Goal: Use online tool/utility: Utilize a website feature to perform a specific function

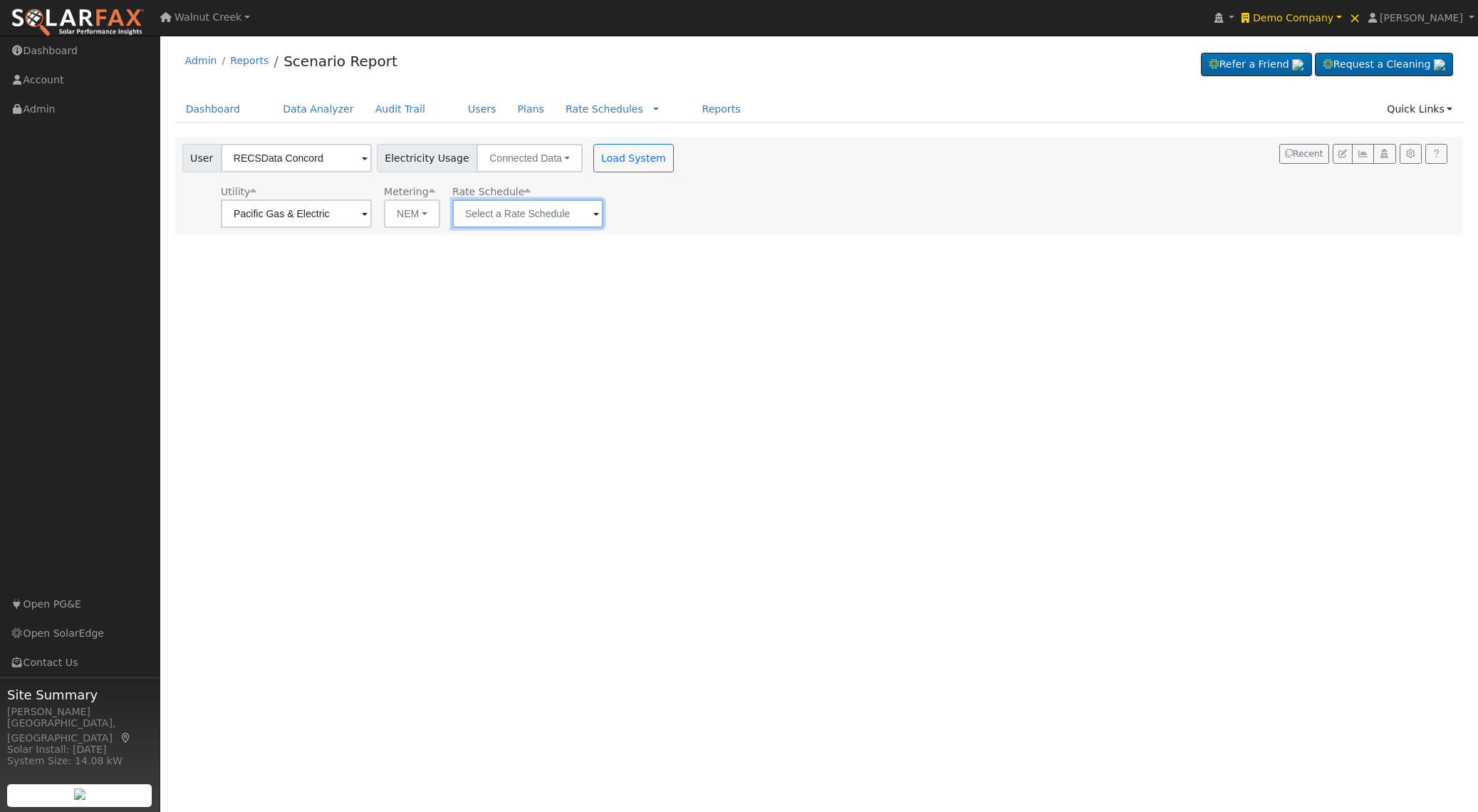
click at [372, 209] on input "text" at bounding box center [296, 213] width 151 height 29
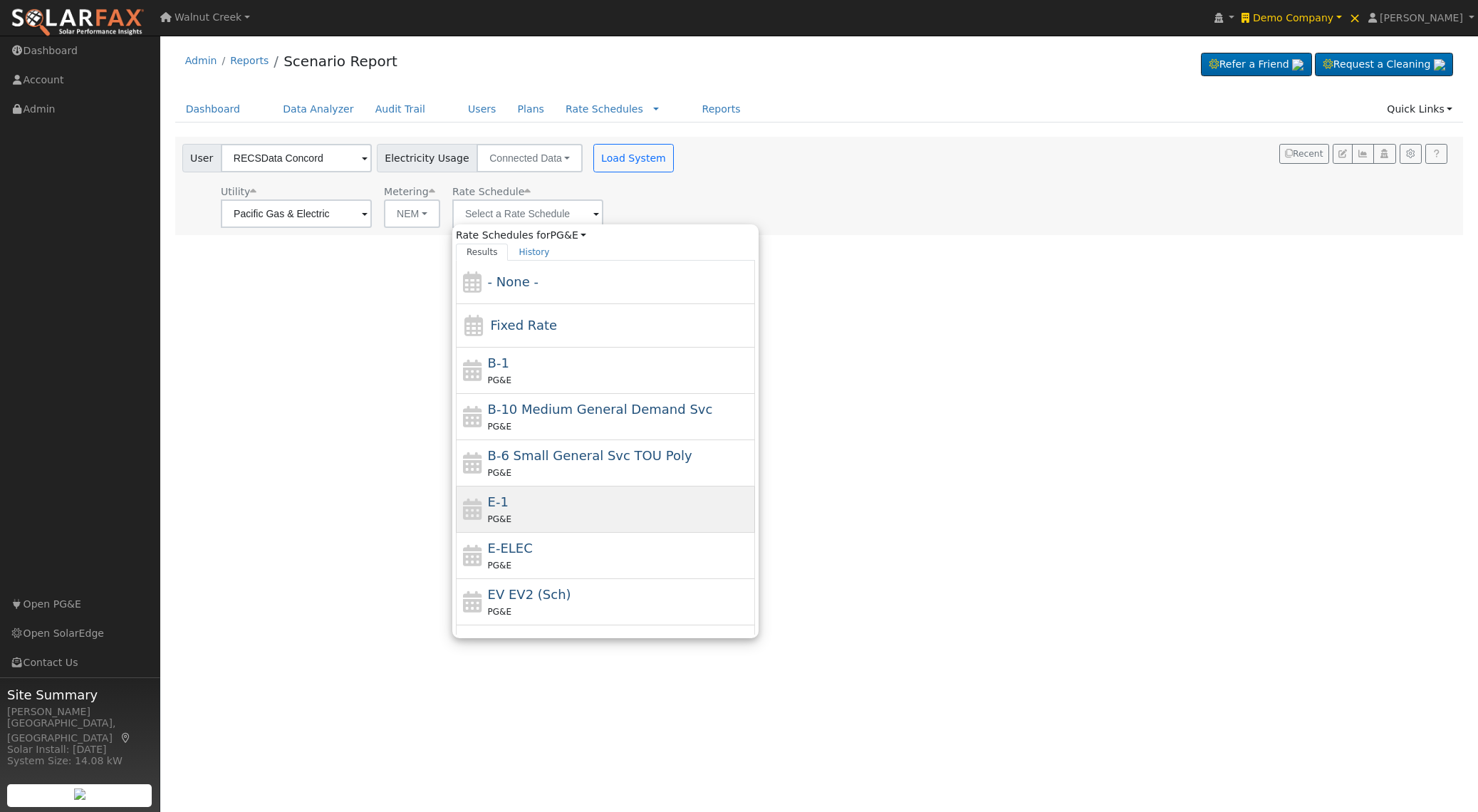
click at [578, 523] on div "PG&E" at bounding box center [620, 518] width 264 height 15
type input "E-1"
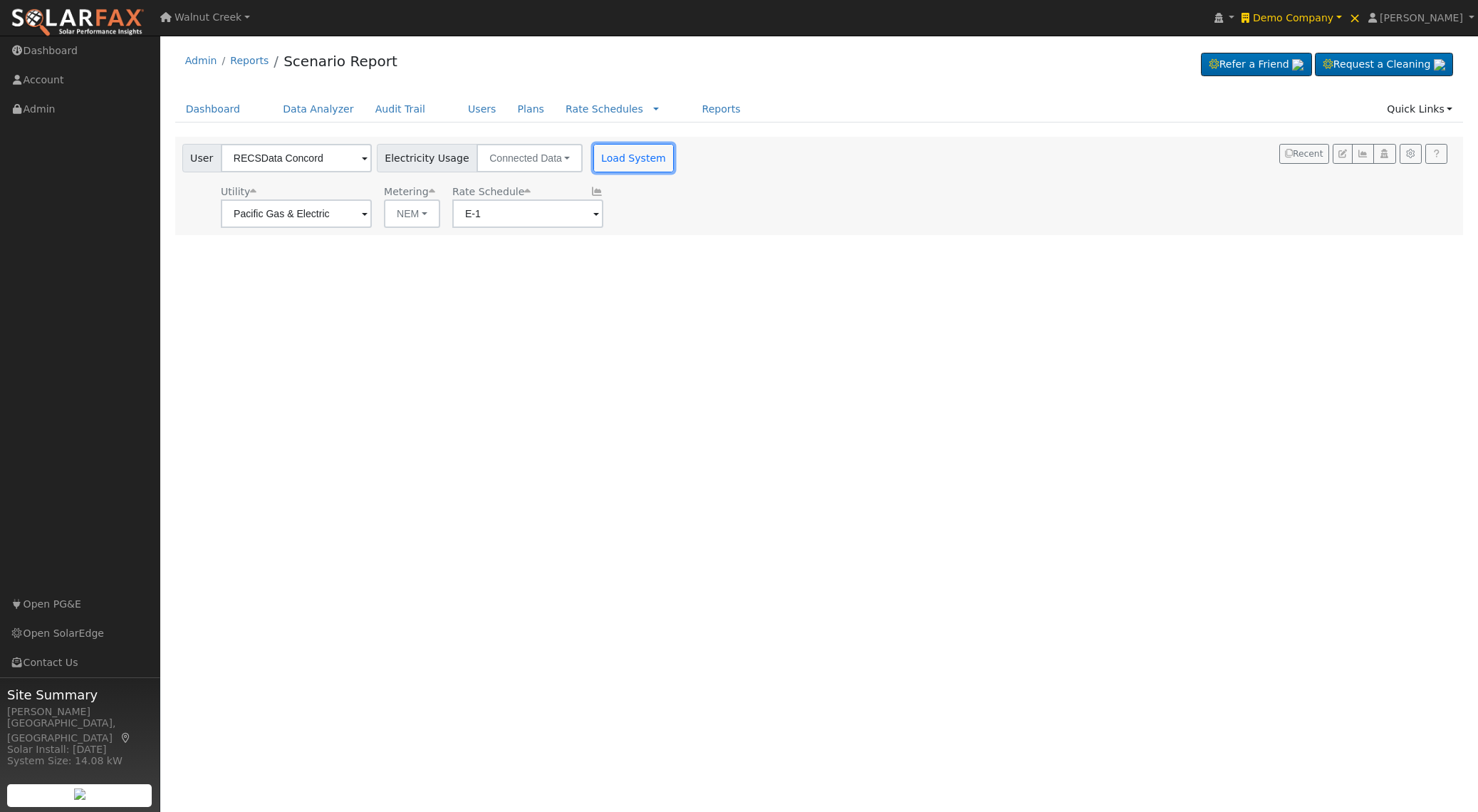
click at [631, 158] on button "Load System" at bounding box center [634, 158] width 81 height 29
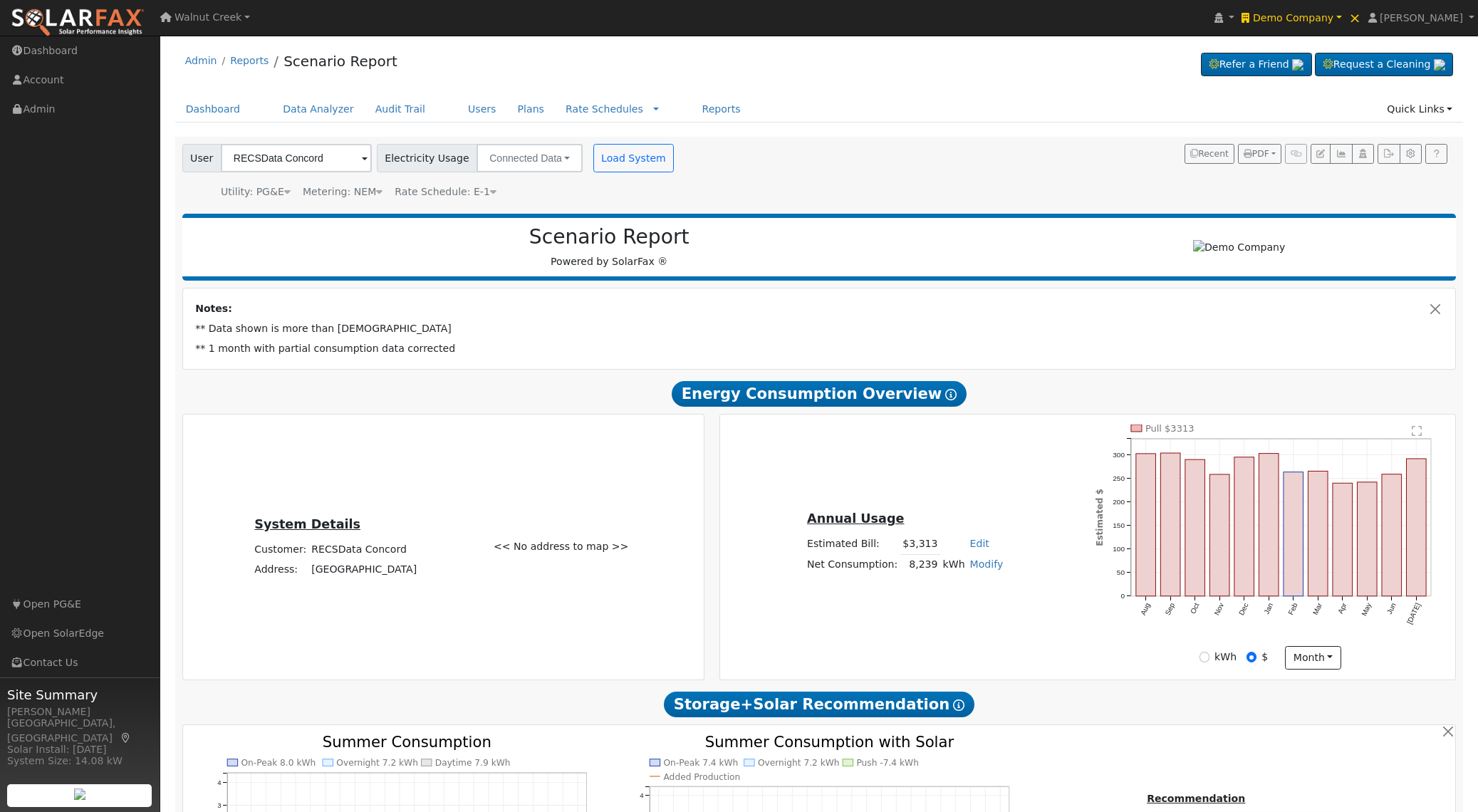
click at [490, 190] on icon at bounding box center [493, 192] width 7 height 10
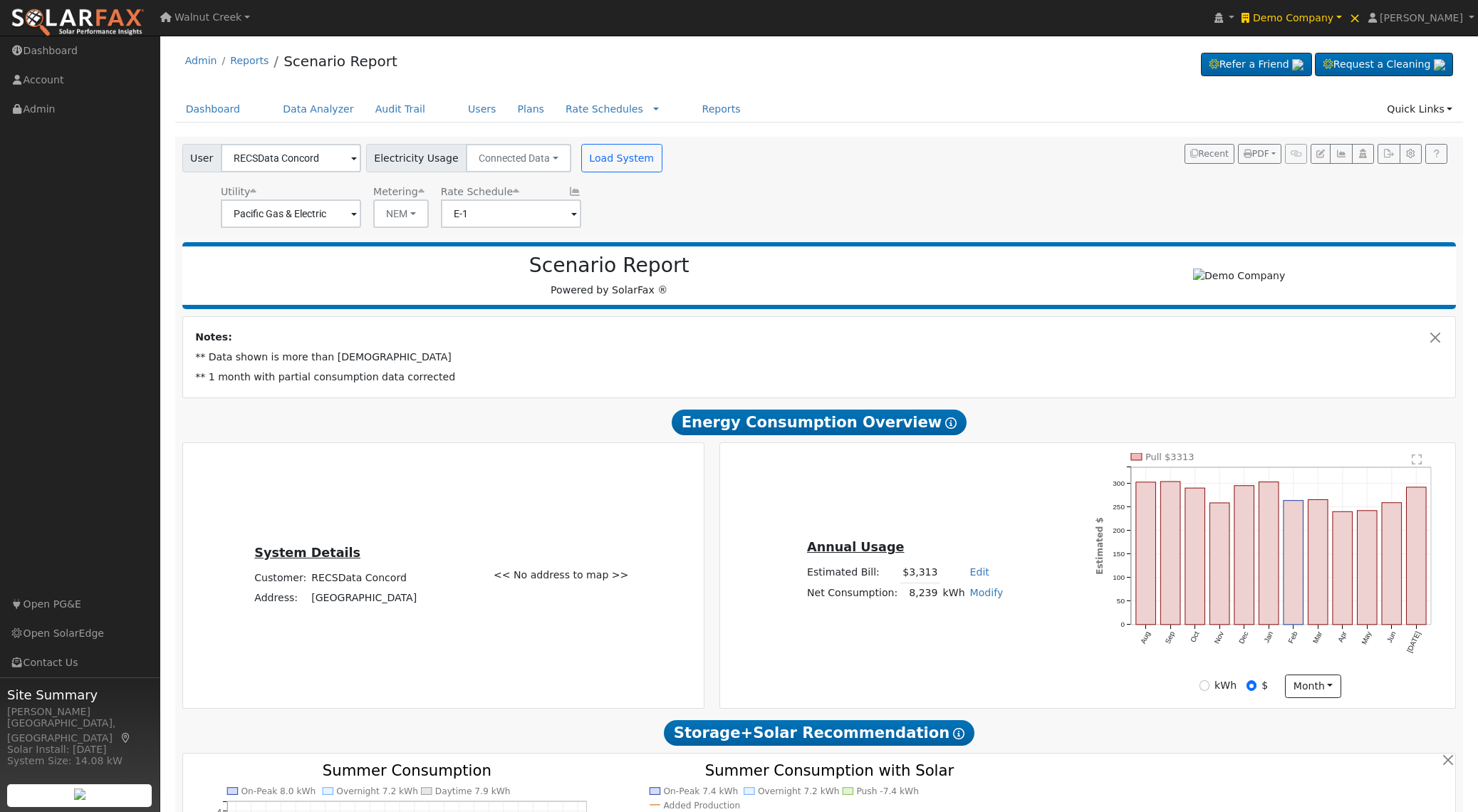
click at [569, 190] on icon at bounding box center [575, 192] width 13 height 10
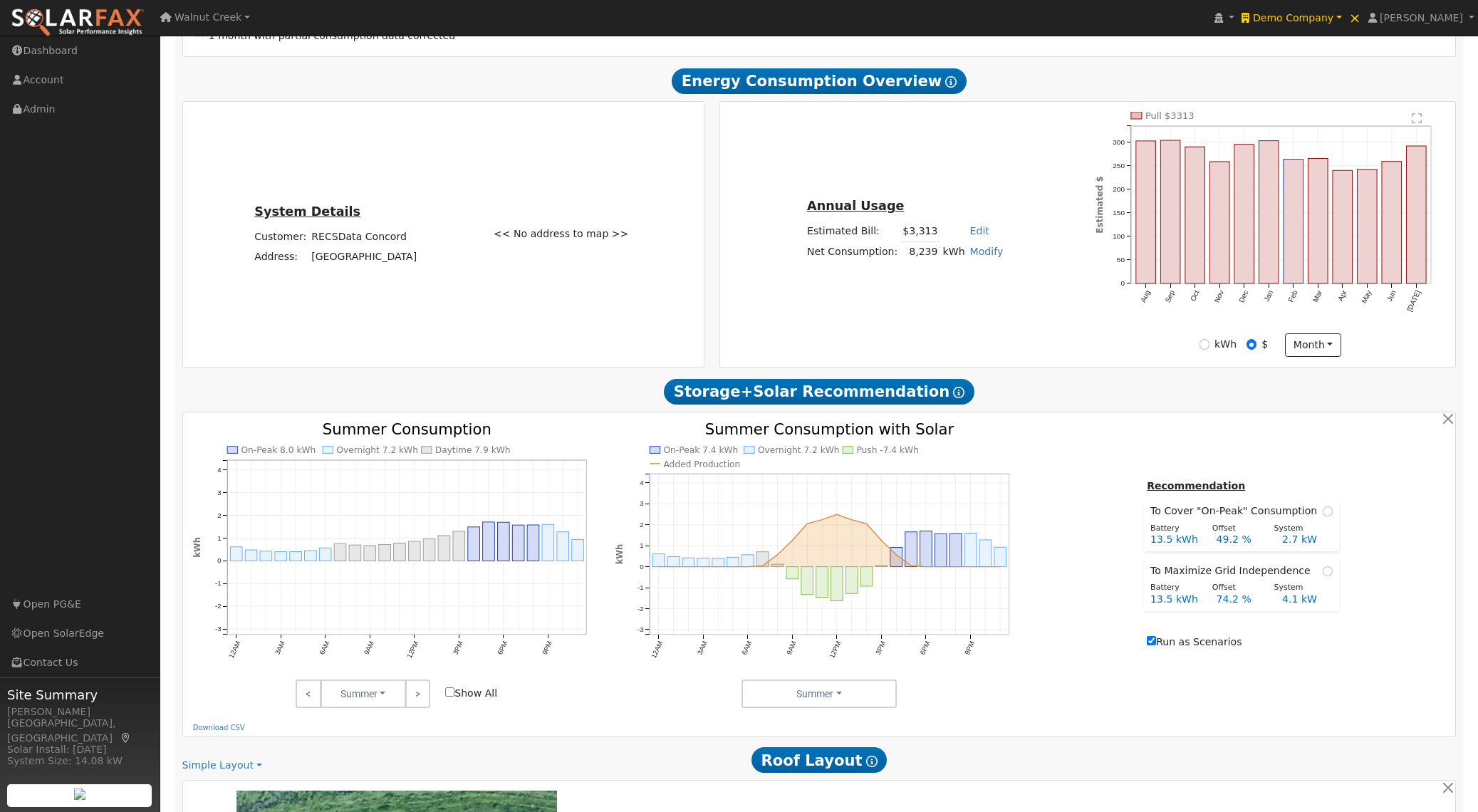
scroll to position [341, 0]
click at [1204, 350] on input "kWh" at bounding box center [1204, 345] width 10 height 10
radio input "true"
radio input "false"
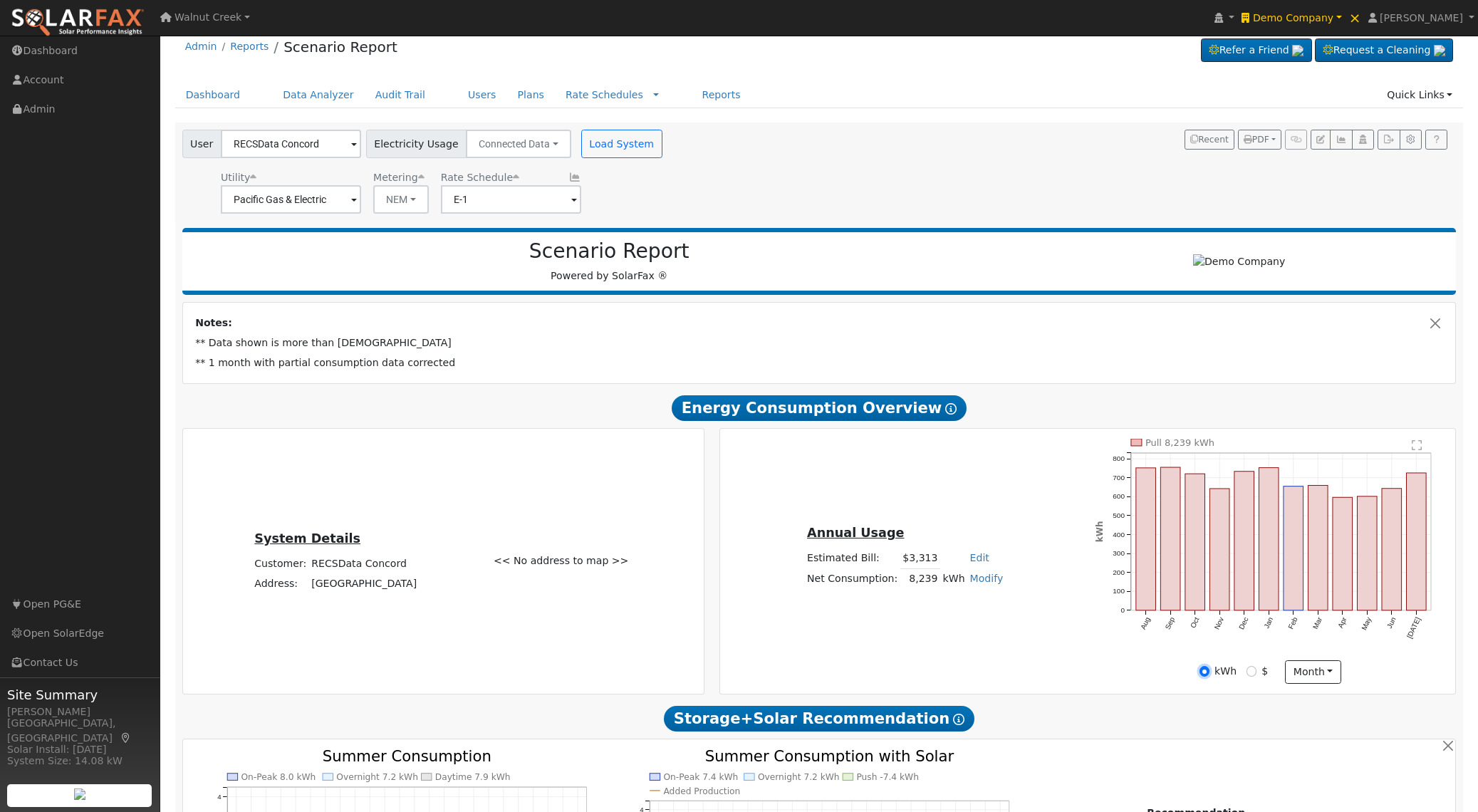
scroll to position [13, 0]
click at [1314, 139] on button "button" at bounding box center [1320, 140] width 20 height 20
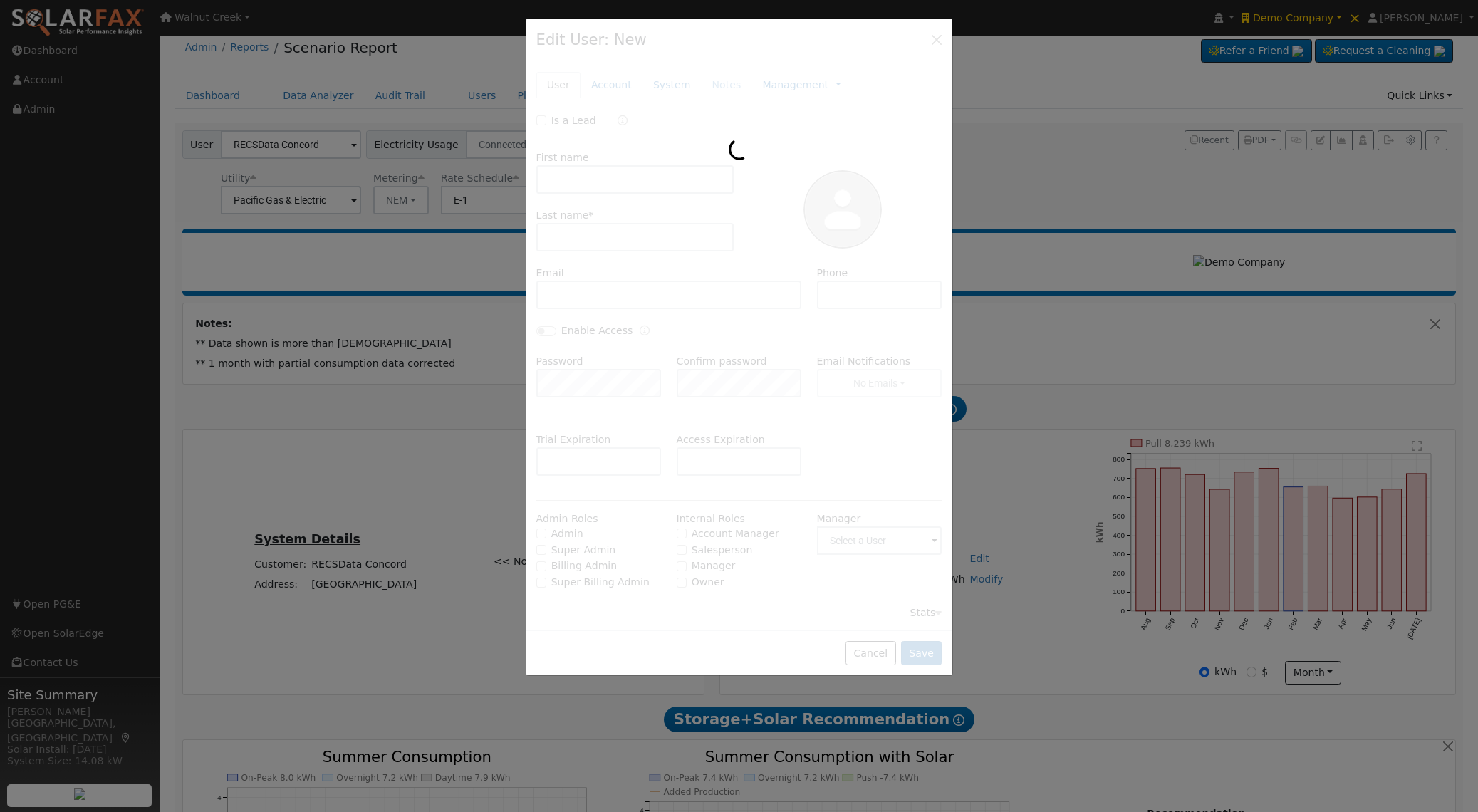
type input "RECSData"
type input "Concord"
type input "Default Account"
type input "Concord"
type input "CA"
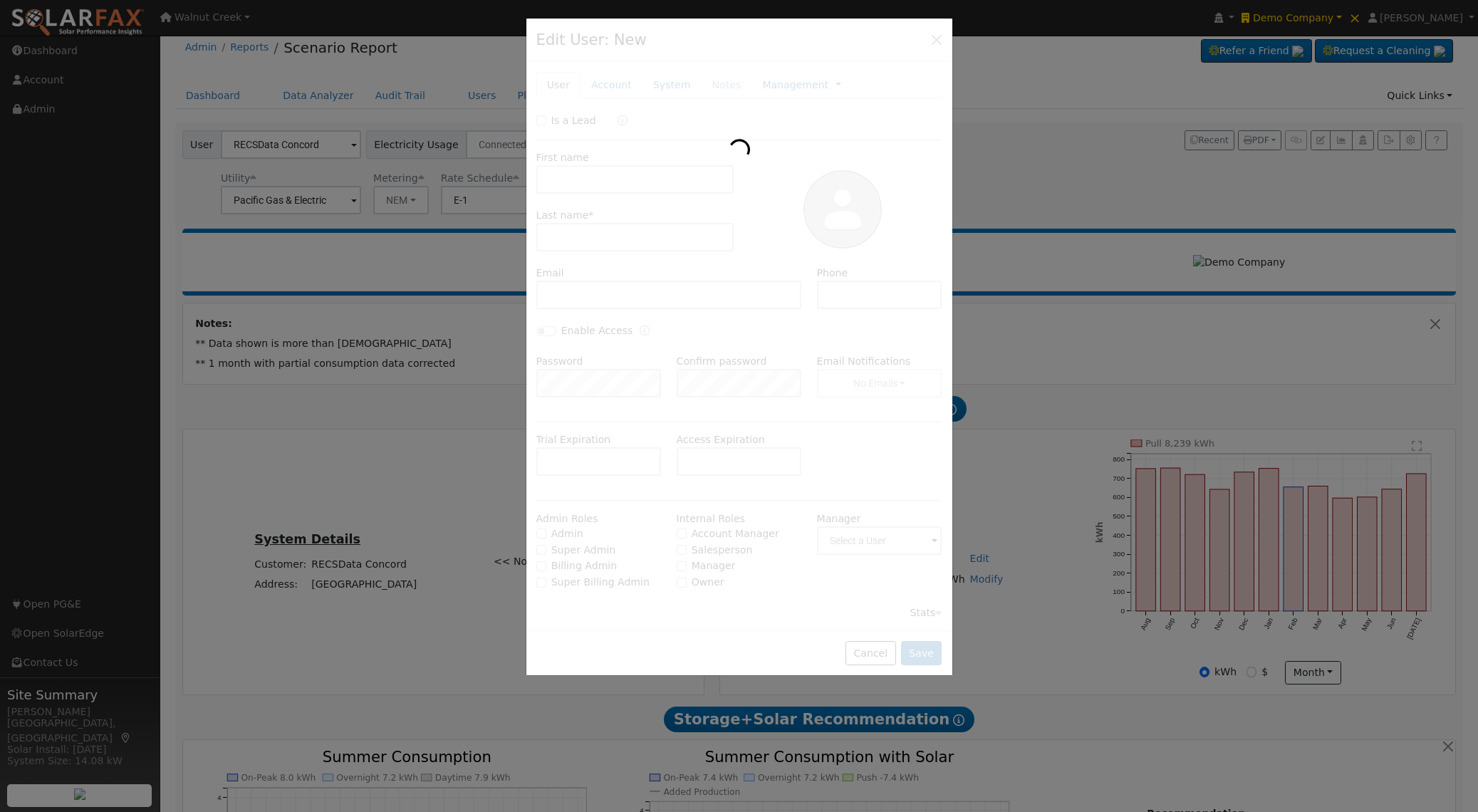
type input "94520"
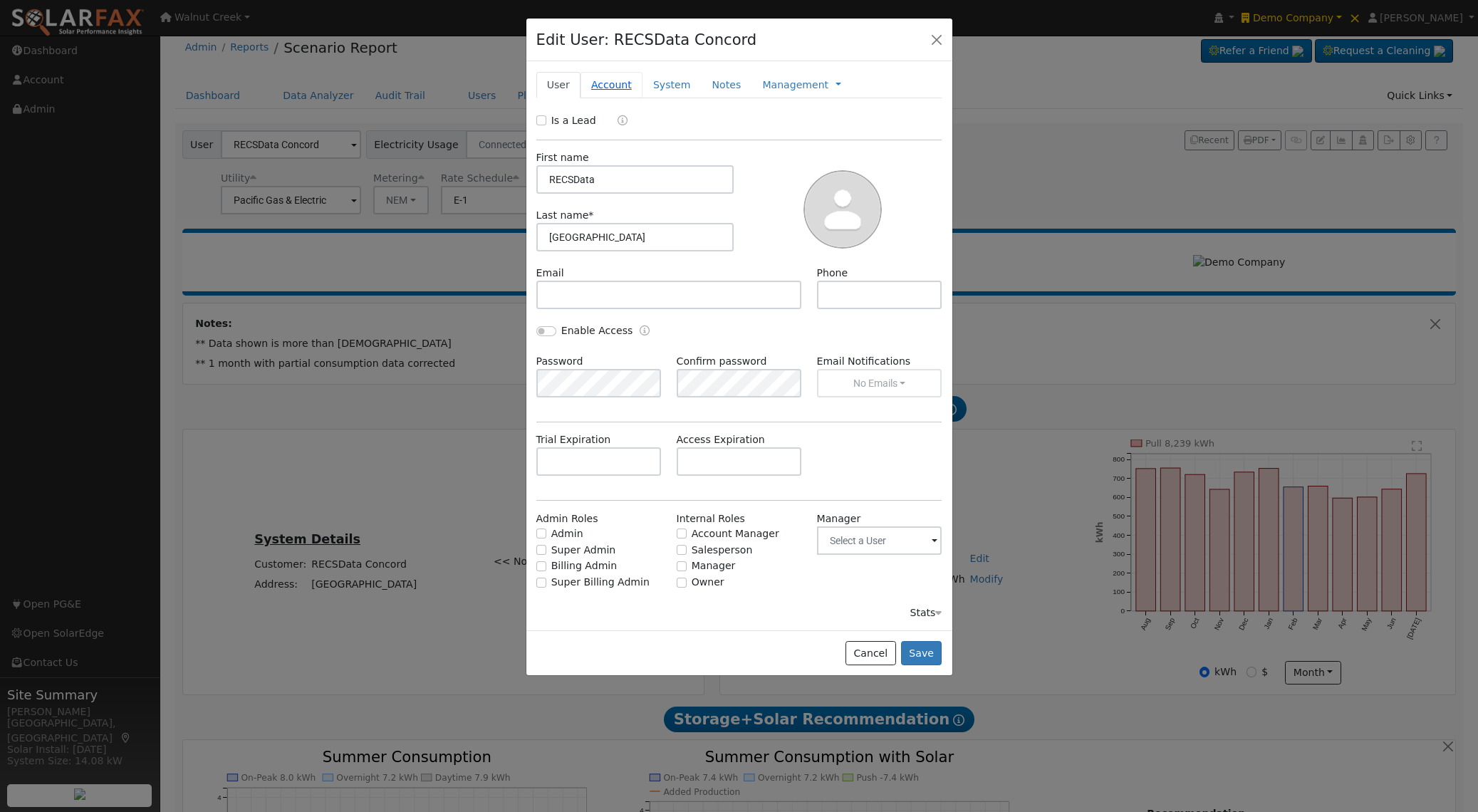
click at [624, 88] on link "Account" at bounding box center [611, 86] width 62 height 27
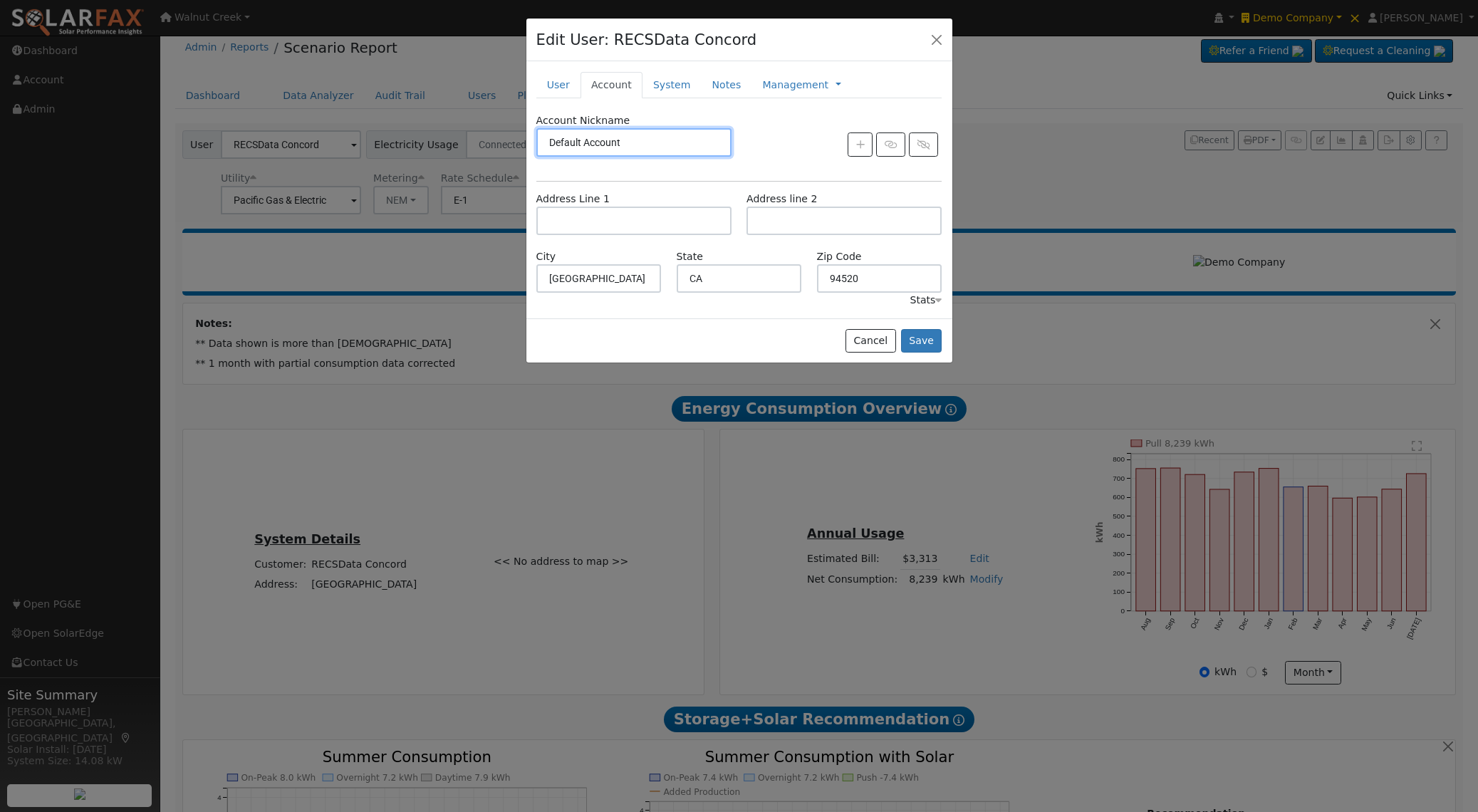
scroll to position [14, 0]
click at [598, 217] on input "text" at bounding box center [634, 221] width 195 height 29
paste input "1611 Solano Way, Concord, CA 94520"
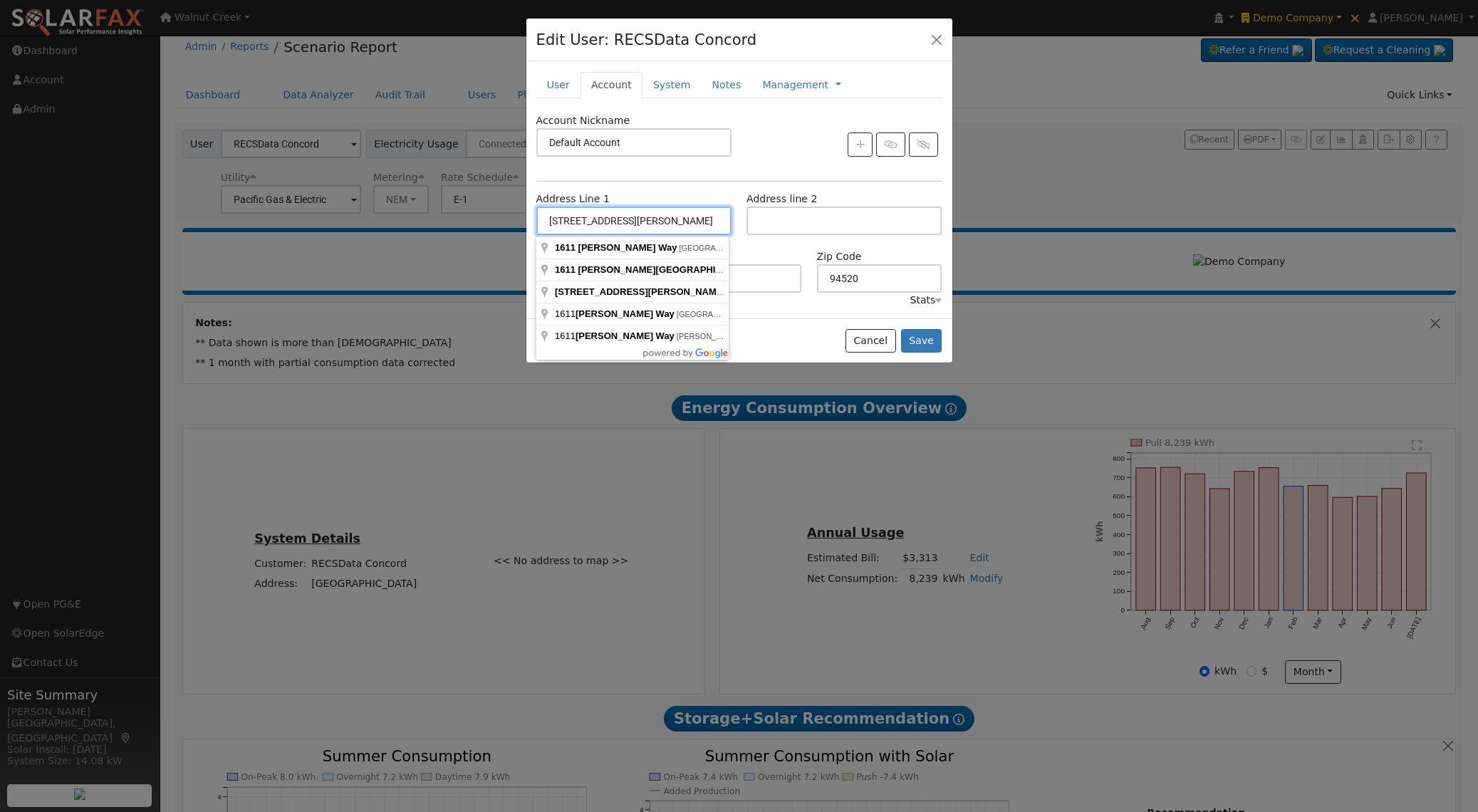
click at [642, 218] on input "1611 Solano Way" at bounding box center [634, 221] width 195 height 29
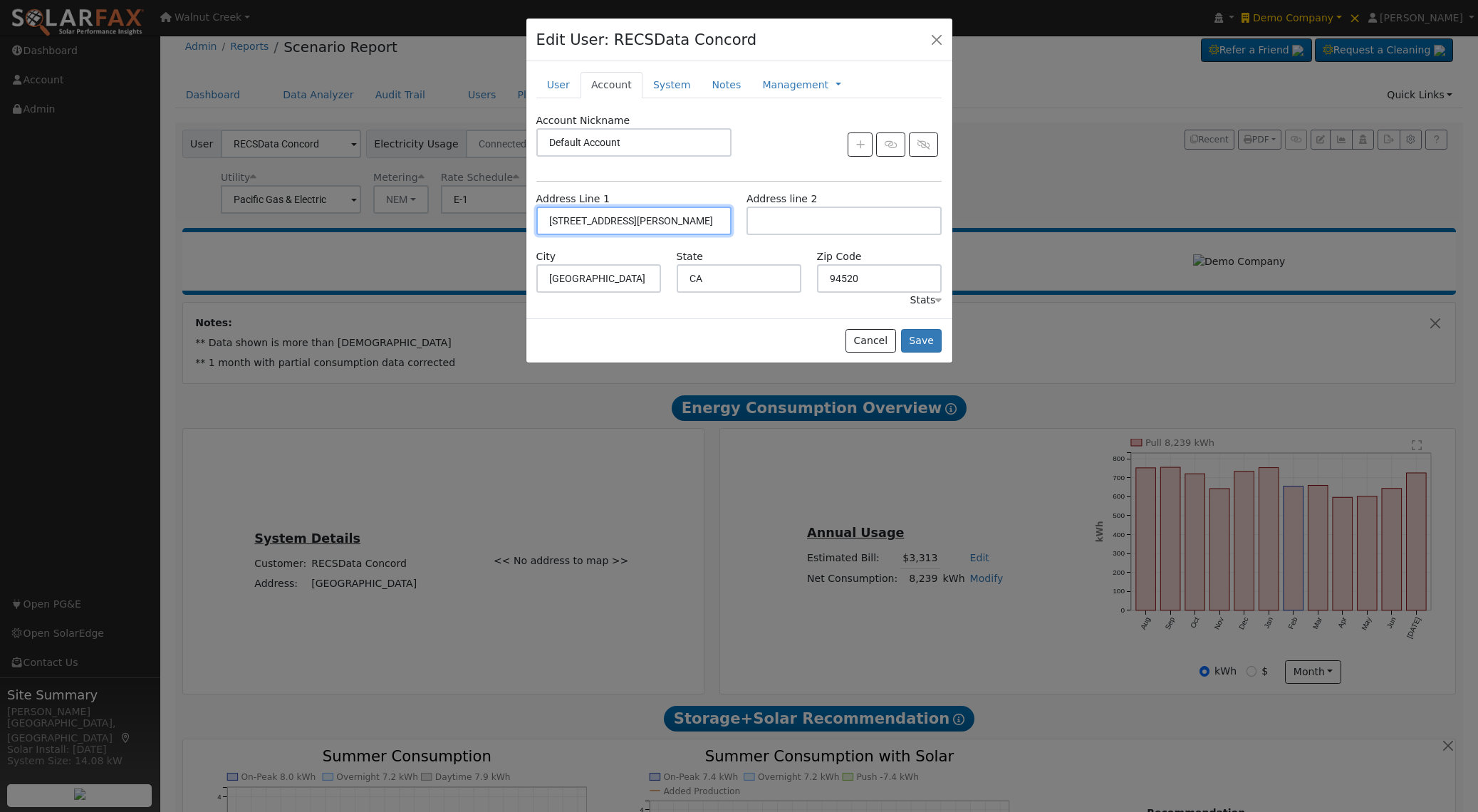
type input "1611 Solano Way"
click at [934, 339] on button "Save" at bounding box center [922, 341] width 41 height 24
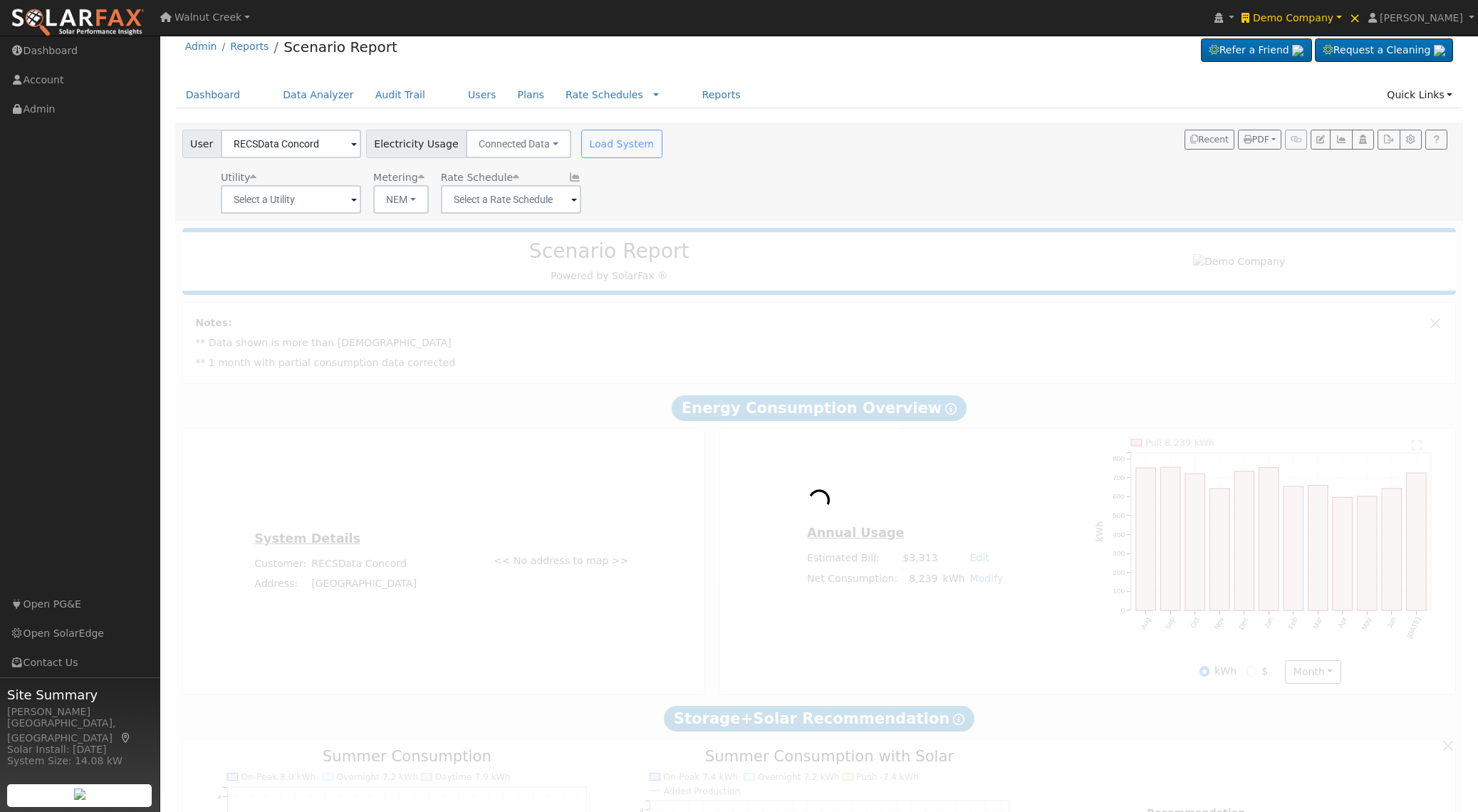
scroll to position [0, 0]
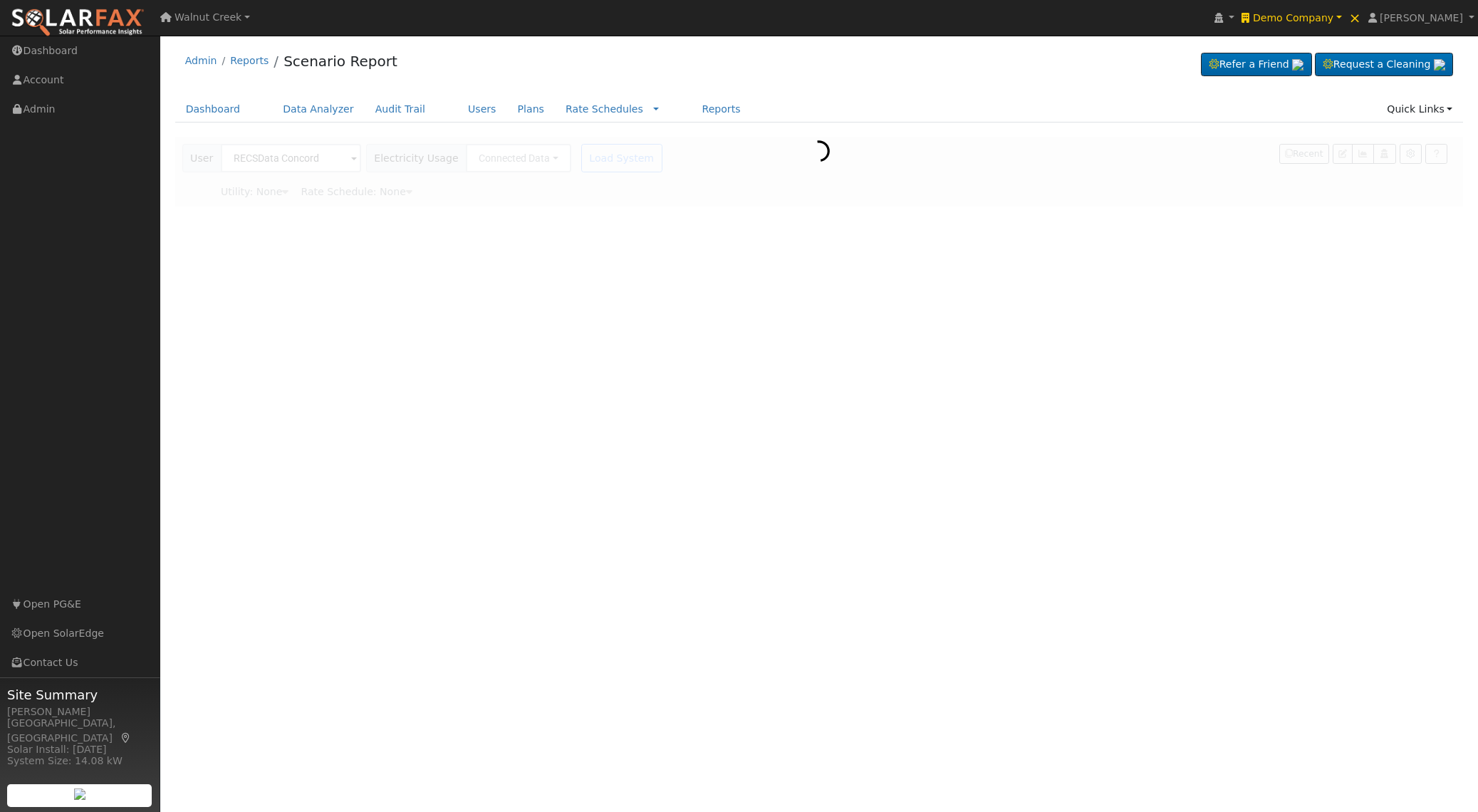
type input "Pacific Gas & Electric"
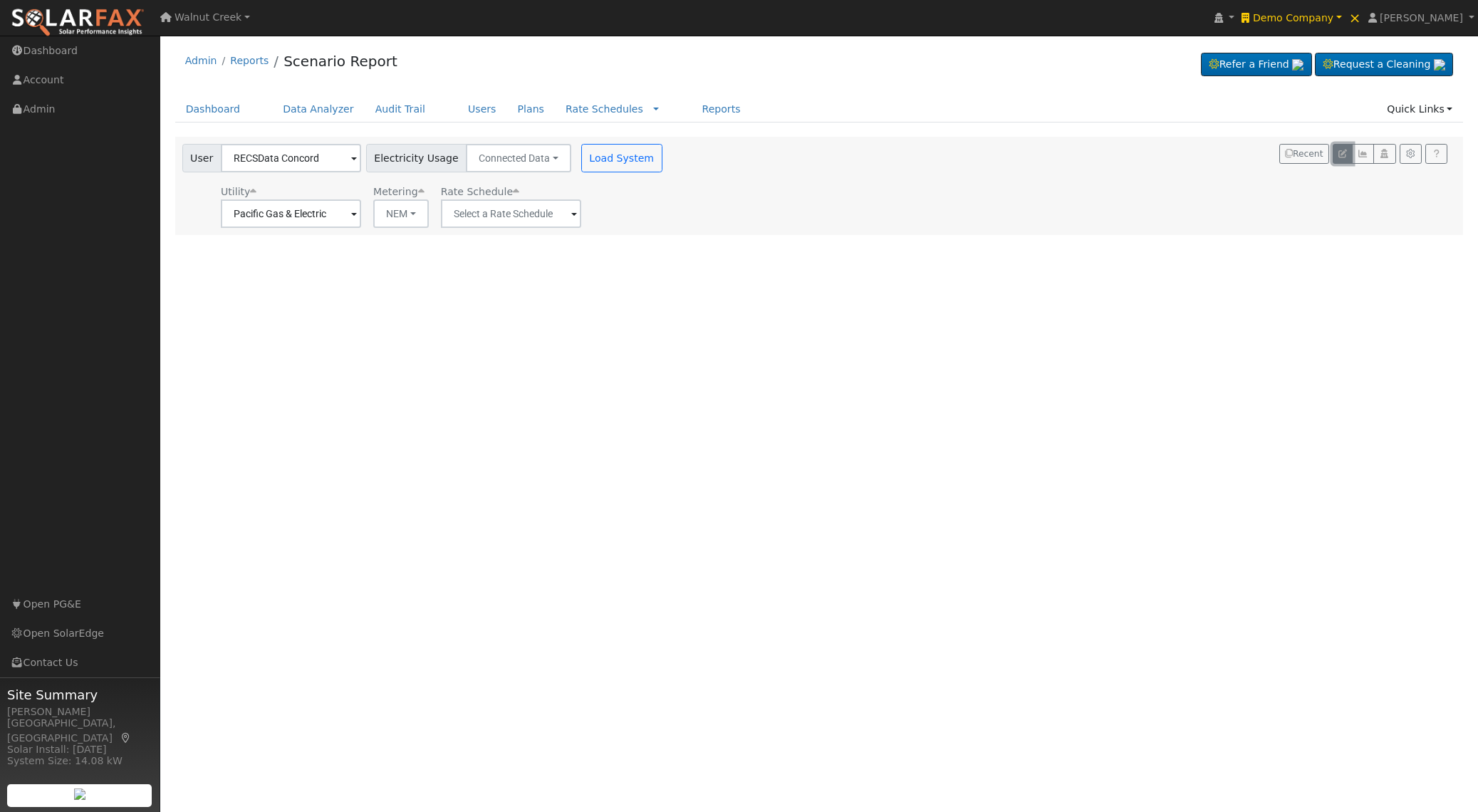
click at [1344, 157] on icon "button" at bounding box center [1343, 154] width 9 height 9
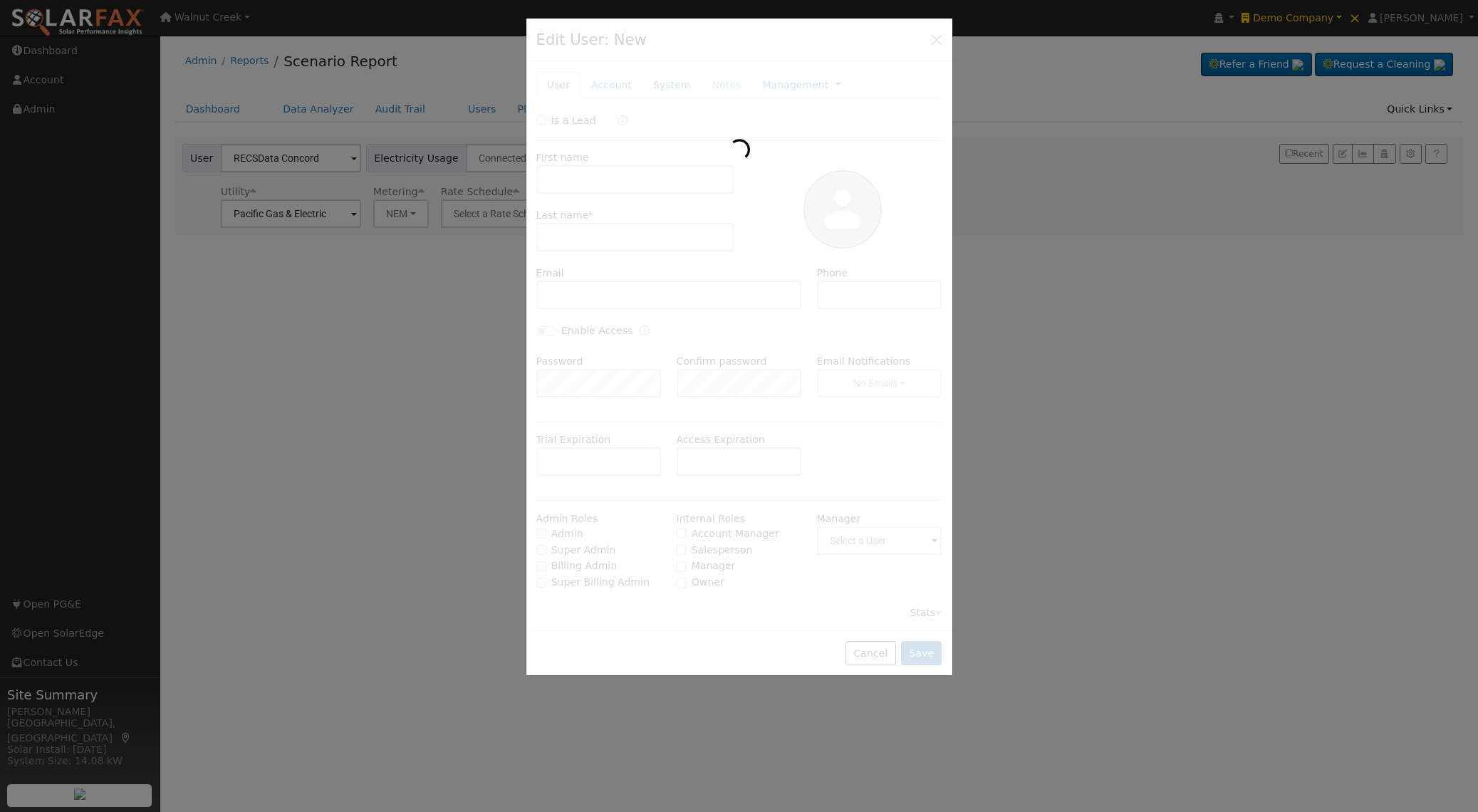
type input "RECSData"
type input "Concord"
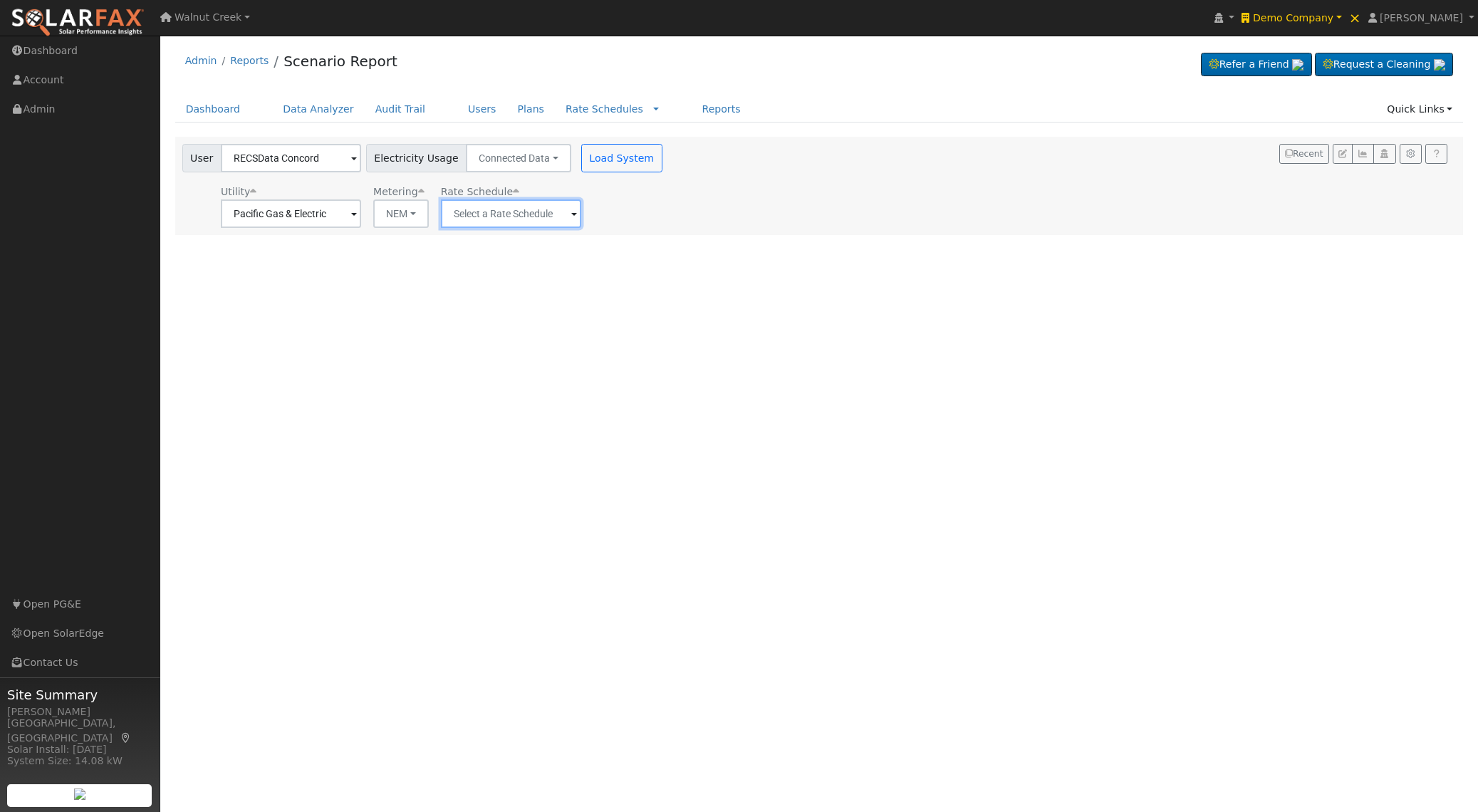
click at [361, 215] on input "text" at bounding box center [291, 213] width 140 height 29
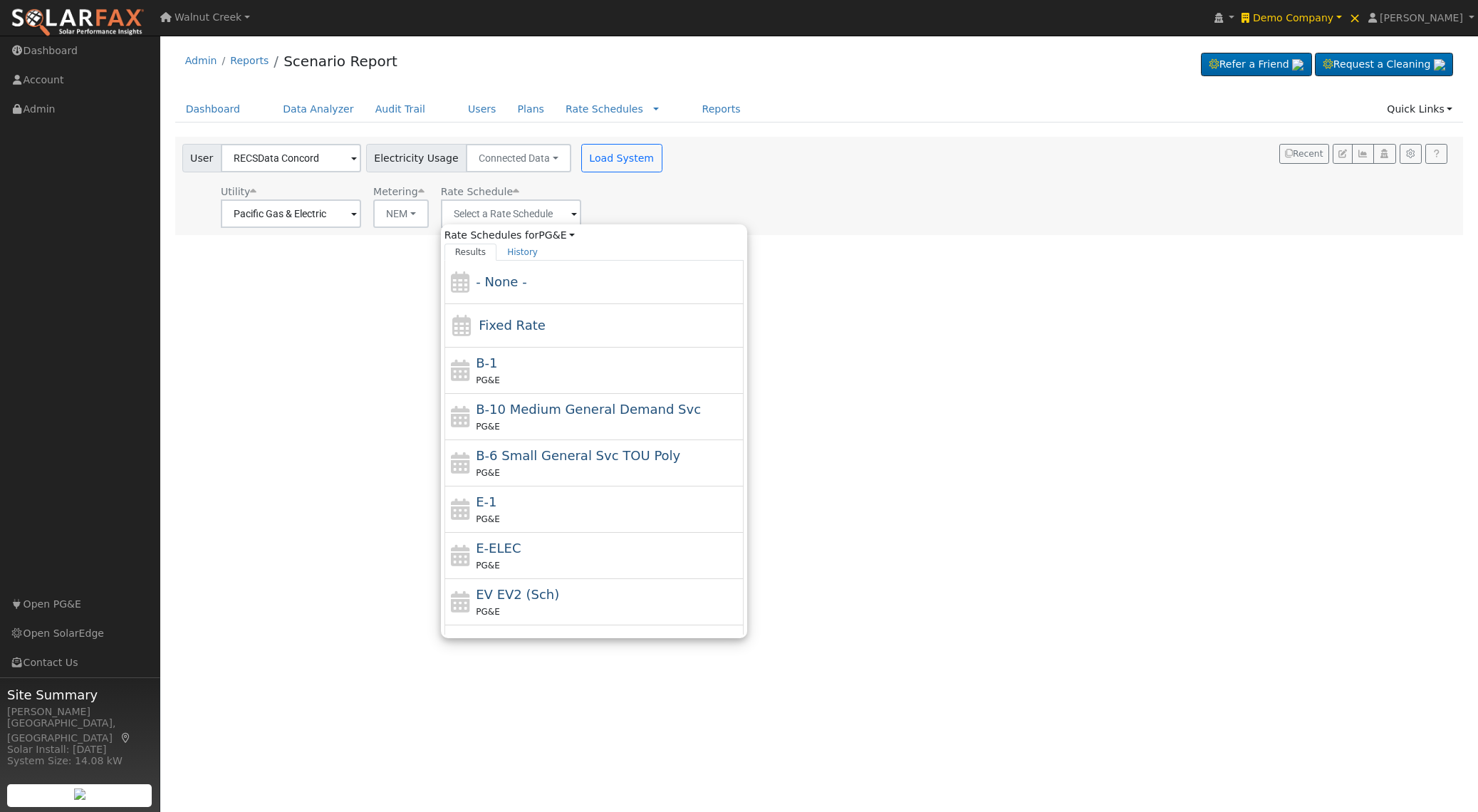
click at [539, 509] on div "E-1 PG&E" at bounding box center [608, 509] width 264 height 34
type input "E-1"
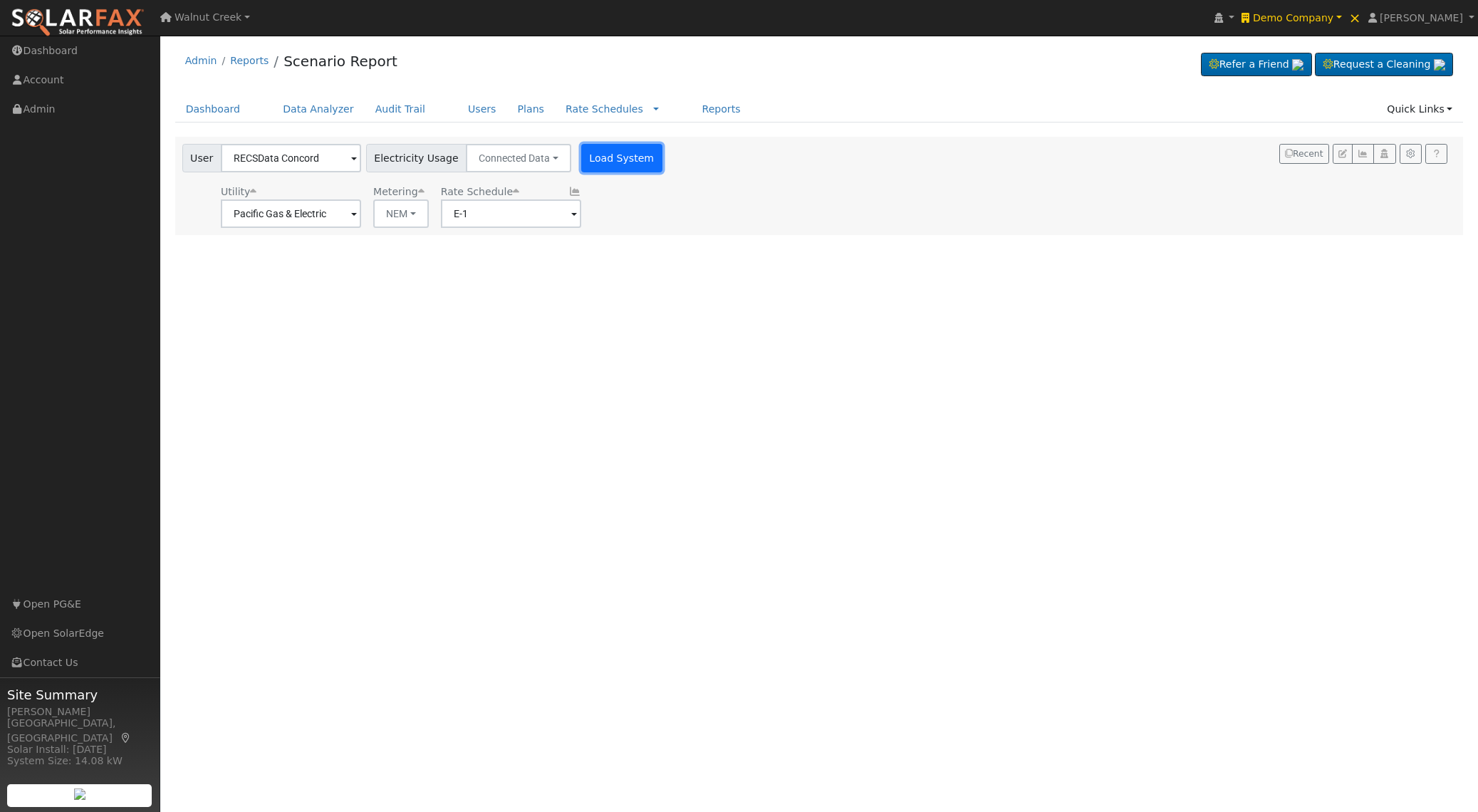
click at [606, 167] on button "Load System" at bounding box center [622, 158] width 81 height 29
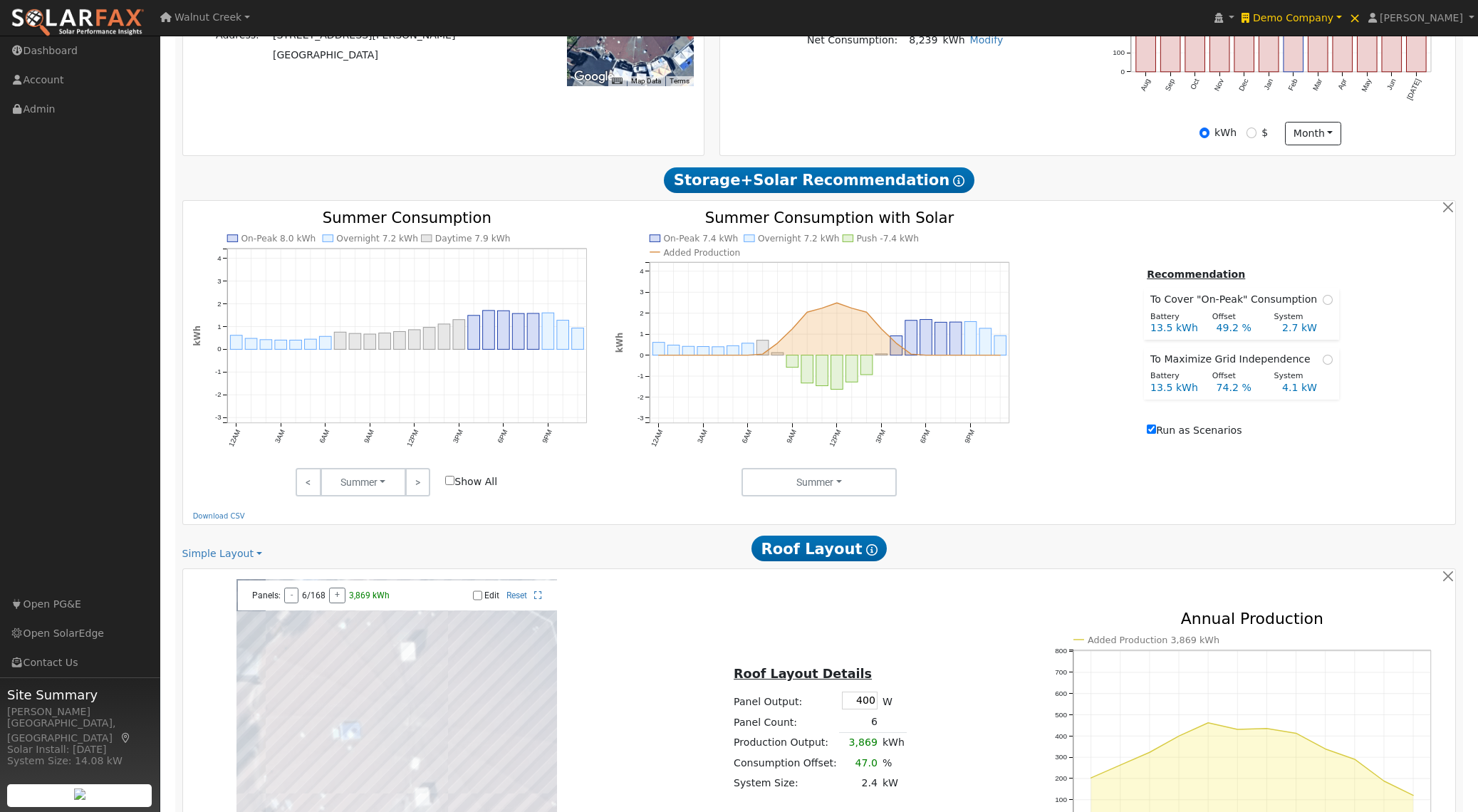
scroll to position [552, 0]
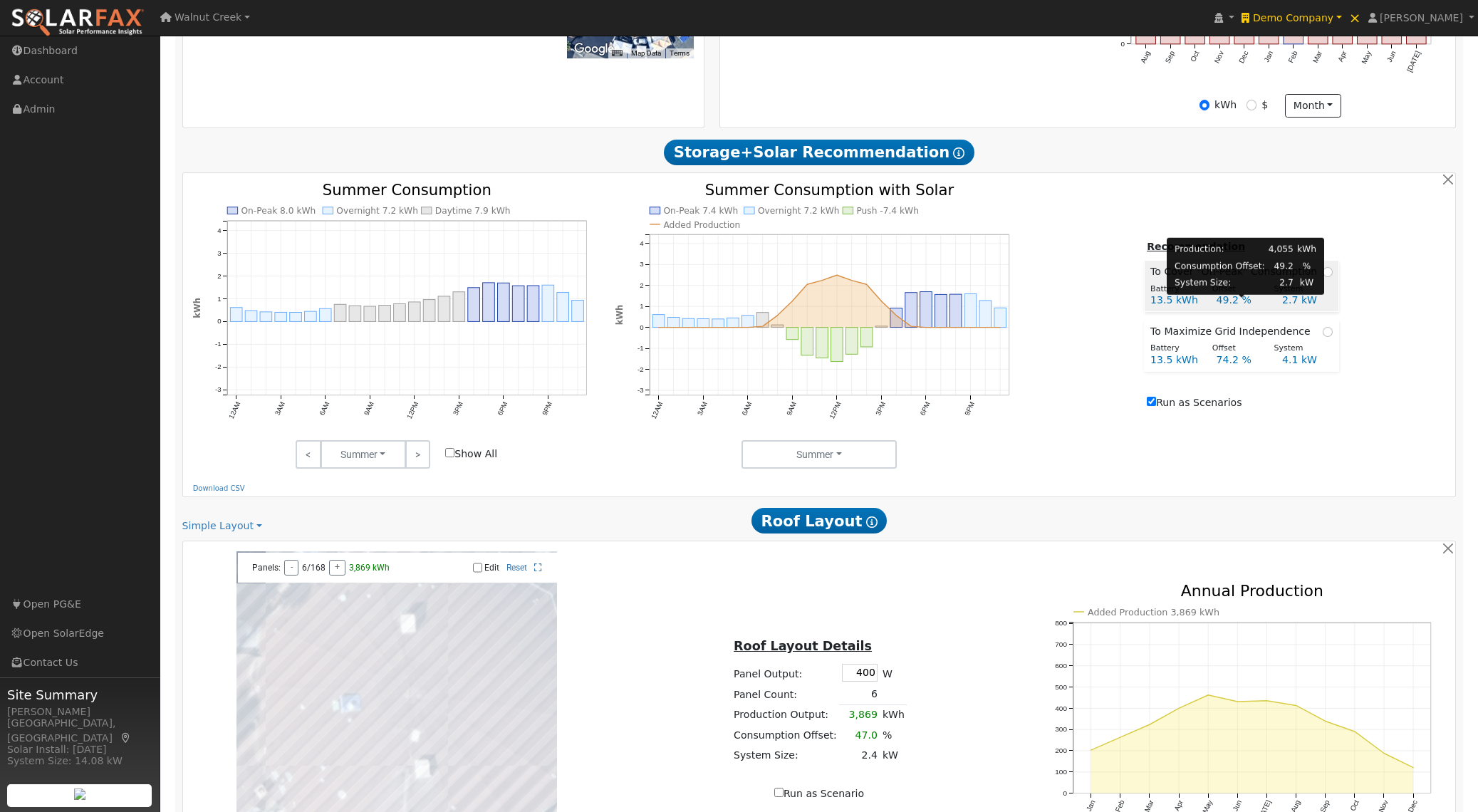
click at [1248, 300] on div "49.2 %" at bounding box center [1241, 300] width 66 height 15
radio input "true"
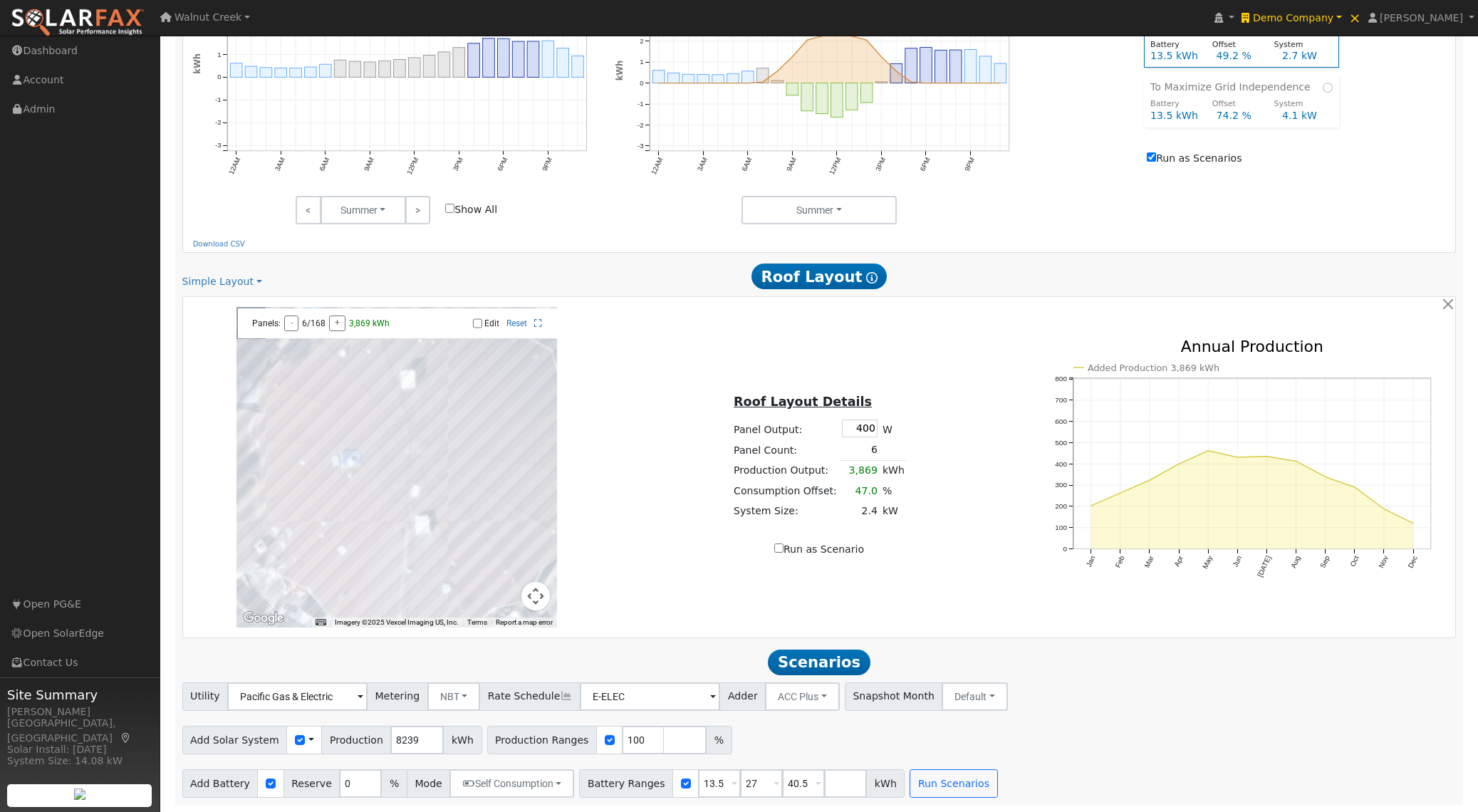
scroll to position [796, 0]
click at [448, 701] on button "NBT" at bounding box center [454, 697] width 53 height 29
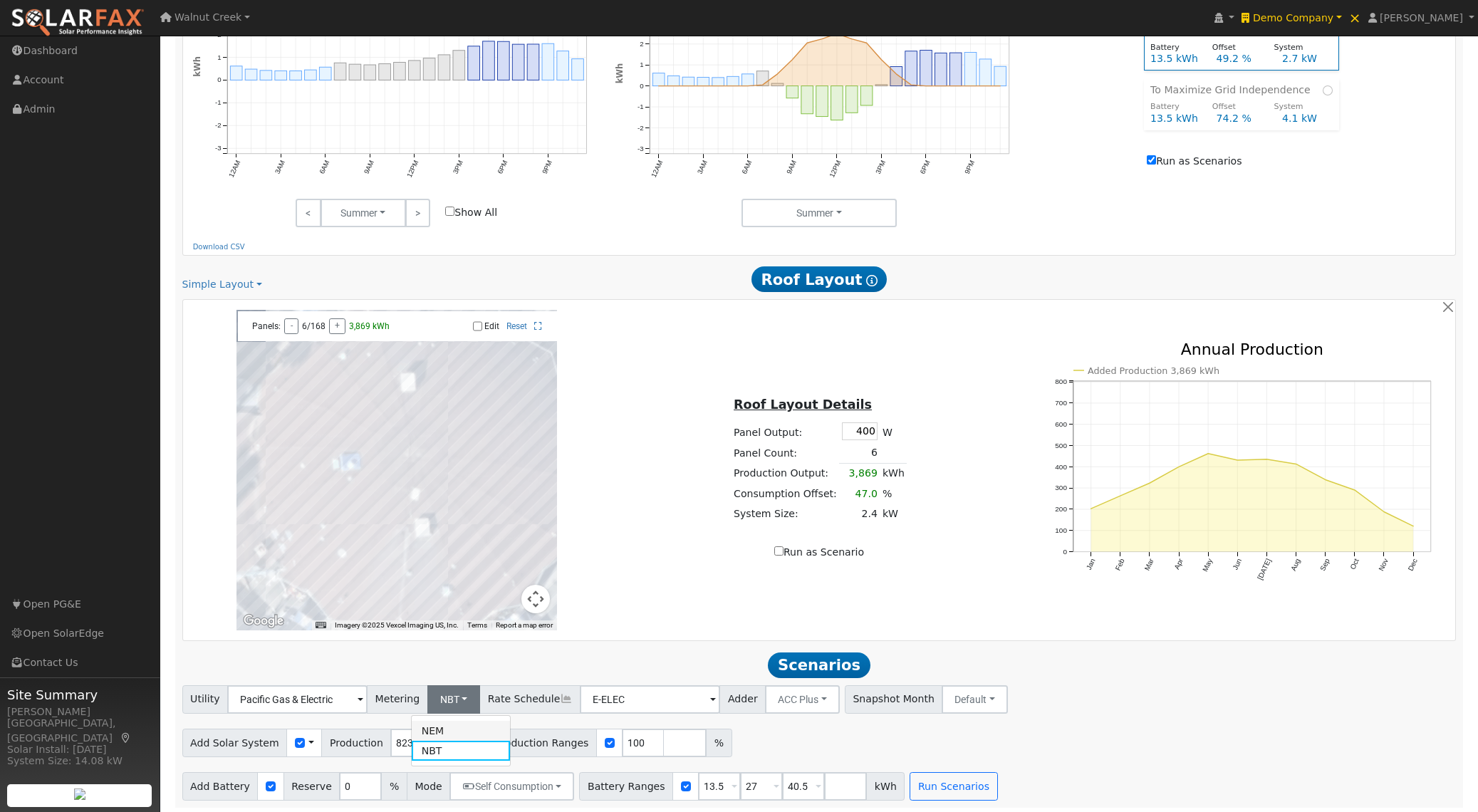
click at [449, 732] on link "NEM" at bounding box center [461, 730] width 99 height 20
click at [367, 701] on input "E-ELEC" at bounding box center [297, 699] width 140 height 29
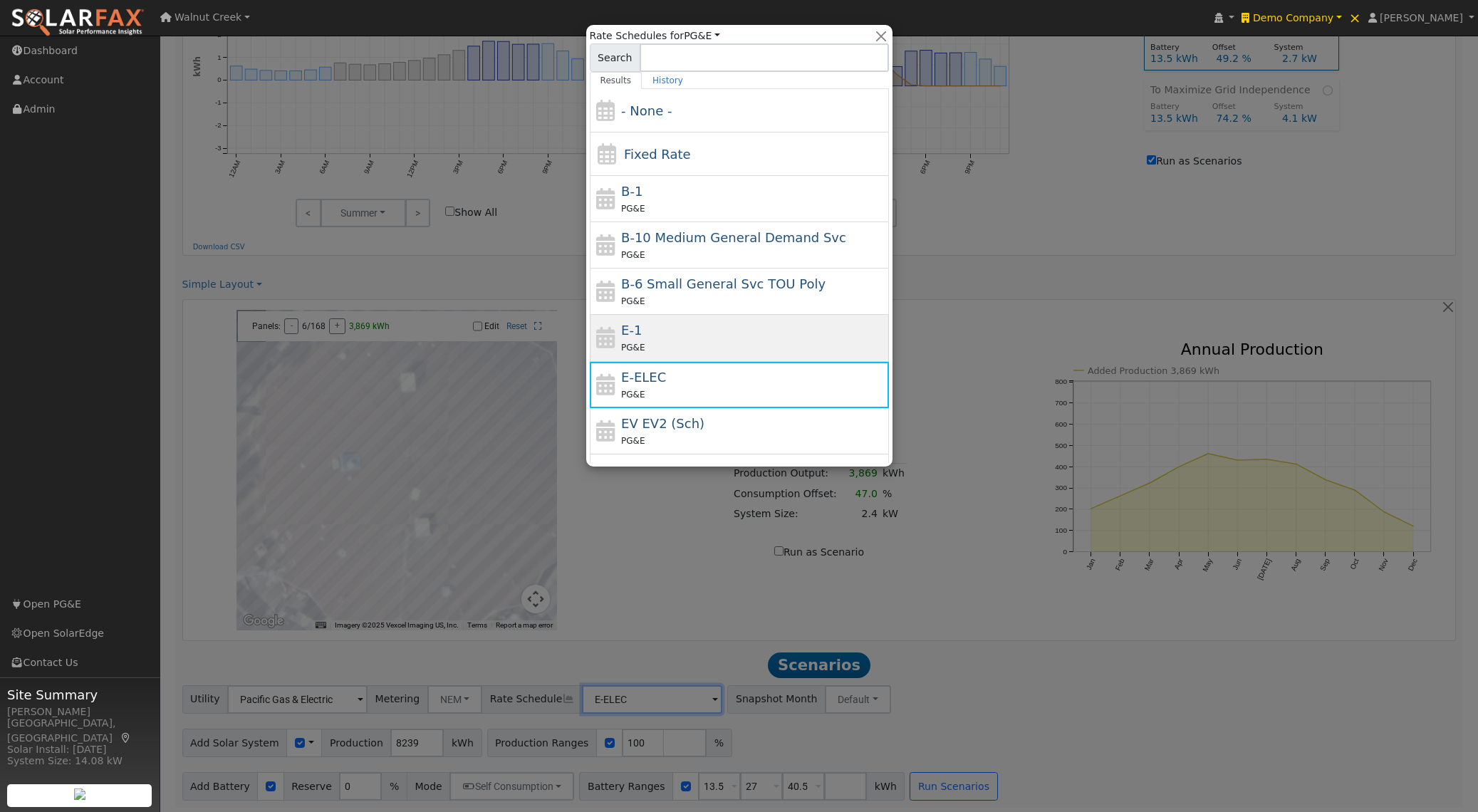
click at [656, 340] on div "PG&E" at bounding box center [753, 347] width 264 height 15
type input "E-1"
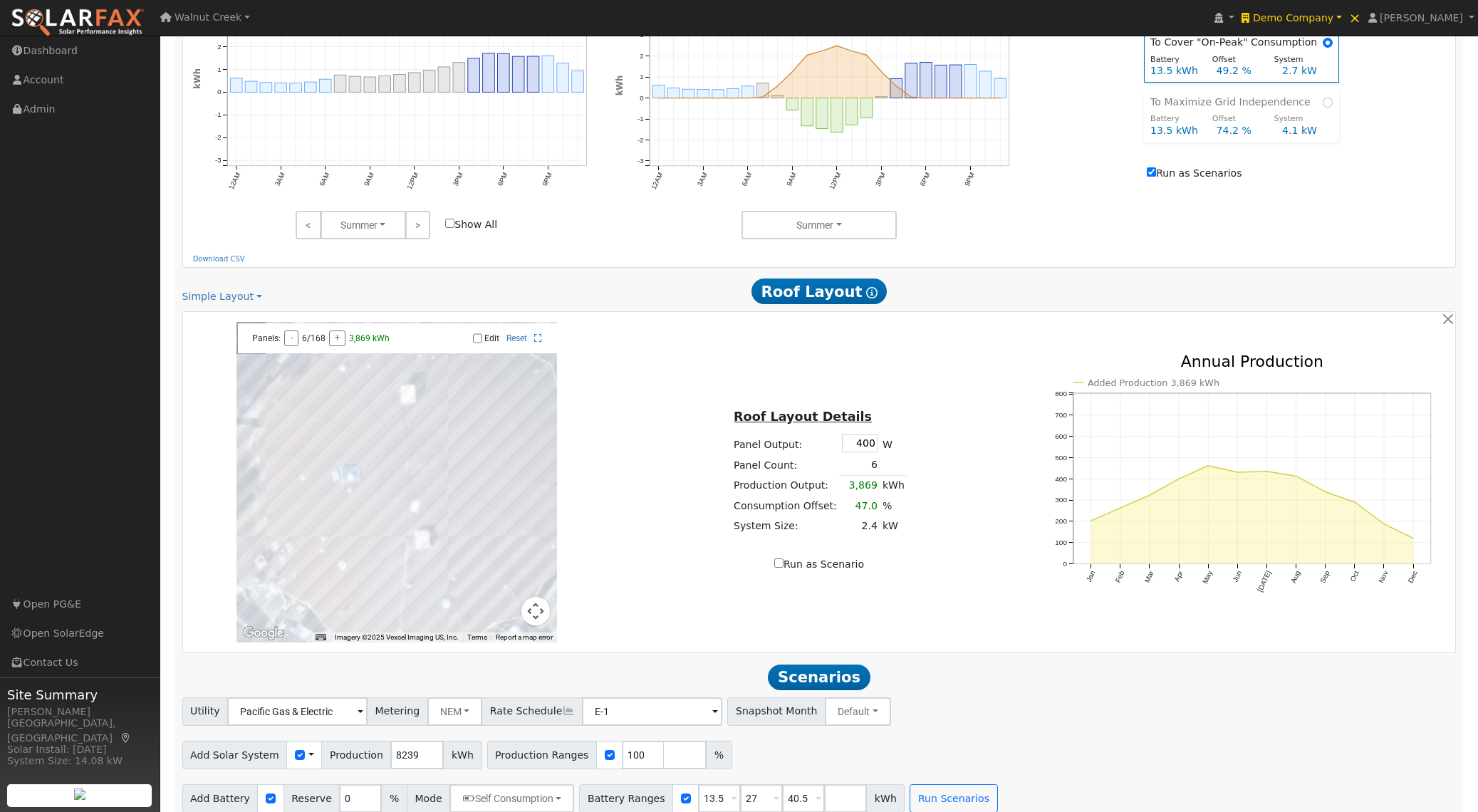
scroll to position [802, 0]
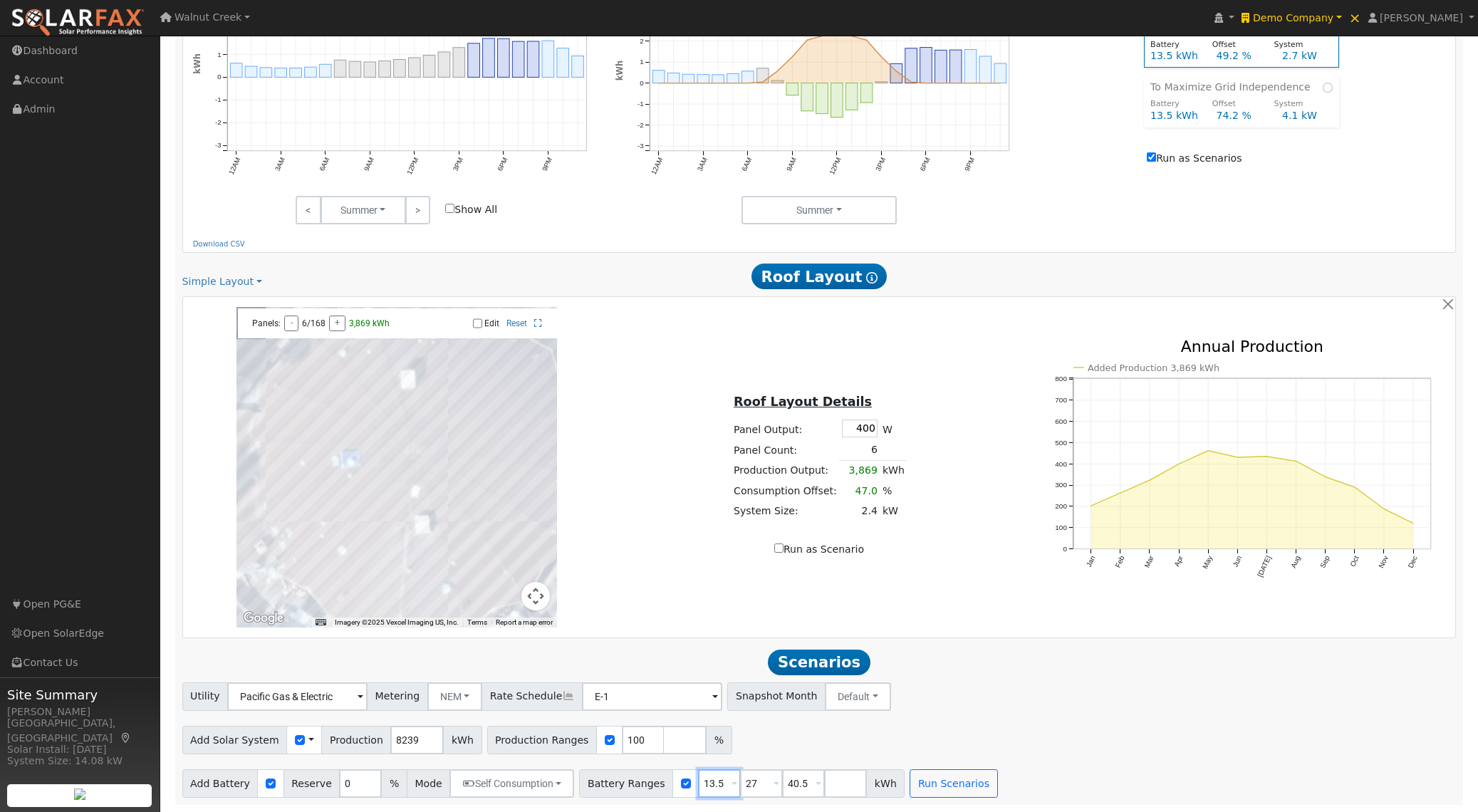
click at [716, 784] on input "13.5" at bounding box center [719, 783] width 43 height 29
type input "40.5"
click at [871, 783] on button "Run Scenarios" at bounding box center [869, 783] width 88 height 29
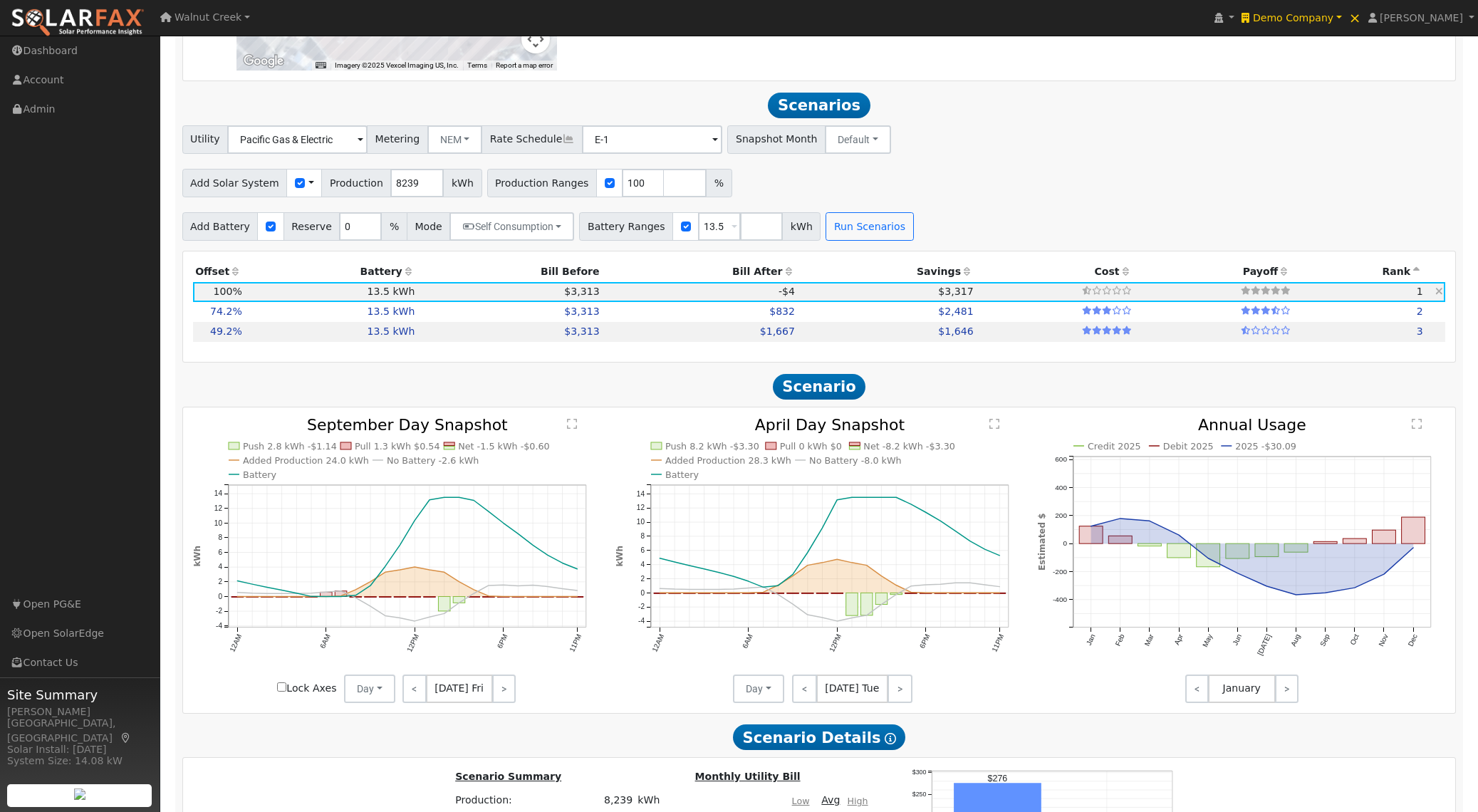
scroll to position [1308, 0]
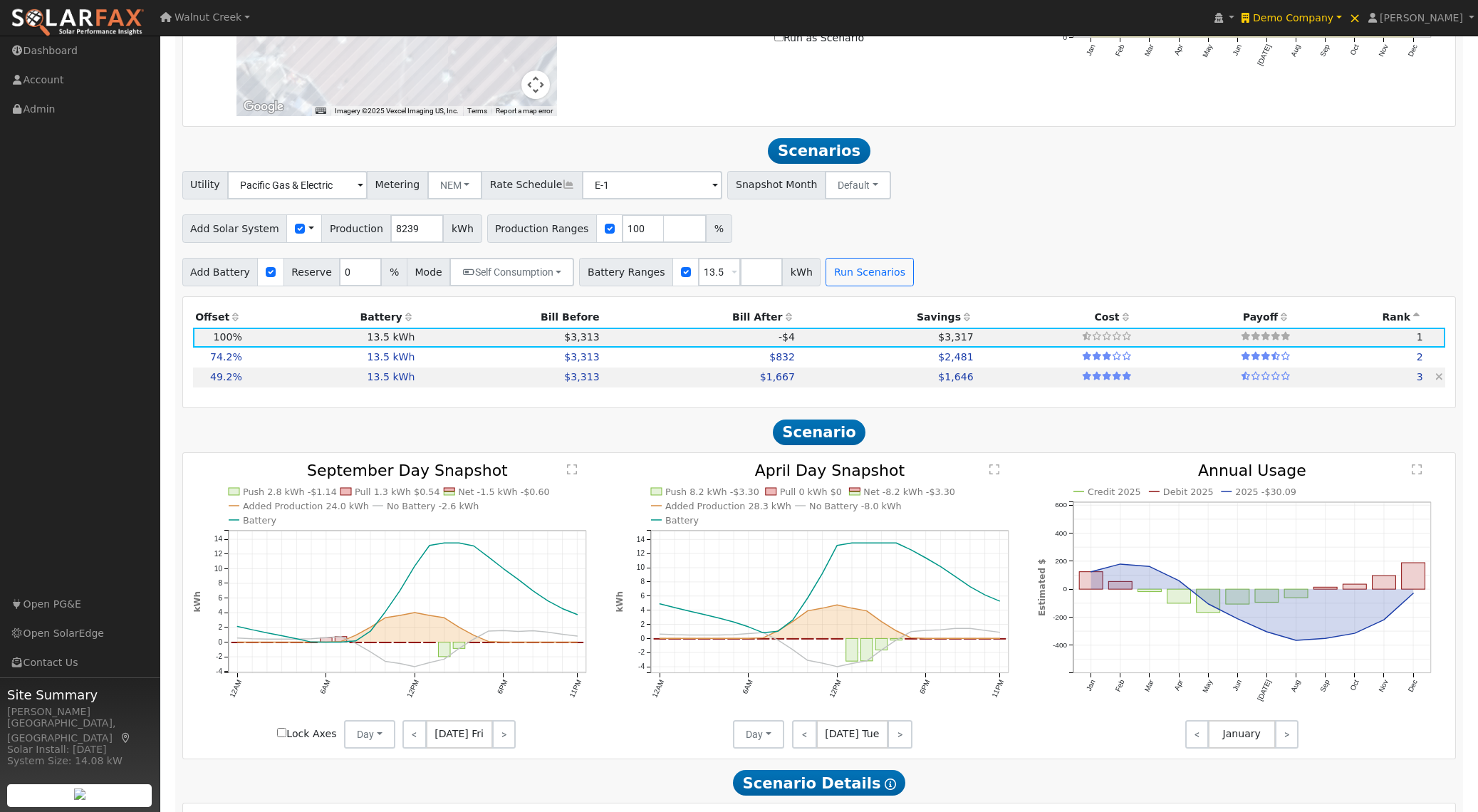
click at [249, 385] on td "13.5 kWh" at bounding box center [330, 377] width 173 height 20
type input "2.7"
type input "$9,462"
type input "$8,543"
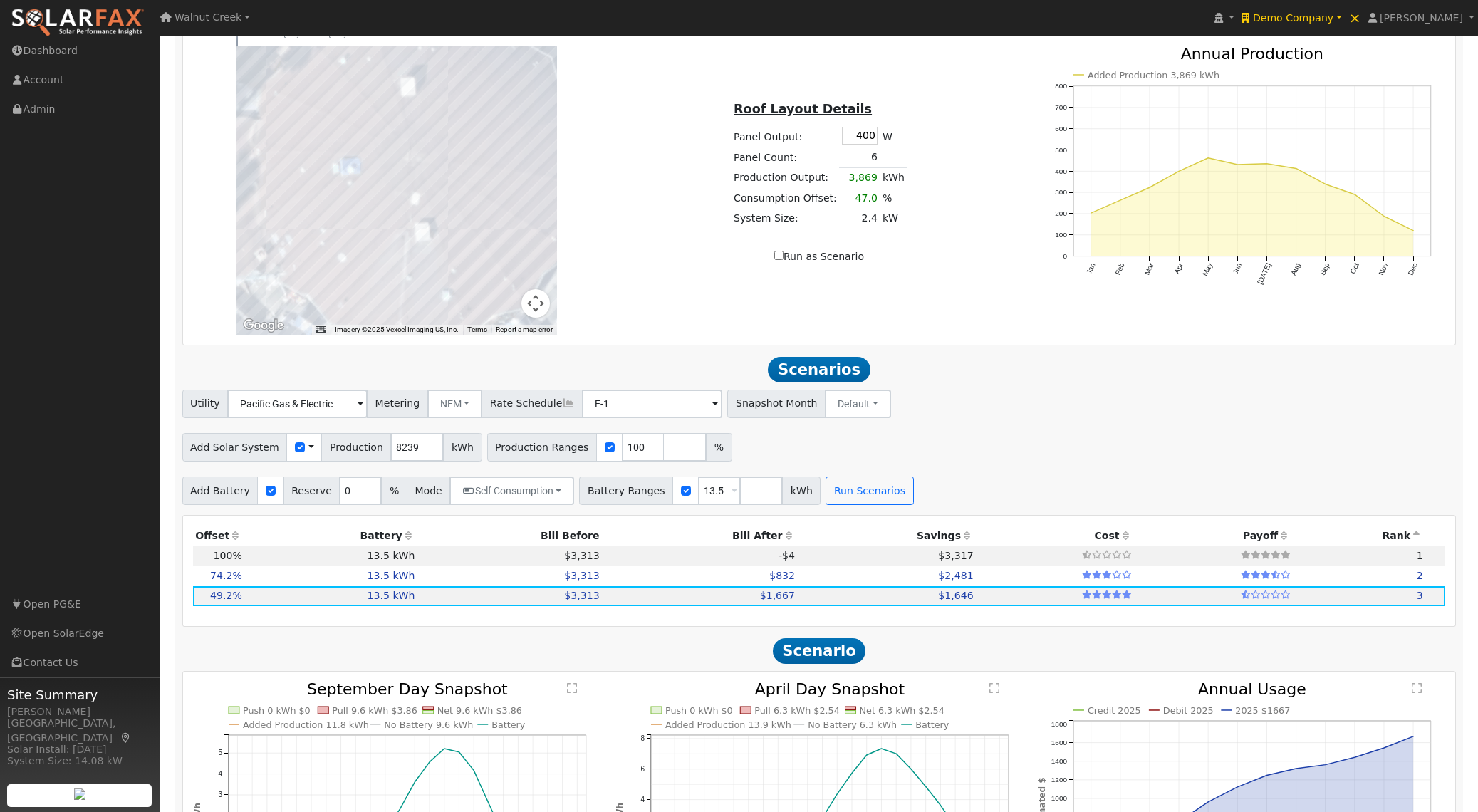
scroll to position [1089, 0]
click at [622, 454] on input "100" at bounding box center [643, 448] width 43 height 29
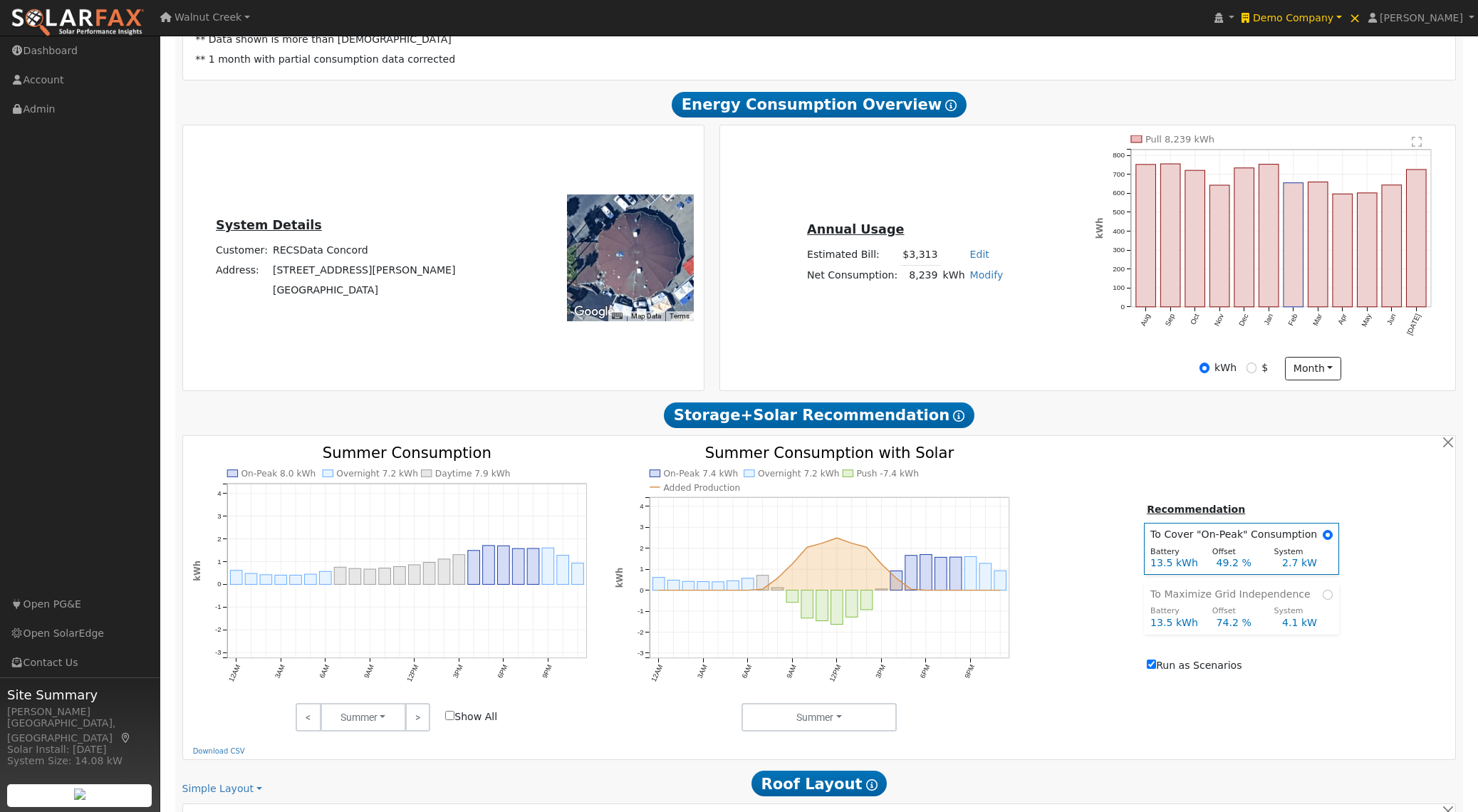
scroll to position [0, 0]
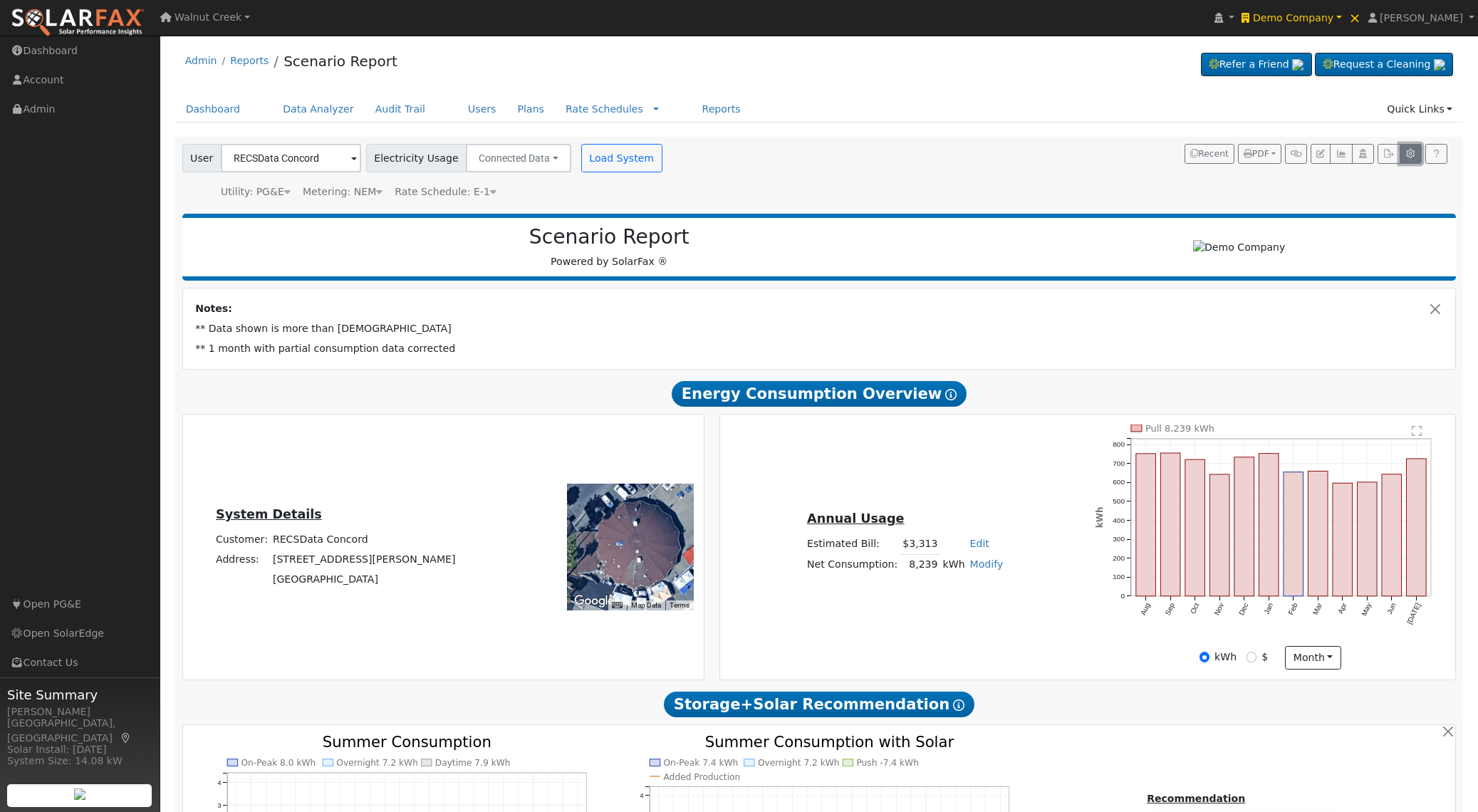
click at [1413, 151] on icon "button" at bounding box center [1410, 154] width 10 height 9
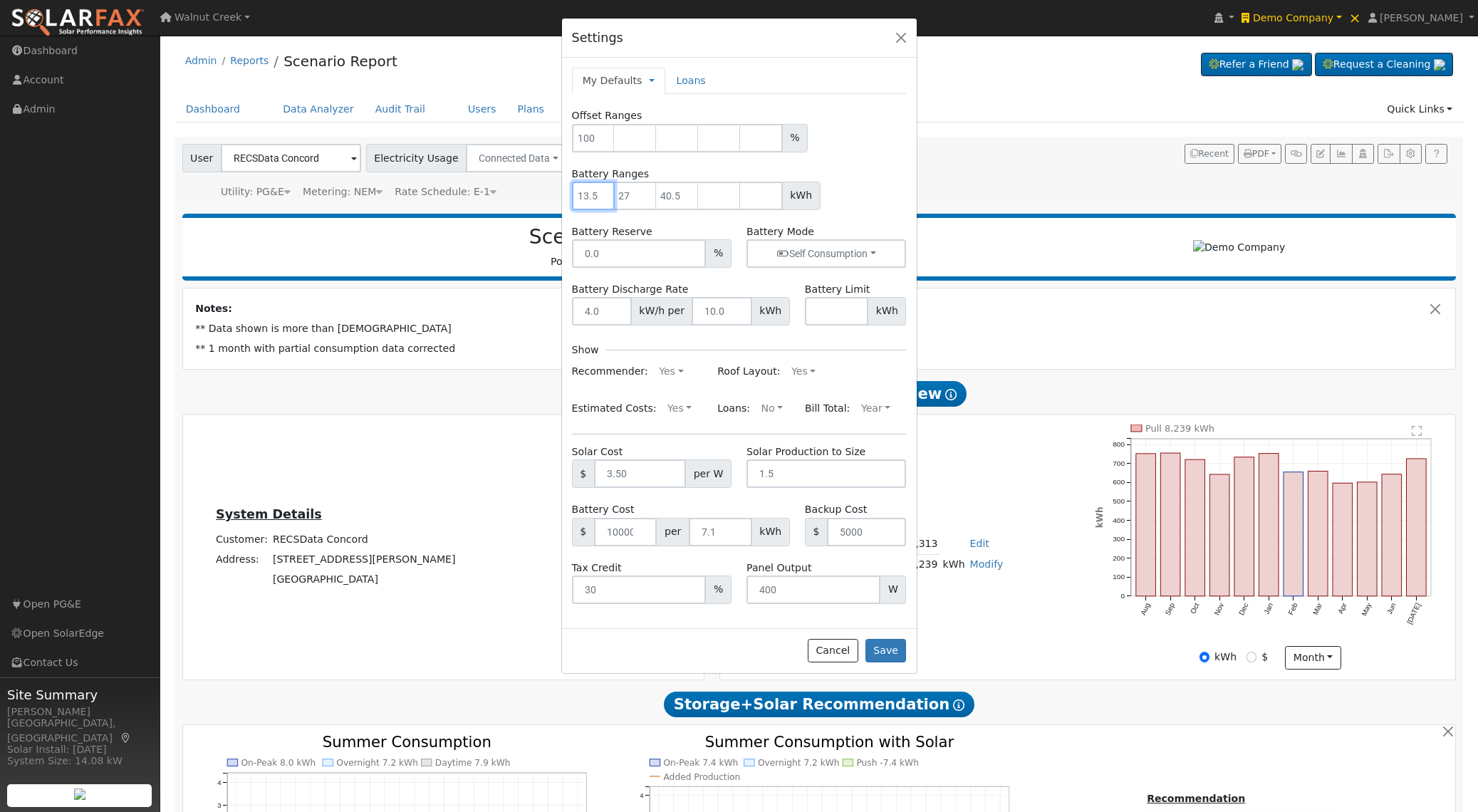
click at [589, 201] on input "number" at bounding box center [594, 195] width 43 height 29
click at [649, 86] on link at bounding box center [652, 80] width 6 height 15
click at [667, 144] on link "Company Defaults" at bounding box center [706, 145] width 113 height 20
type input "100"
type input "13.5"
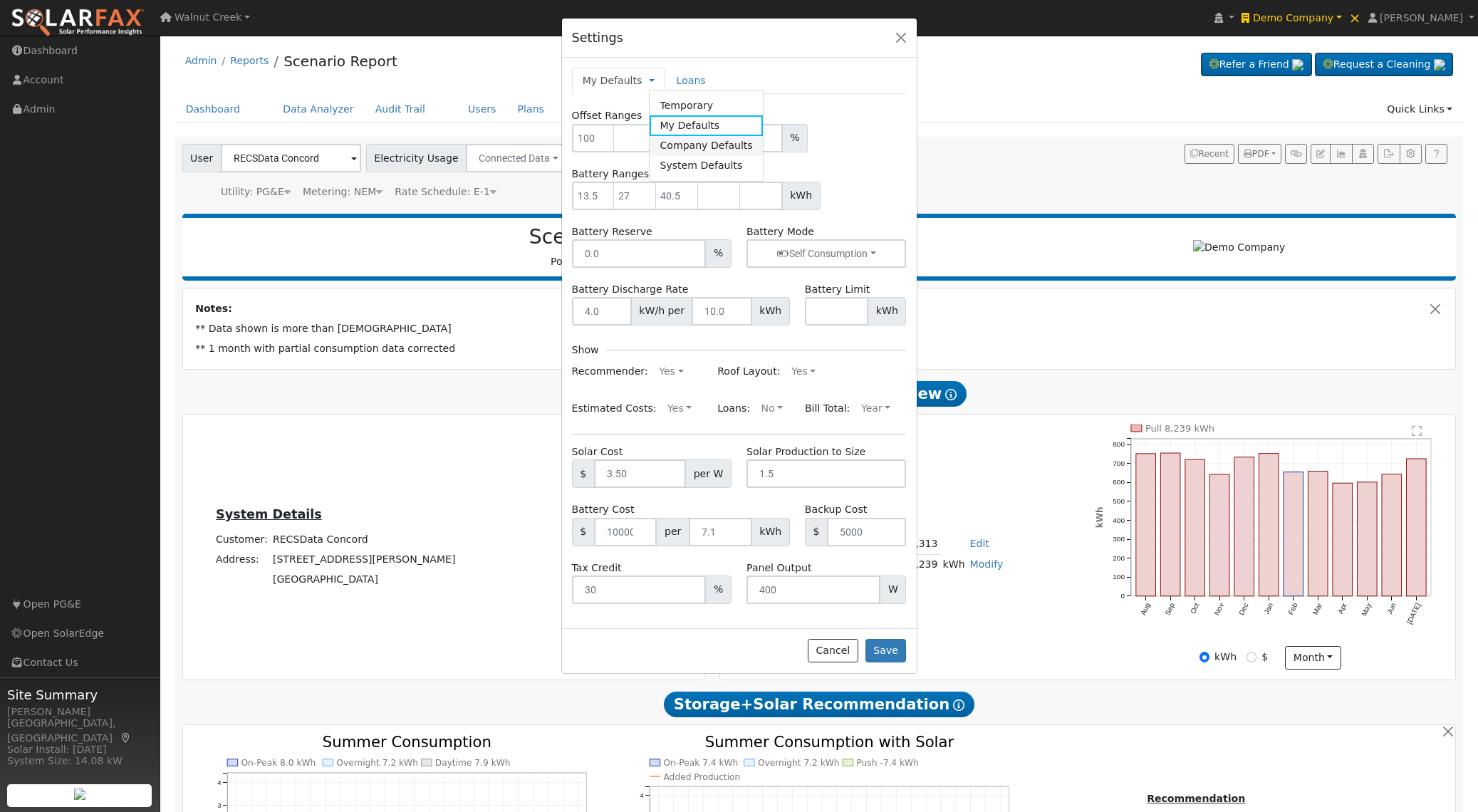
type input "27"
type input "40.5"
type input "0"
type input "10000"
type input "7.1"
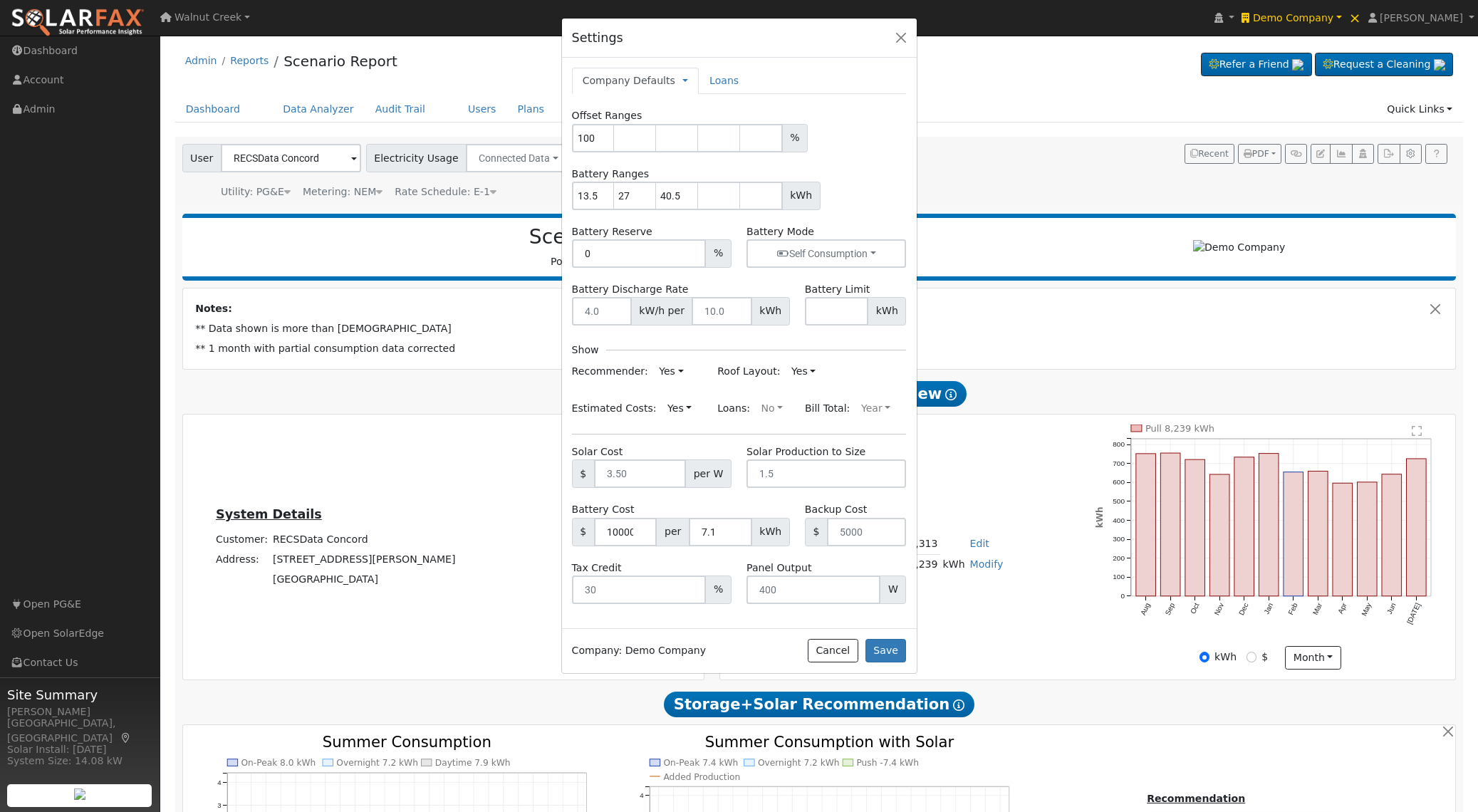
click at [651, 79] on link "Company Defaults" at bounding box center [629, 80] width 93 height 15
click at [703, 125] on link "My Defaults" at bounding box center [739, 125] width 113 height 20
click at [603, 195] on input "1" at bounding box center [594, 195] width 43 height 29
drag, startPoint x: 589, startPoint y: 198, endPoint x: 552, endPoint y: 193, distance: 37.3
click at [552, 193] on div "Settings My Defaults Temporary My Defaults Company Defaults System Defaults Loa…" at bounding box center [739, 406] width 1478 height 812
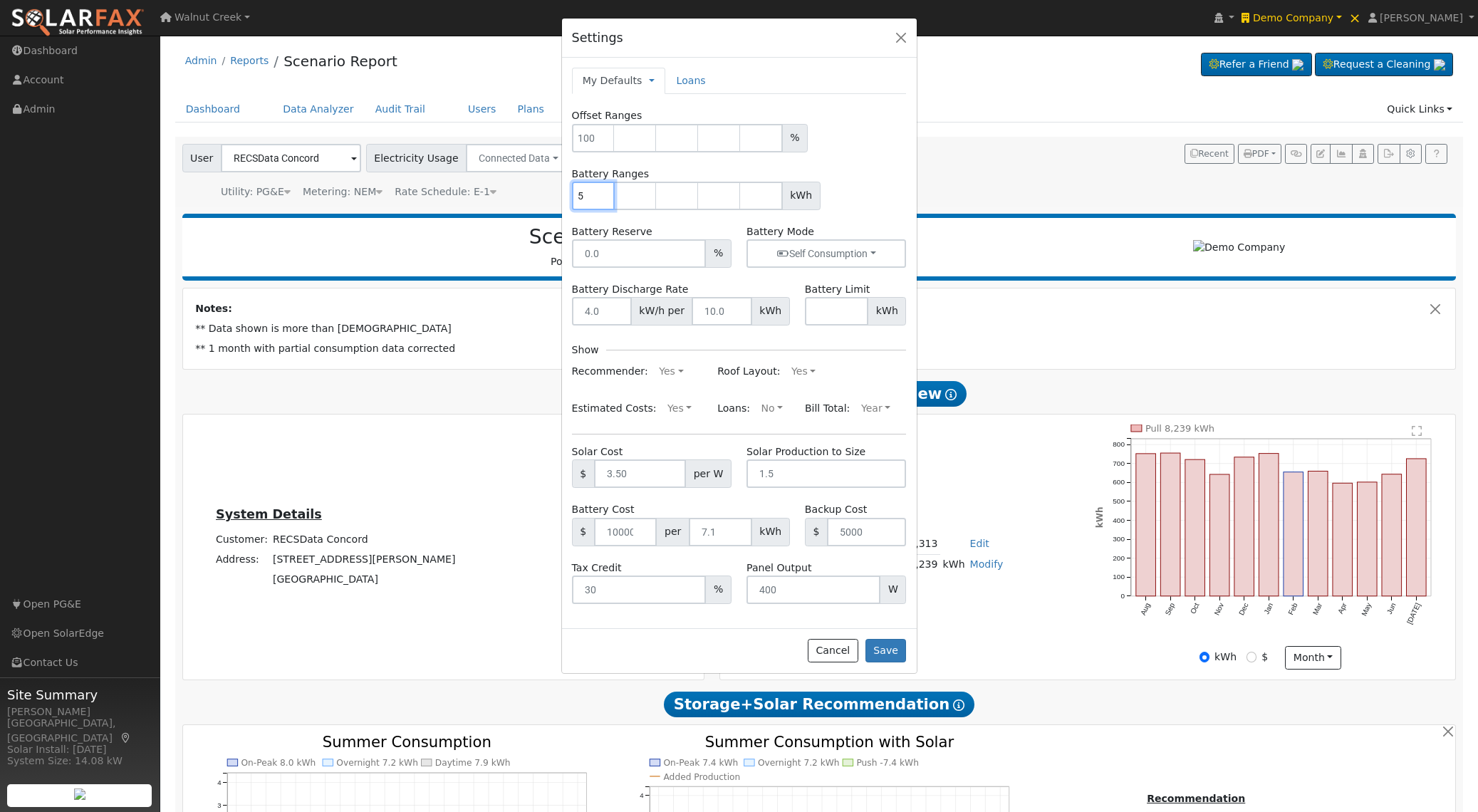
type input "5"
type input "10"
click at [890, 645] on button "Save" at bounding box center [886, 650] width 41 height 24
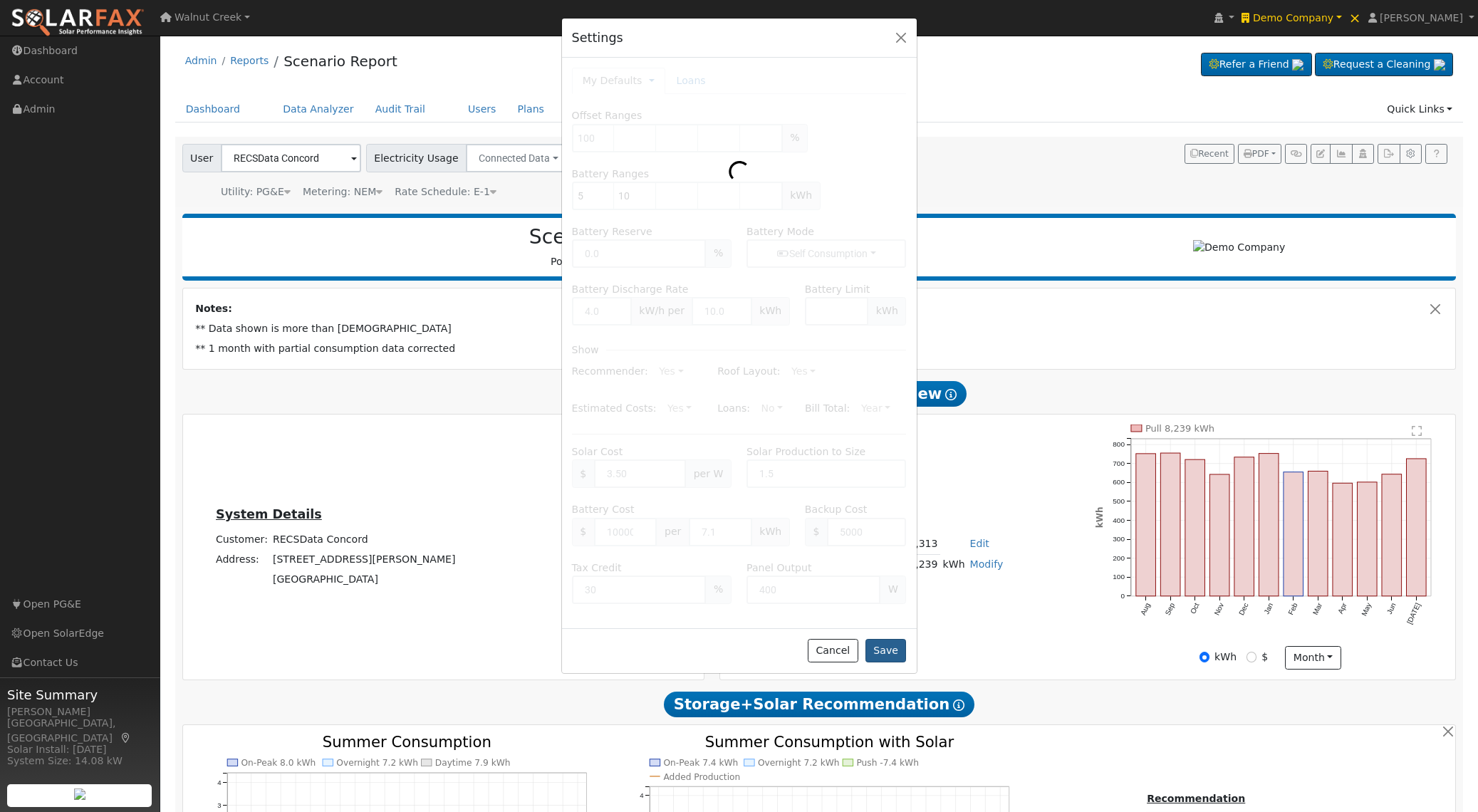
type input "5"
type input "10"
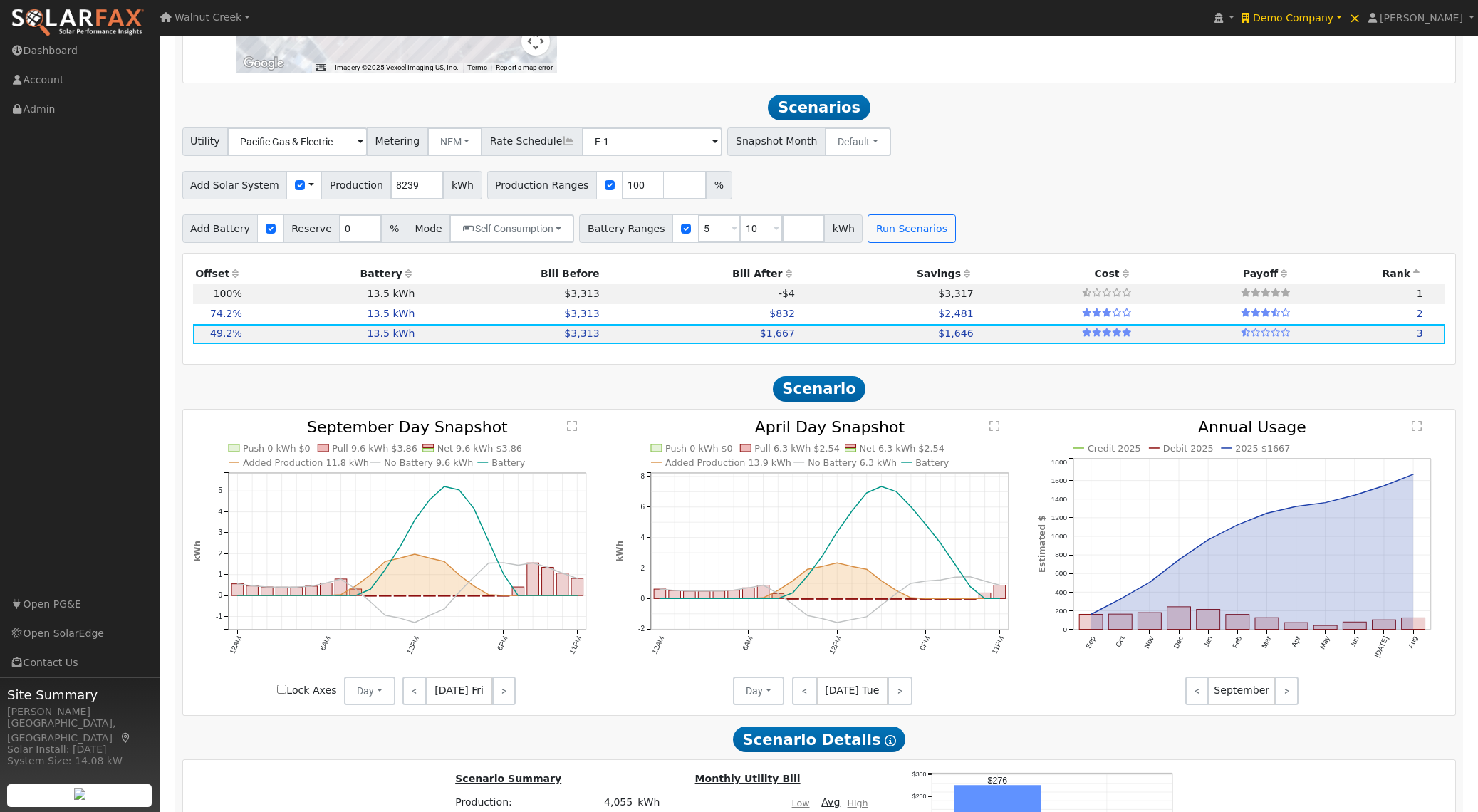
scroll to position [917, 0]
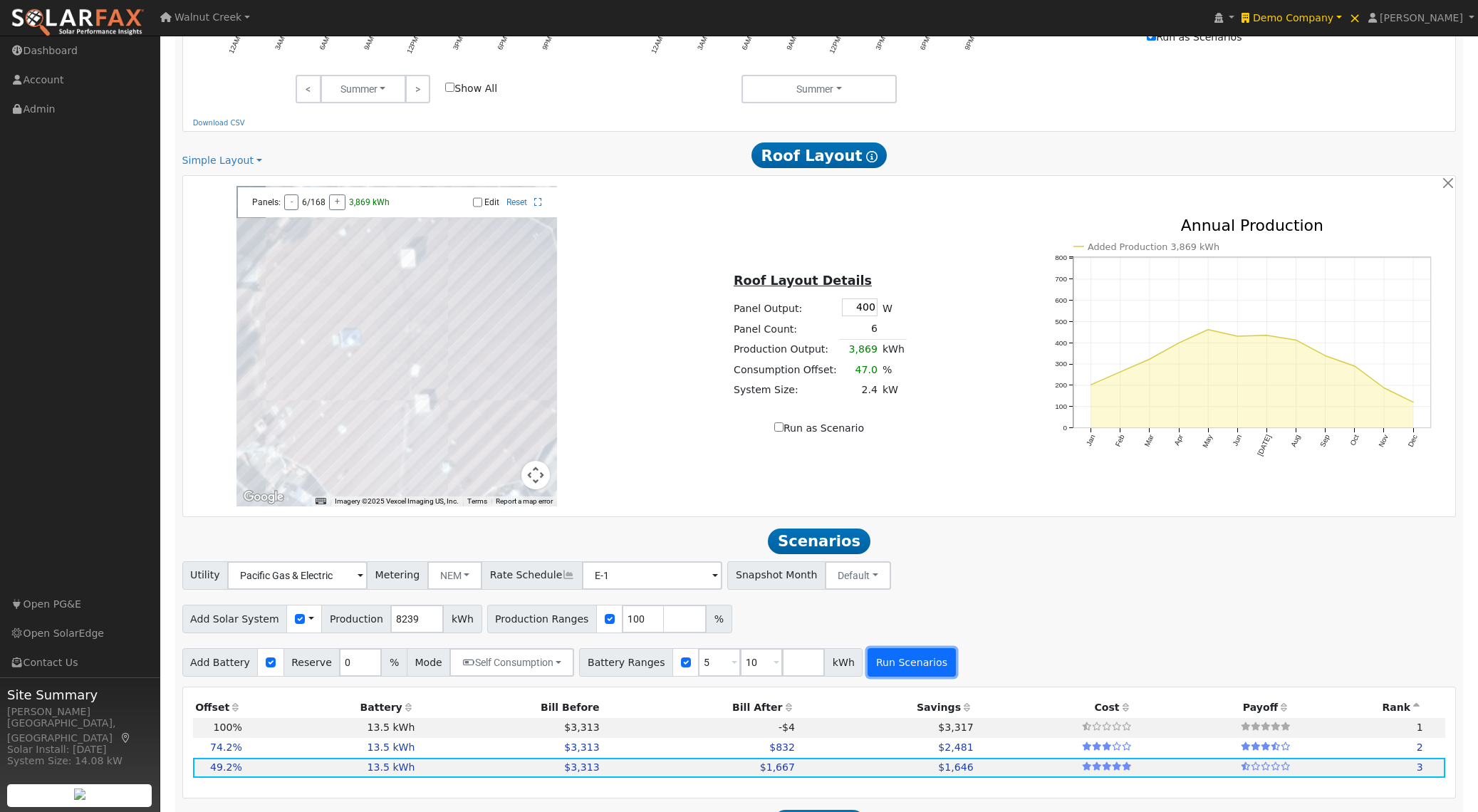
click at [883, 659] on button "Run Scenarios" at bounding box center [911, 662] width 88 height 29
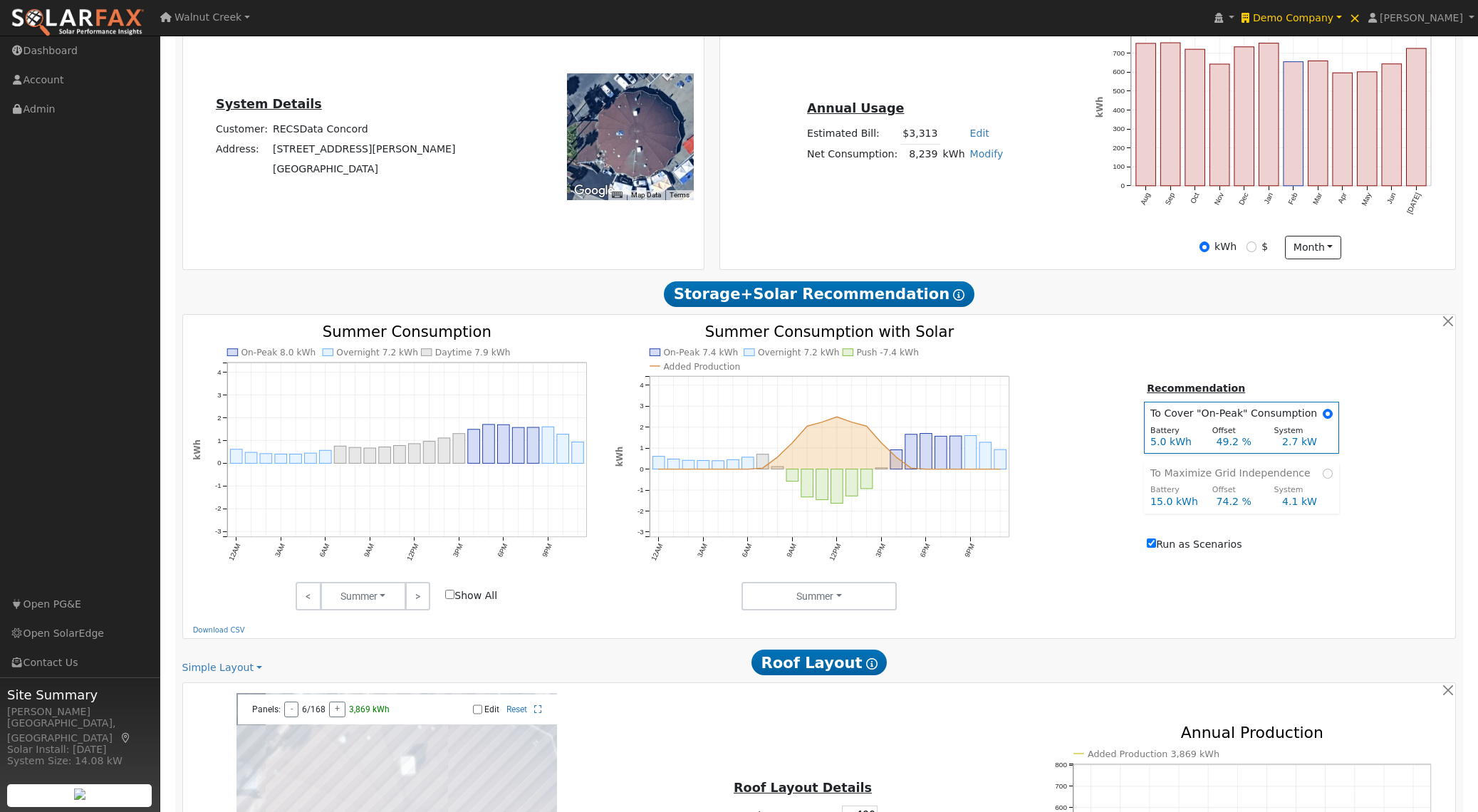
scroll to position [394, 0]
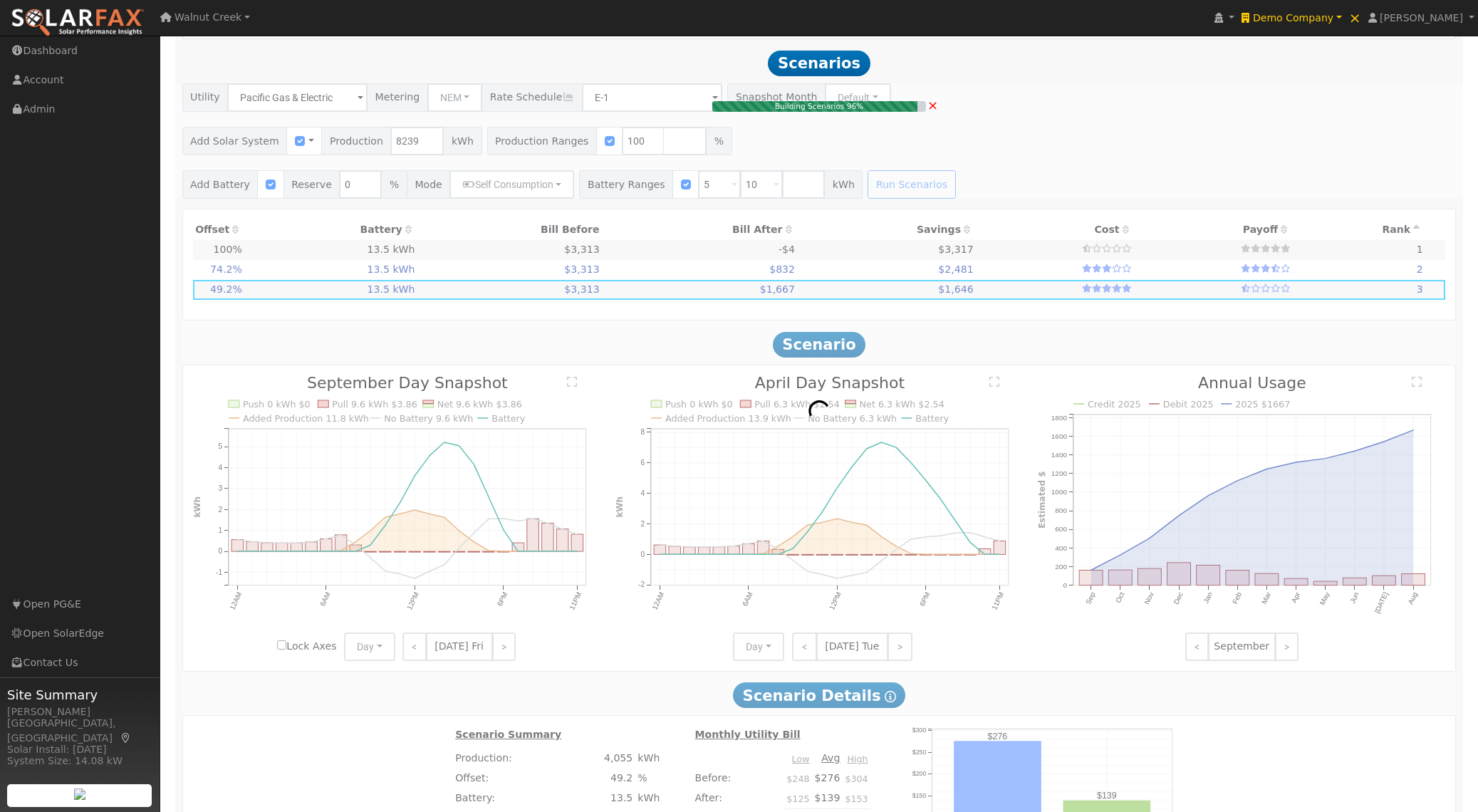
type input "5.5"
type input "$19,224"
type input "$7,042"
type input "$7,880"
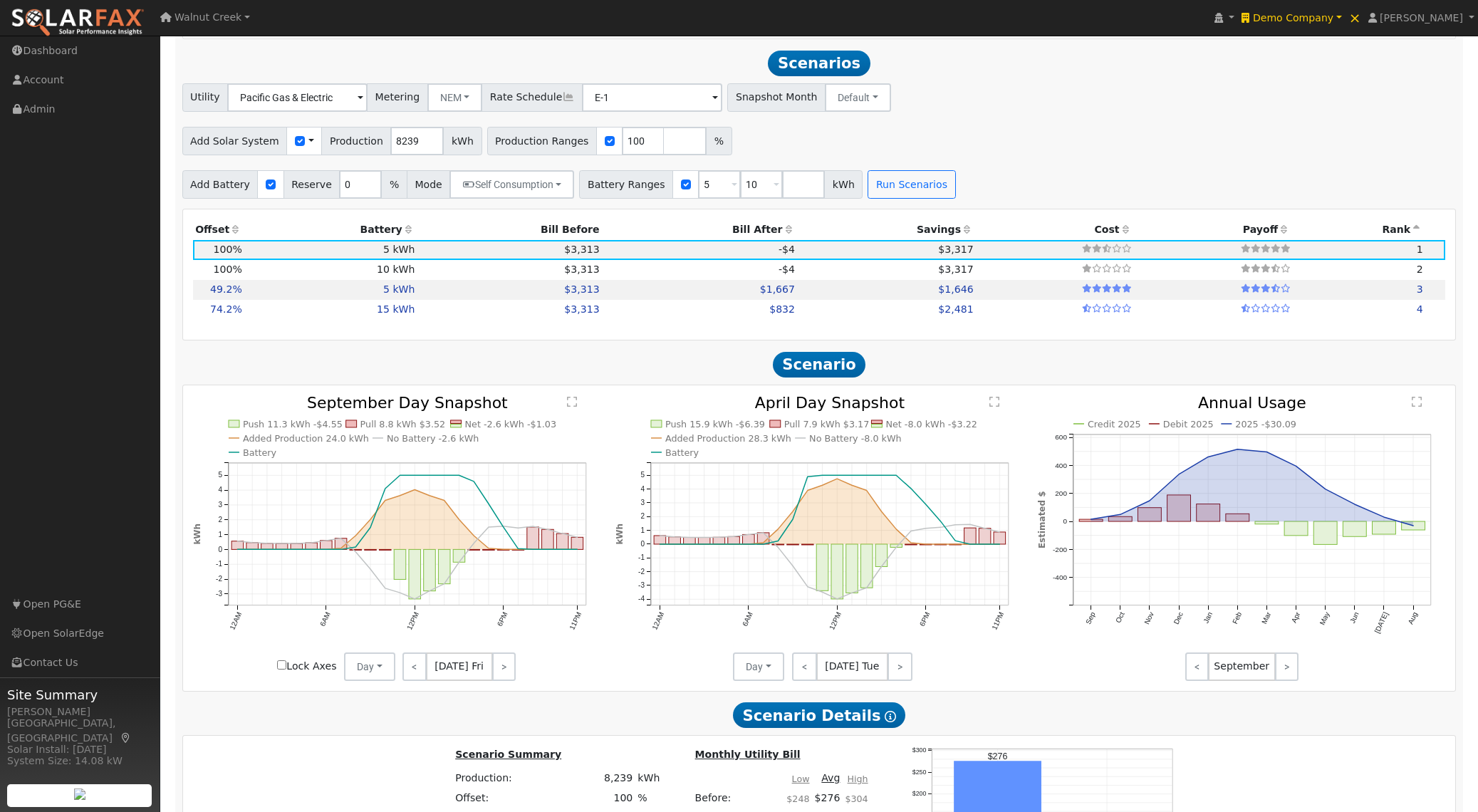
scroll to position [1409, 0]
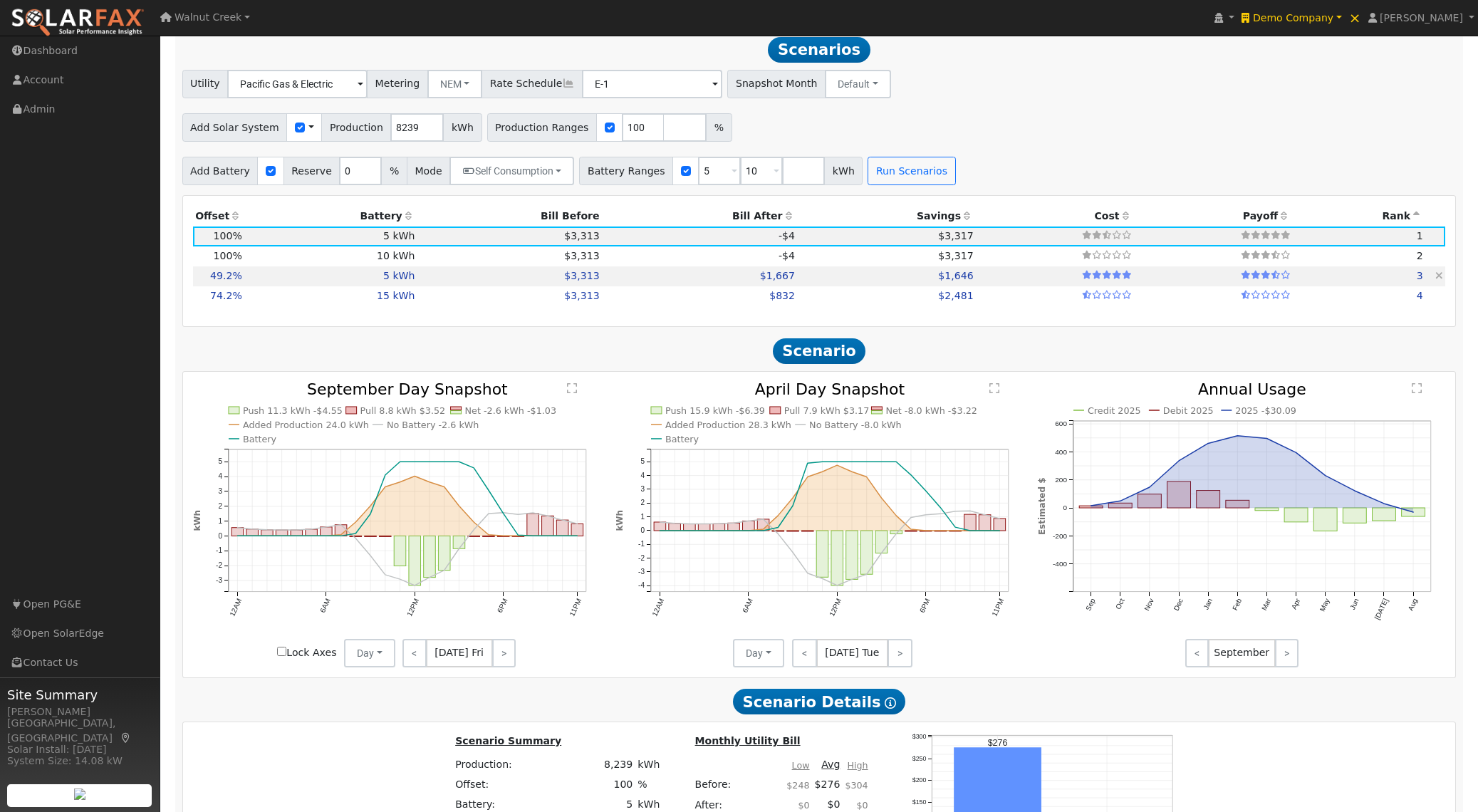
click at [508, 282] on td "$3,313" at bounding box center [510, 276] width 184 height 20
type input "2.7"
type input "$9,462"
type input "$4,951"
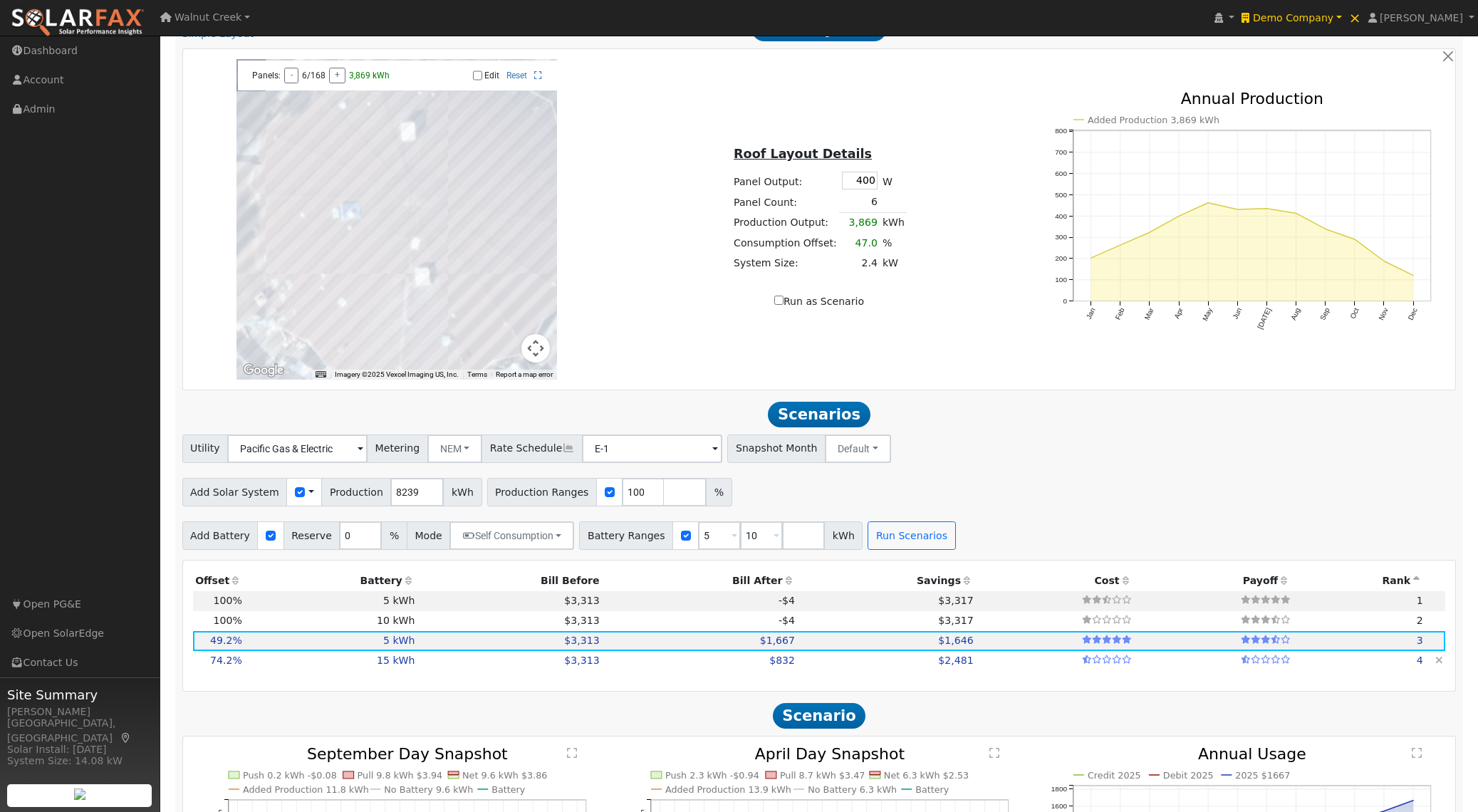
scroll to position [999, 0]
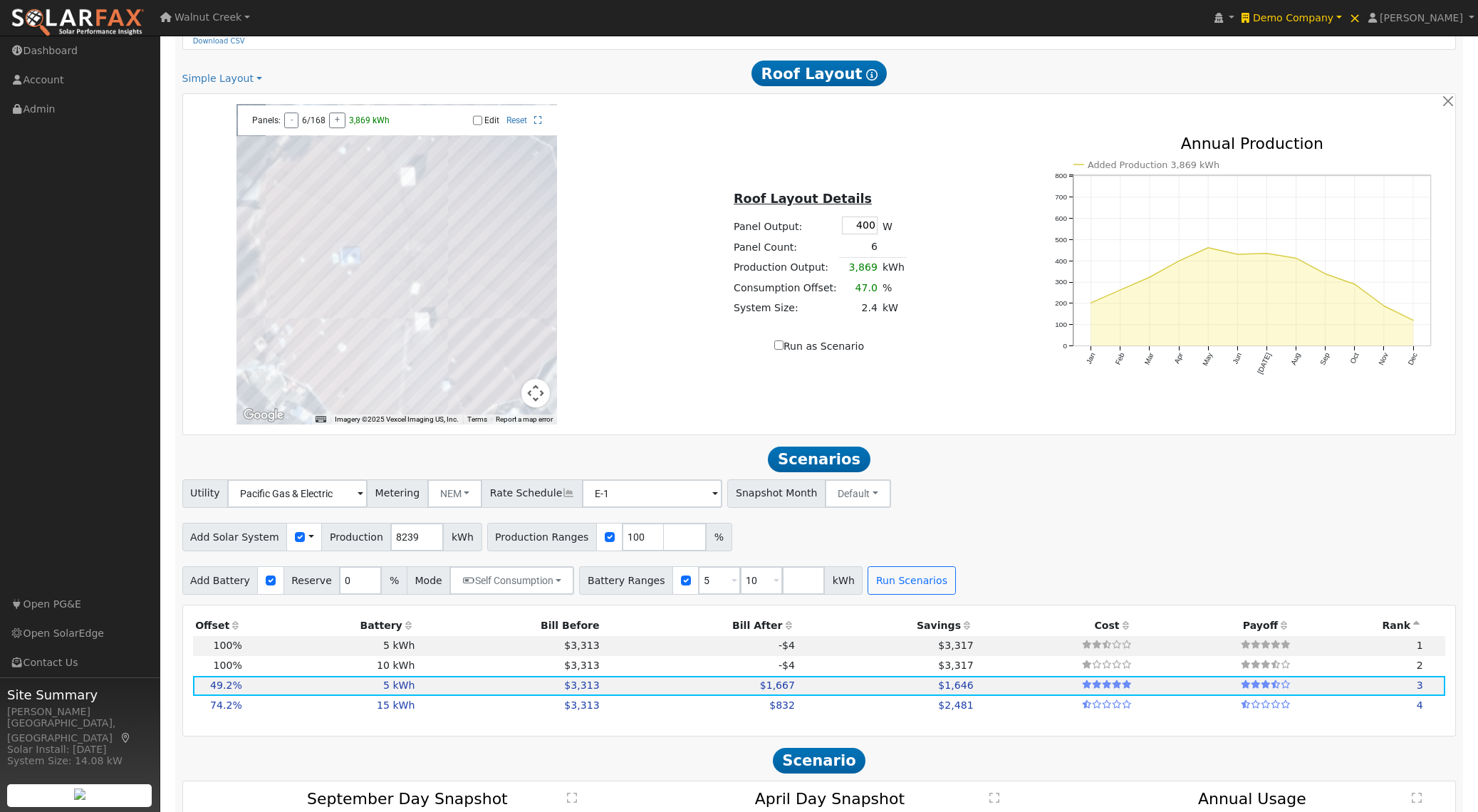
click at [1046, 508] on div "Utility Pacific Gas & Electric Metering NEM NEM NBT Rate Schedule E-1 - None - …" at bounding box center [819, 490] width 1280 height 33
click at [622, 215] on div "Roof Layout Details Panel Output: 400 W Panel Count: 6 Production Output: 3,869…" at bounding box center [819, 264] width 423 height 179
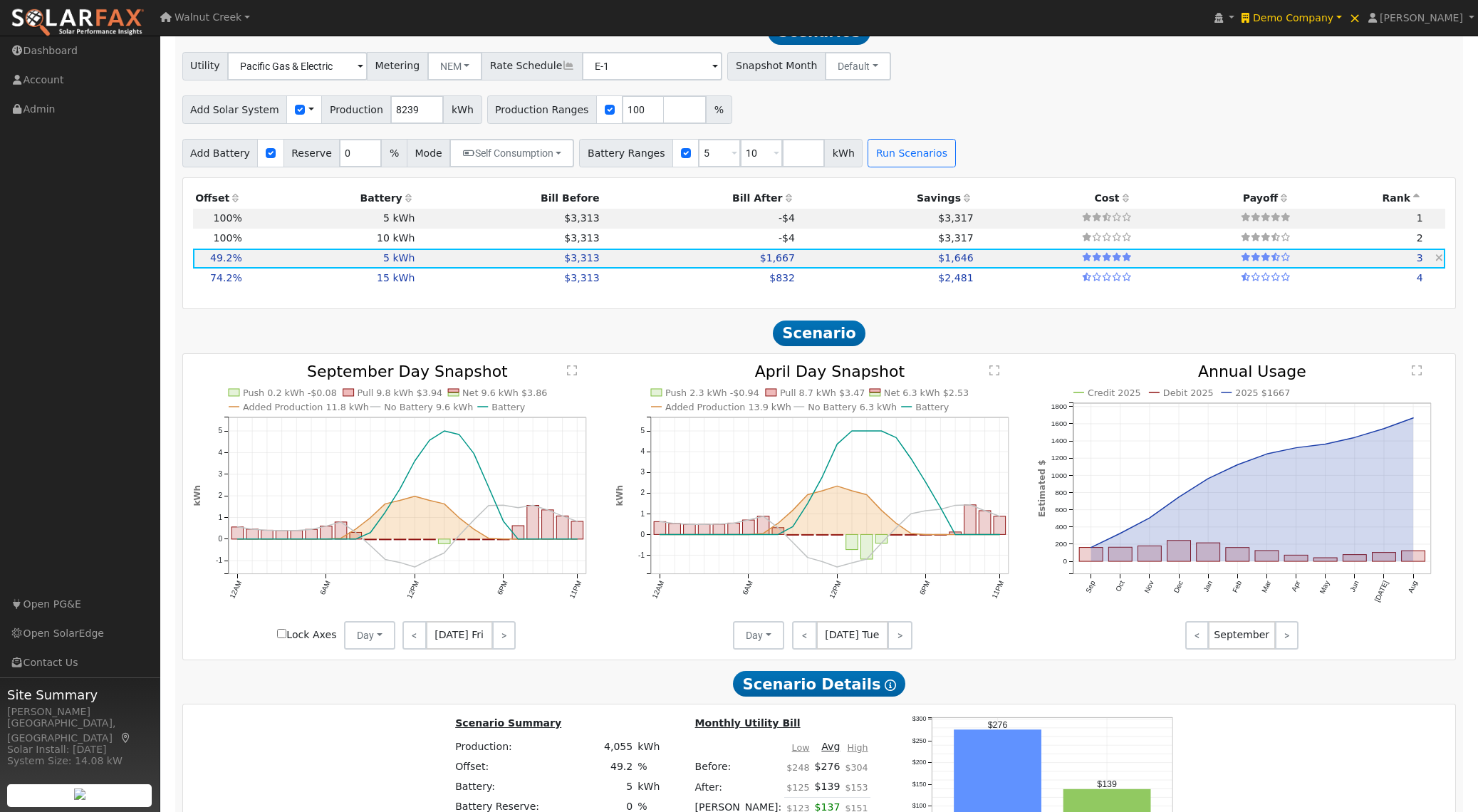
scroll to position [1334, 0]
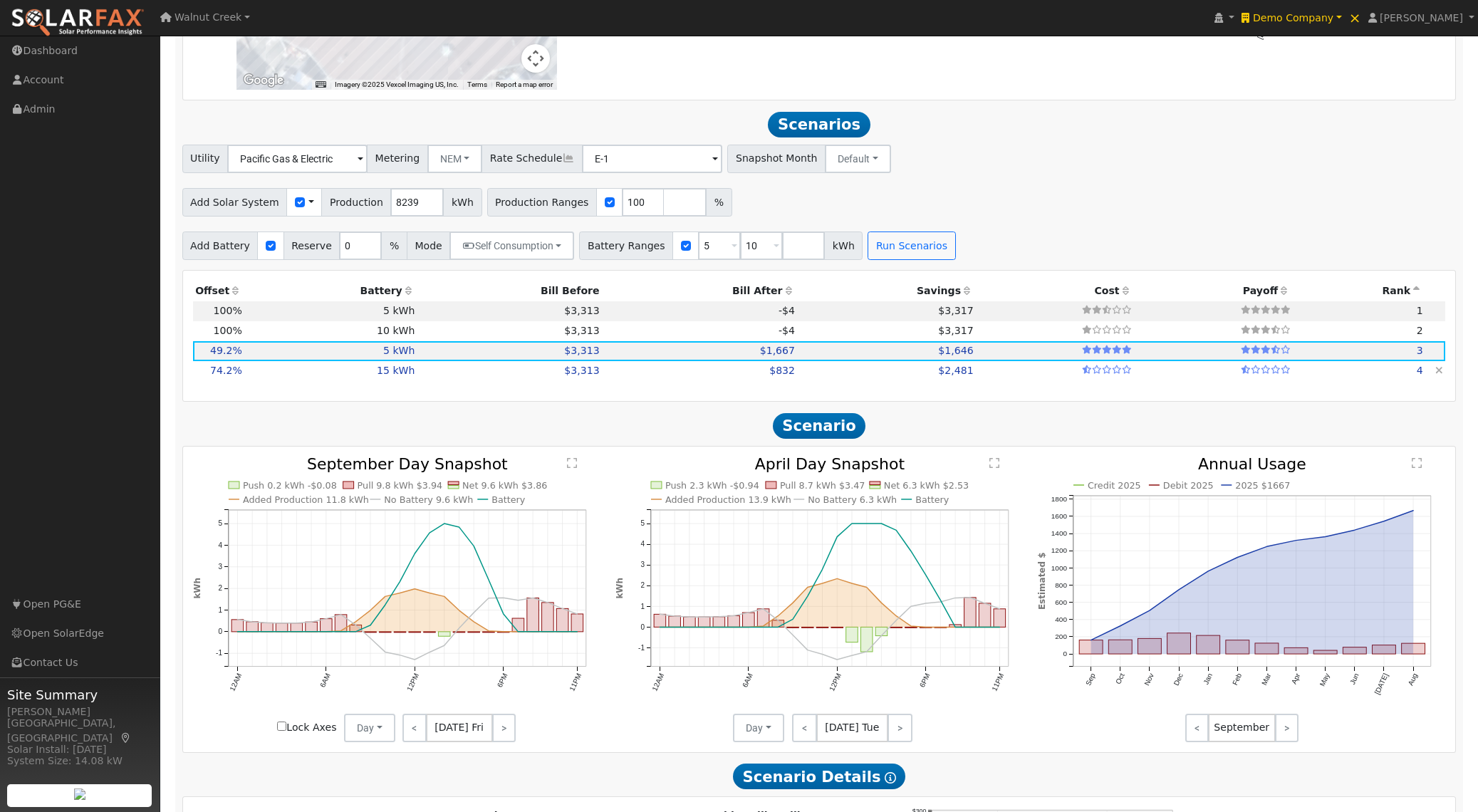
click at [391, 381] on td "15 kWh" at bounding box center [330, 371] width 173 height 20
type input "4.1"
type input "$14,268"
type input "$21,127"
type input "$10,619"
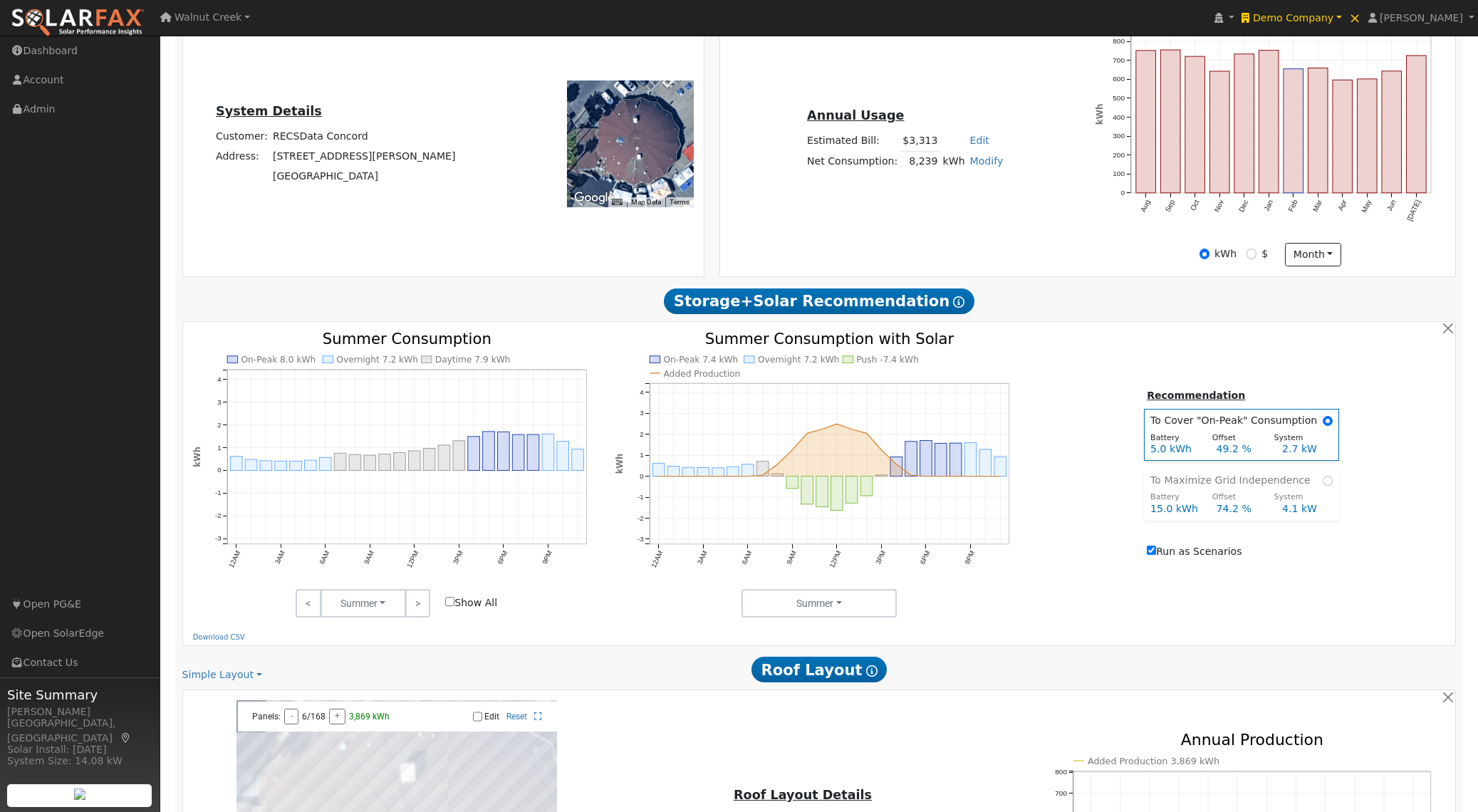
scroll to position [0, 0]
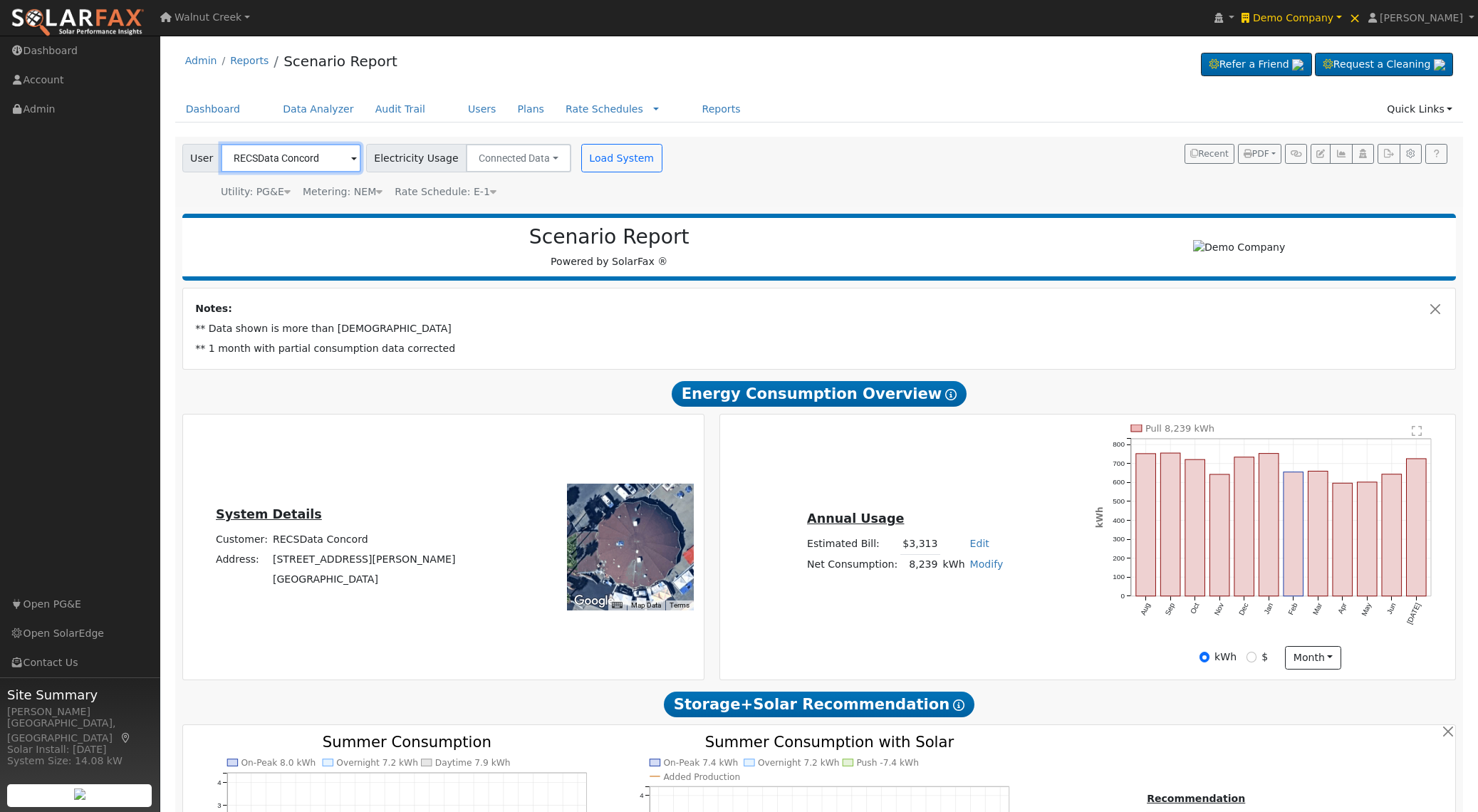
click at [292, 155] on input "RECSData Concord" at bounding box center [291, 158] width 140 height 29
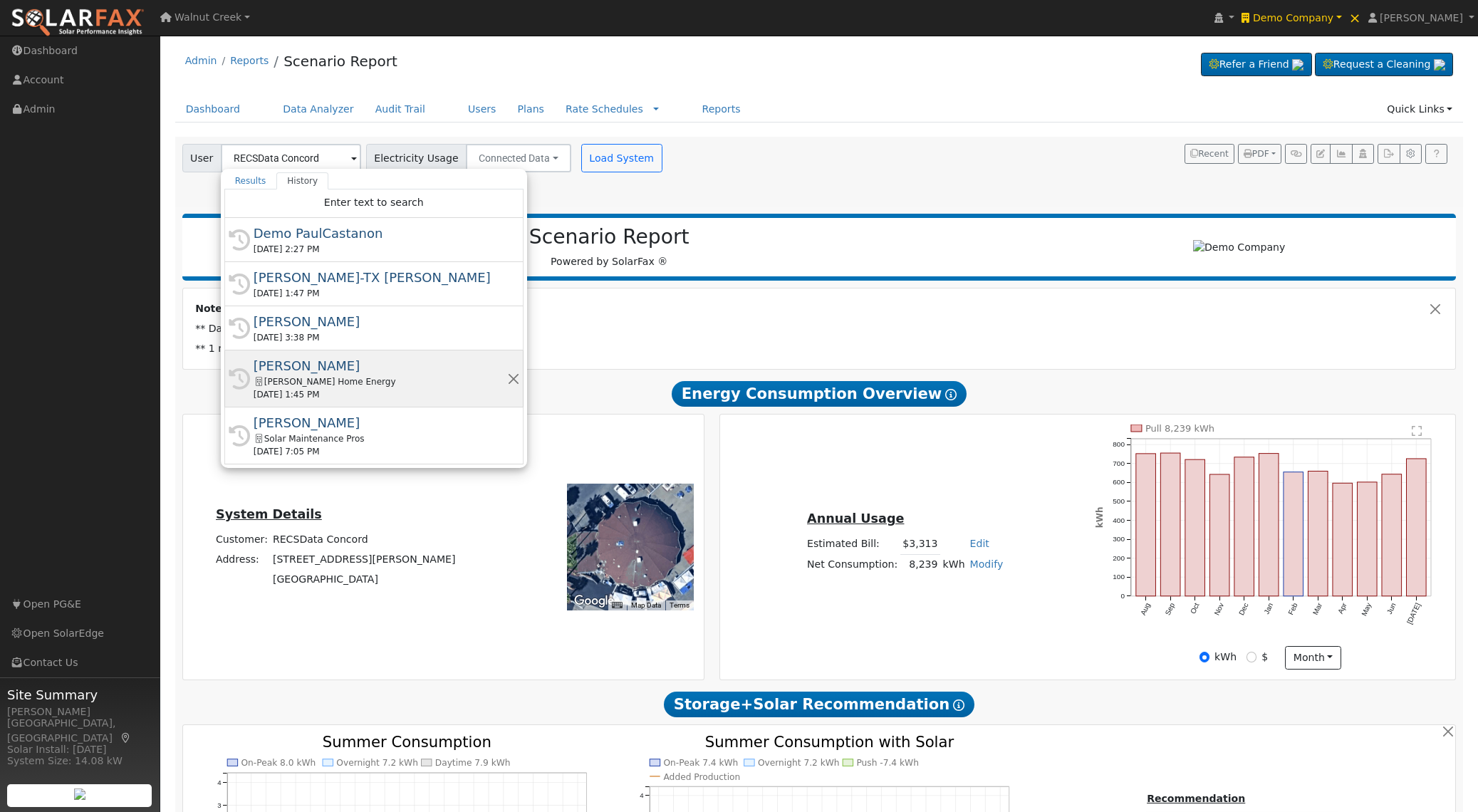
click at [437, 381] on div "Baker Home Energy" at bounding box center [381, 381] width 254 height 13
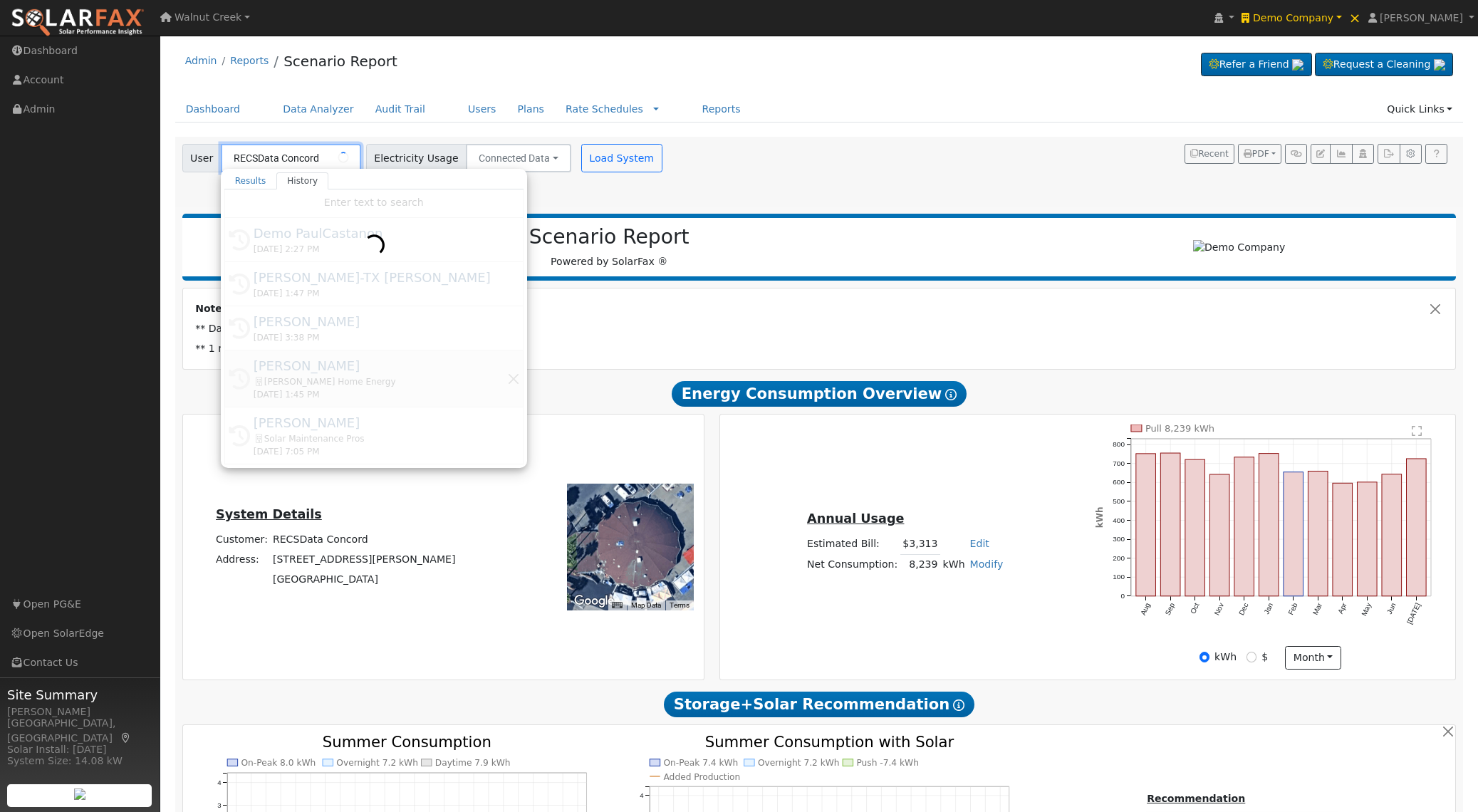
type input "Paul Castanon"
type input "San Diego Gas & Electric"
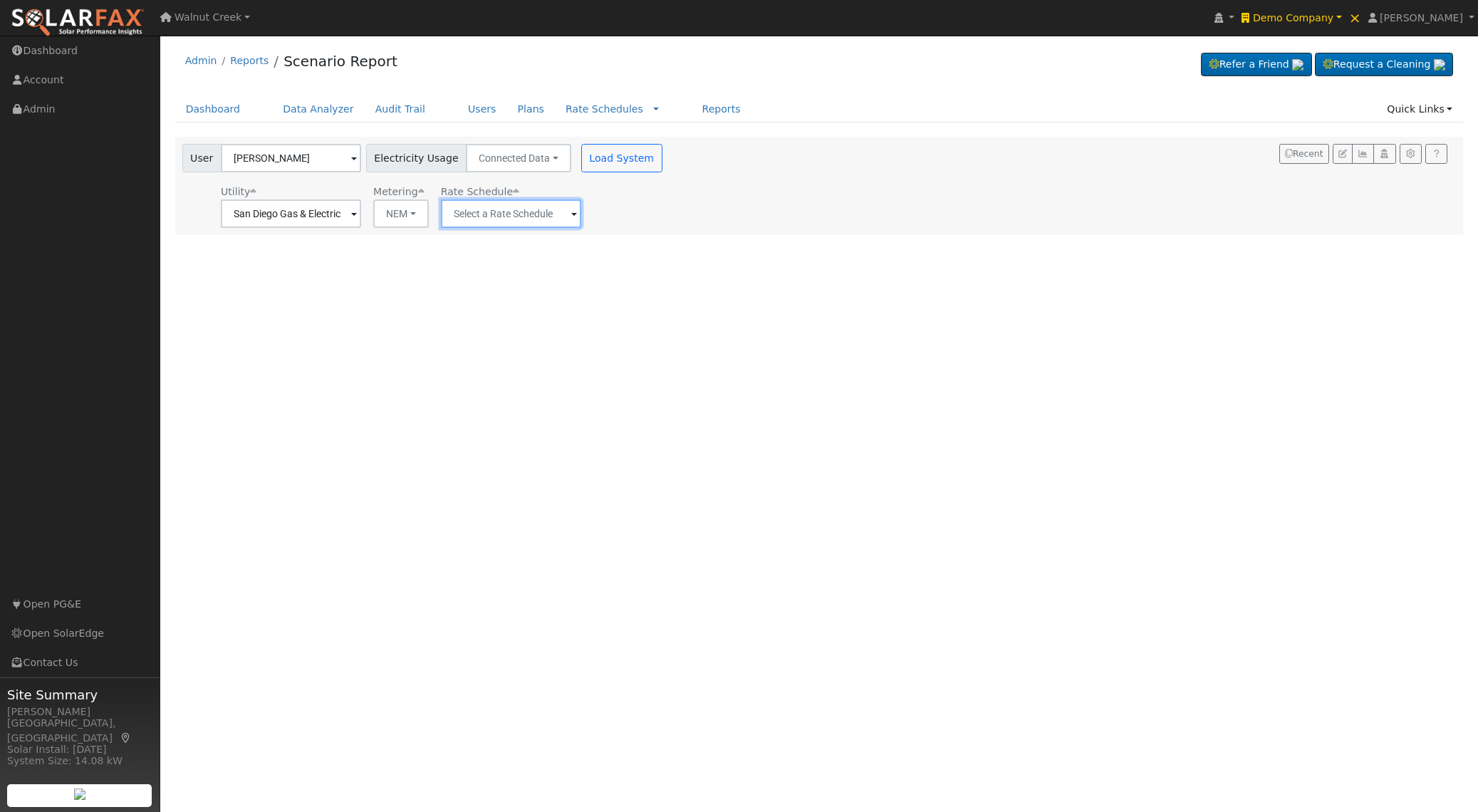
click at [361, 212] on input "text" at bounding box center [291, 213] width 140 height 29
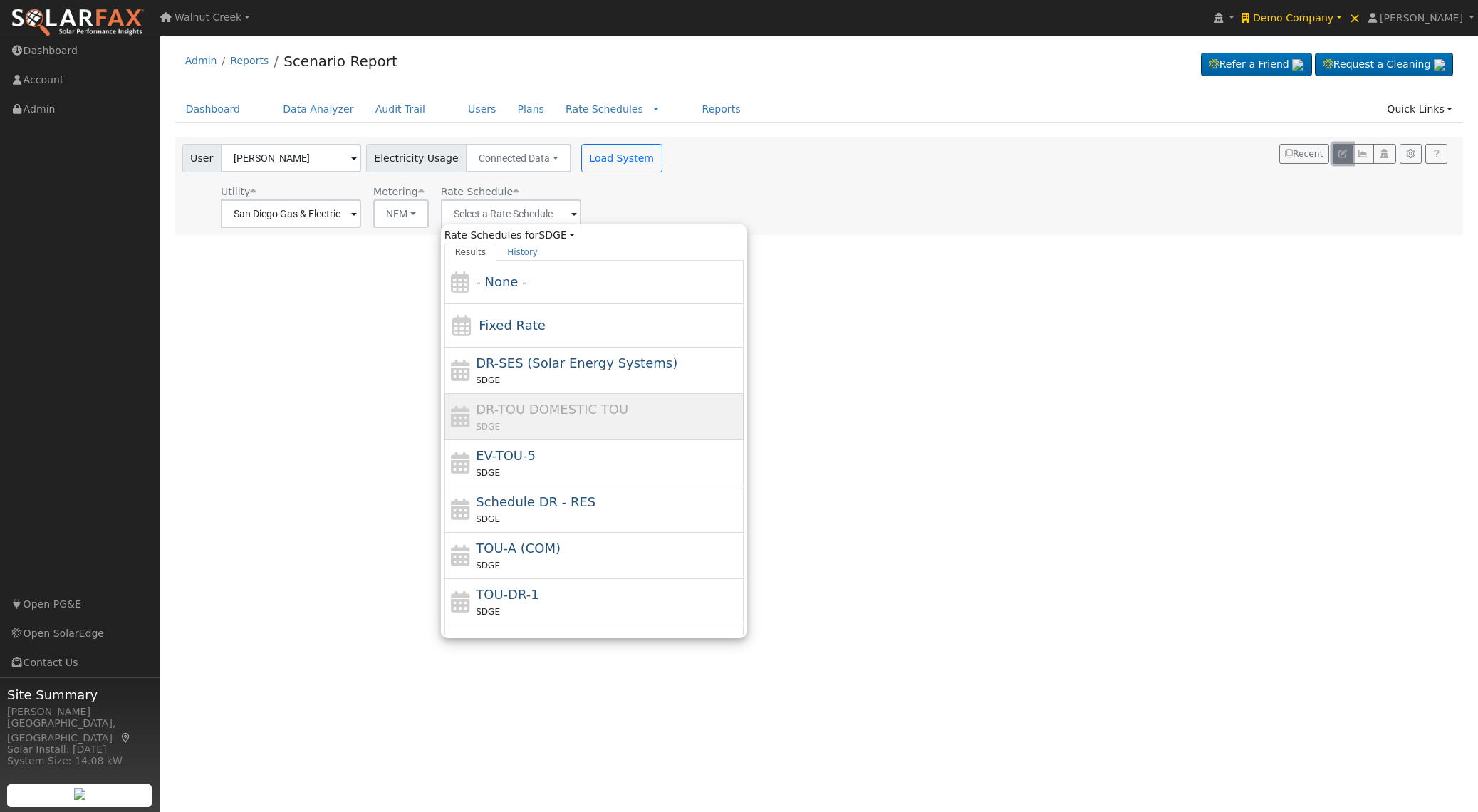
click at [1340, 152] on icon "button" at bounding box center [1343, 154] width 9 height 9
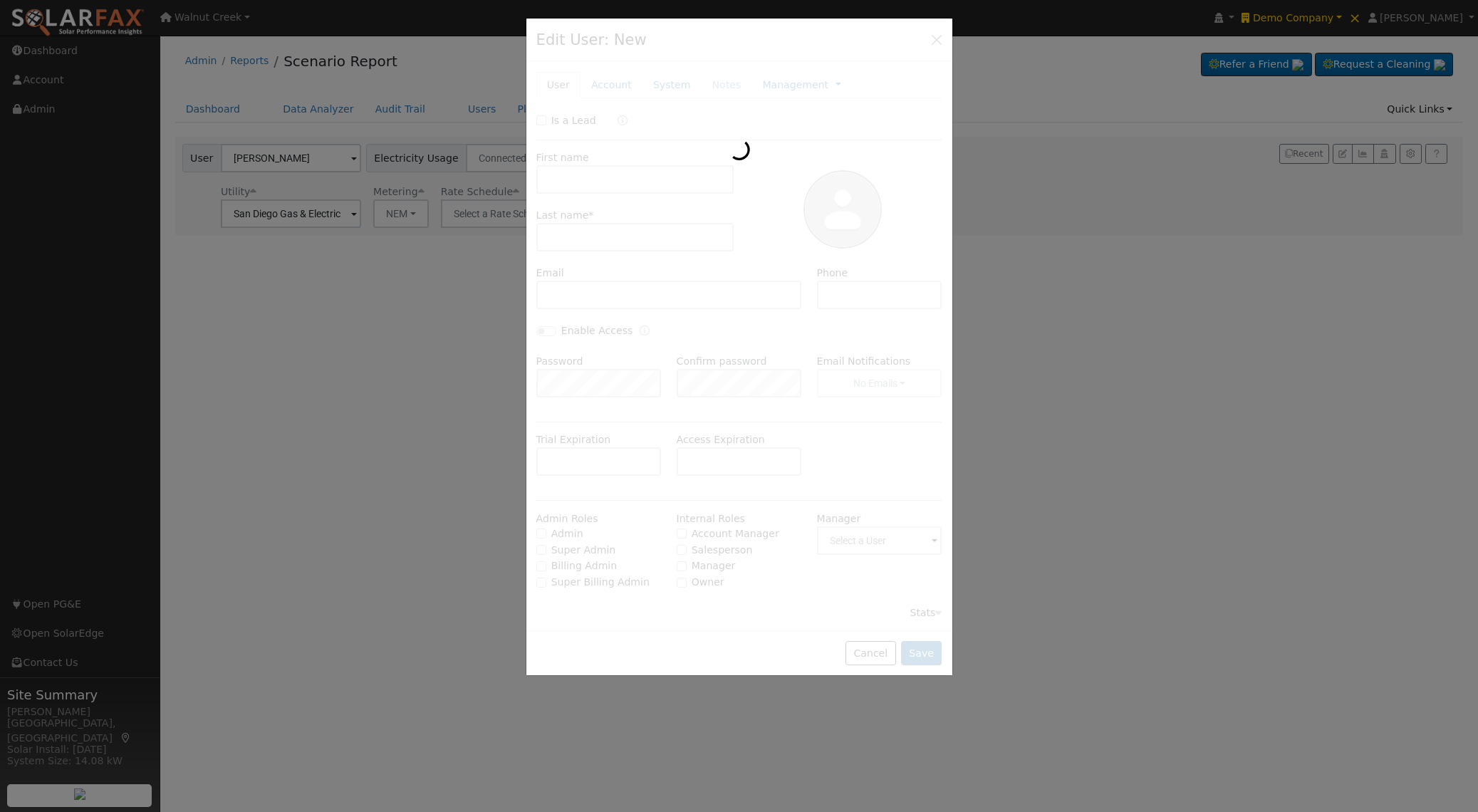
type input "03/16/2023"
type input "01/29/2025"
type input "Paul"
type input "Castanon"
type input "pcastanon@bakerhomeenergy.com"
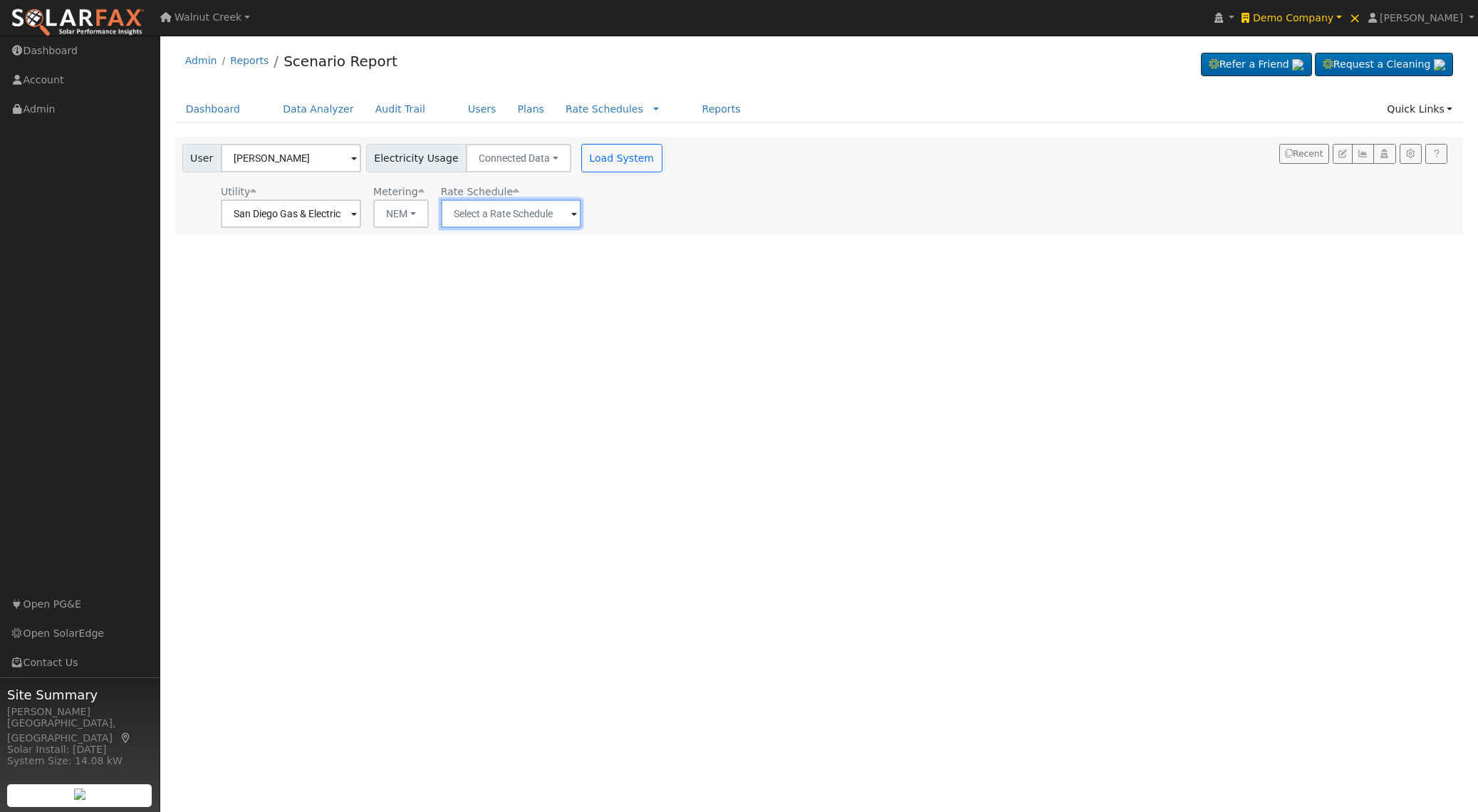
click at [361, 214] on input "text" at bounding box center [291, 213] width 140 height 29
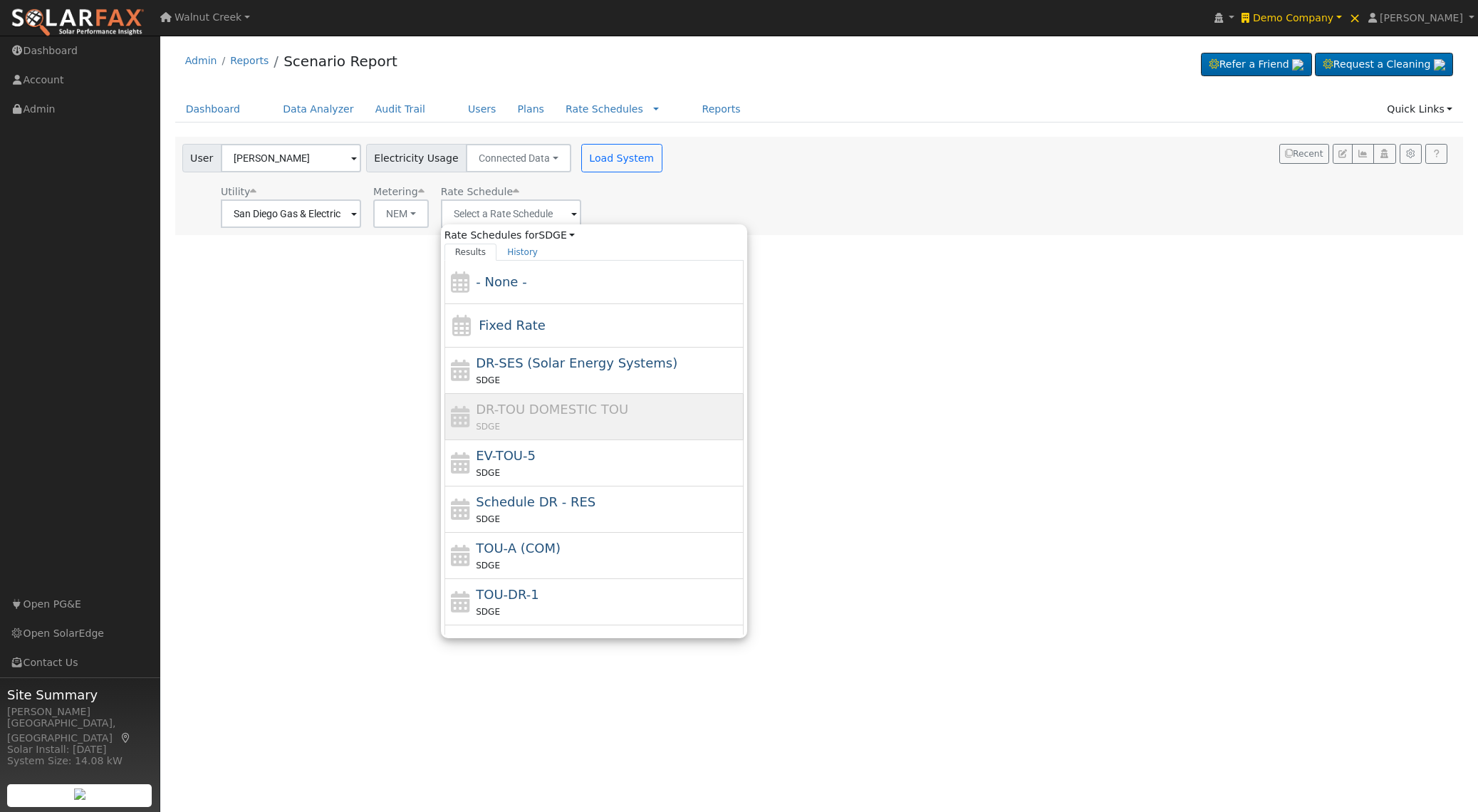
click at [576, 369] on span "DR-SES (Solar Energy Systems)" at bounding box center [576, 363] width 201 height 15
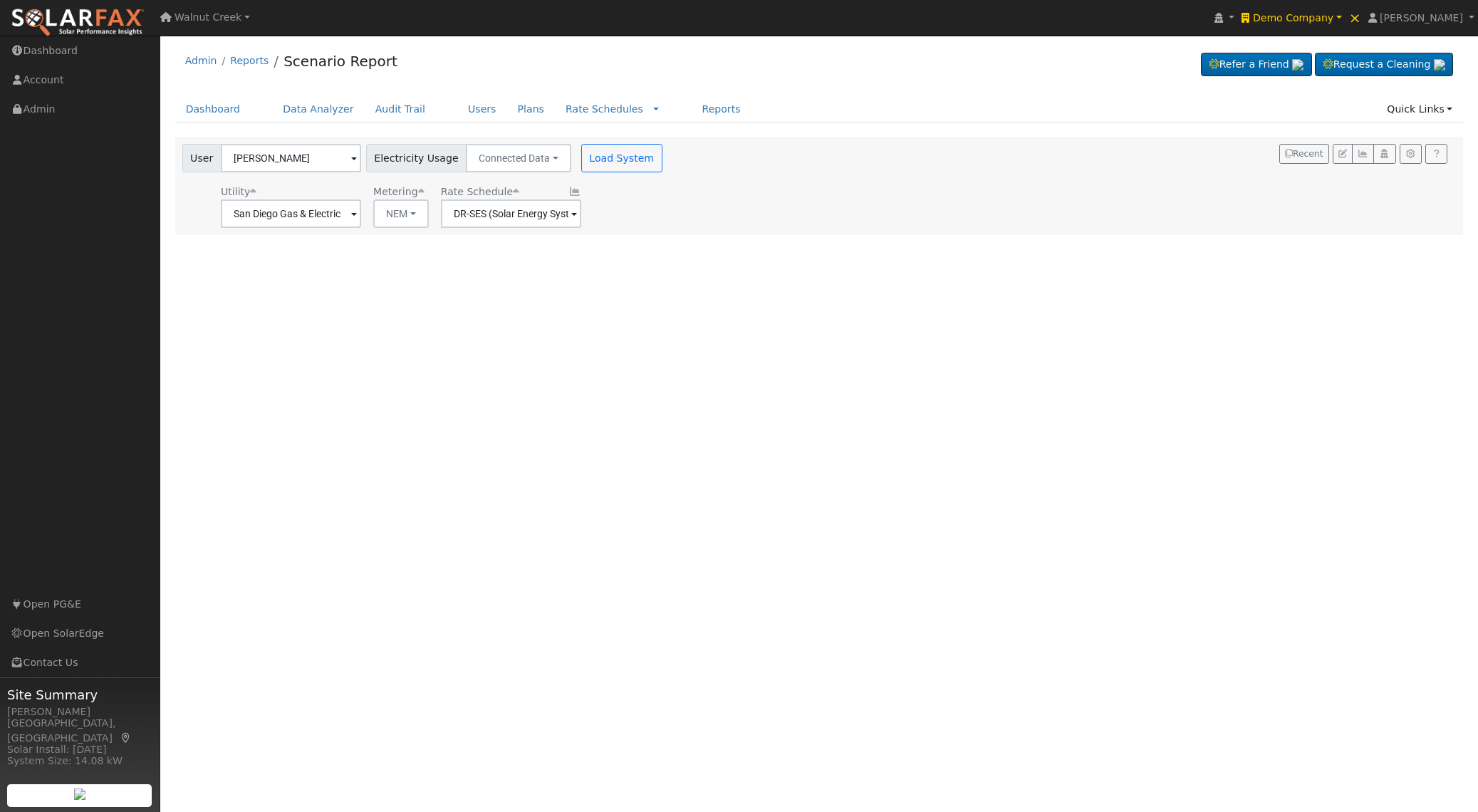
click at [569, 192] on icon at bounding box center [575, 192] width 13 height 10
click at [361, 213] on input "DR-SES (Solar Energy Systems)" at bounding box center [291, 213] width 140 height 29
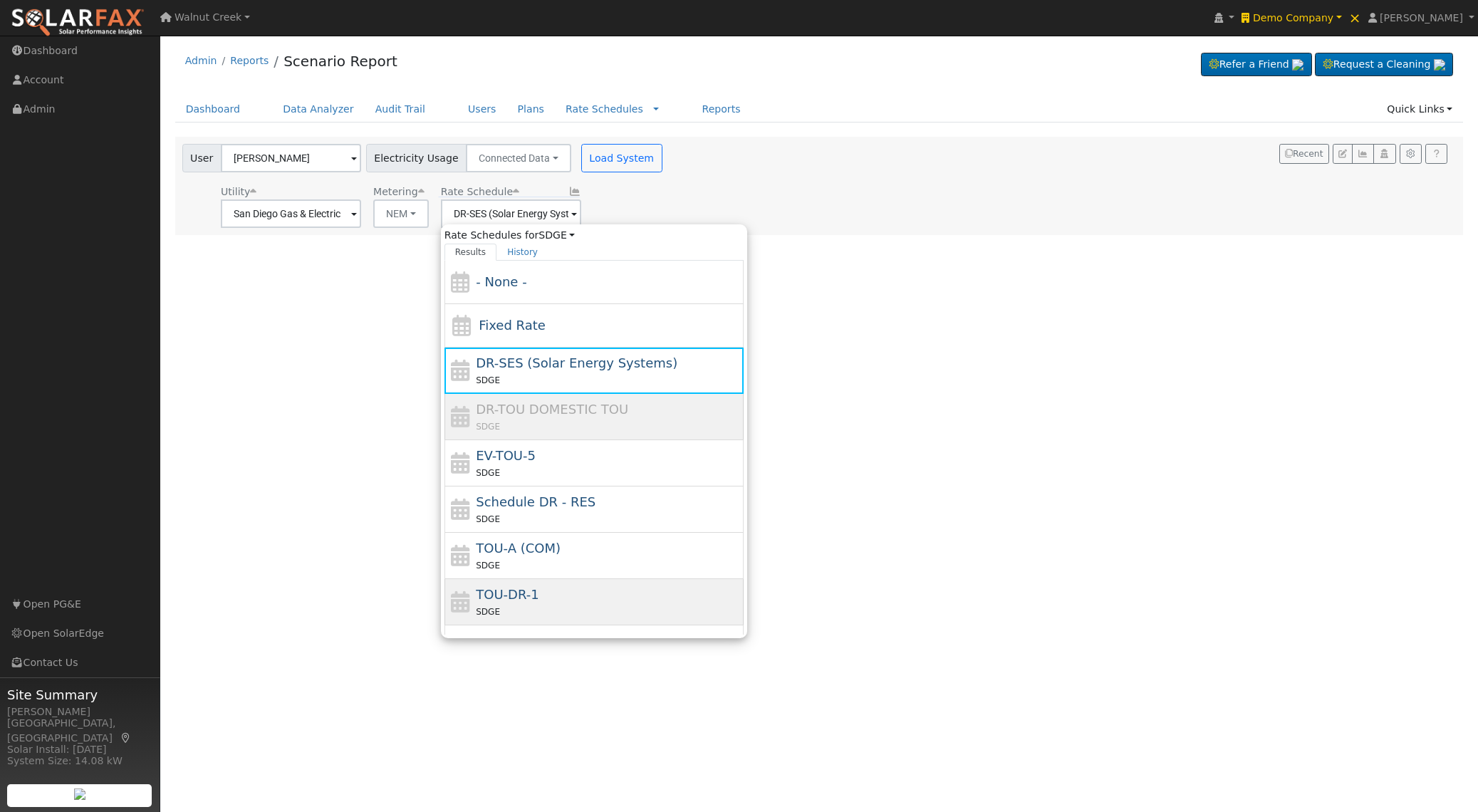
click at [545, 602] on div "TOU-DR-1 SDGE" at bounding box center [608, 602] width 264 height 34
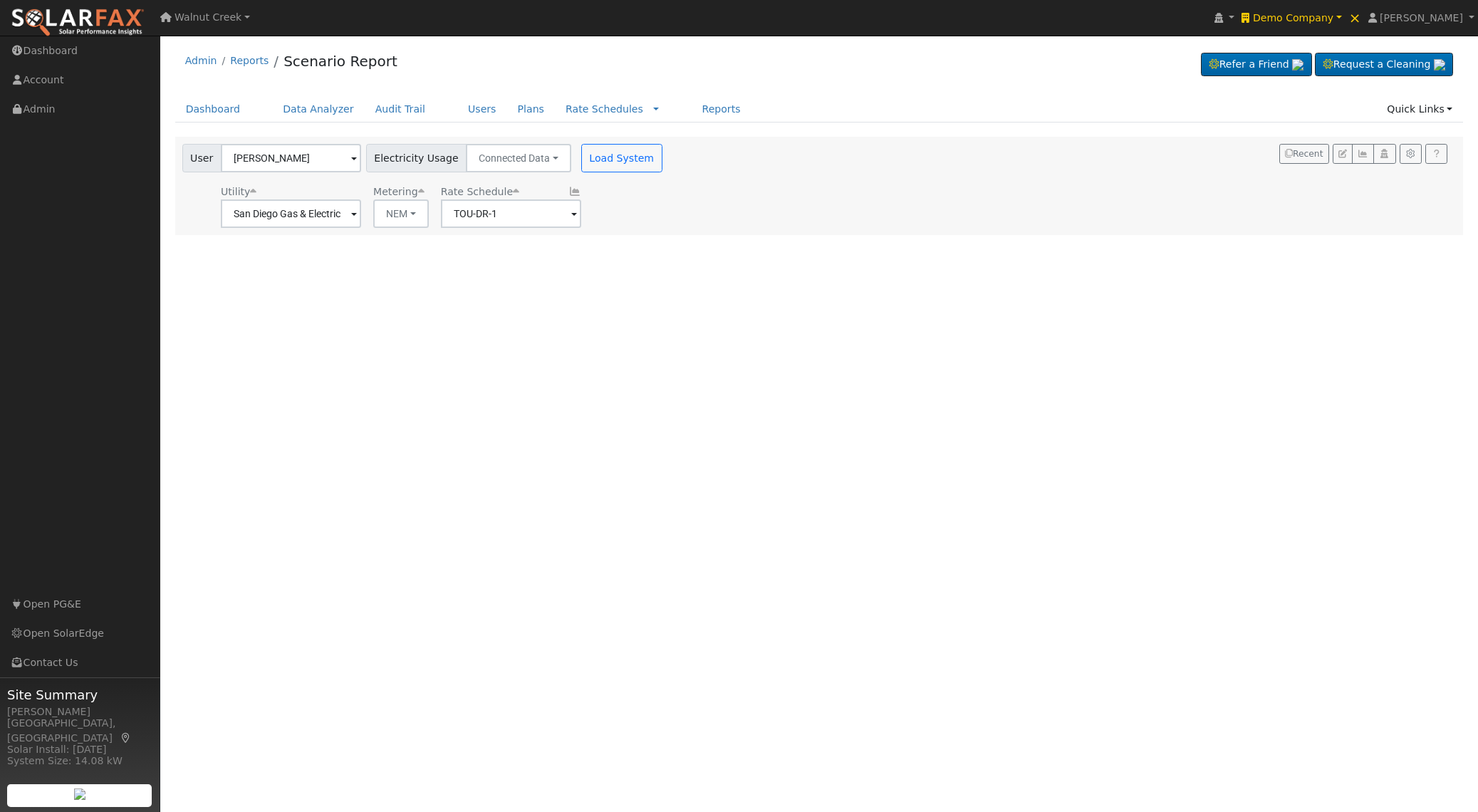
click at [569, 192] on icon at bounding box center [575, 192] width 13 height 10
click at [361, 216] on input "TOU-DR-1" at bounding box center [291, 213] width 140 height 29
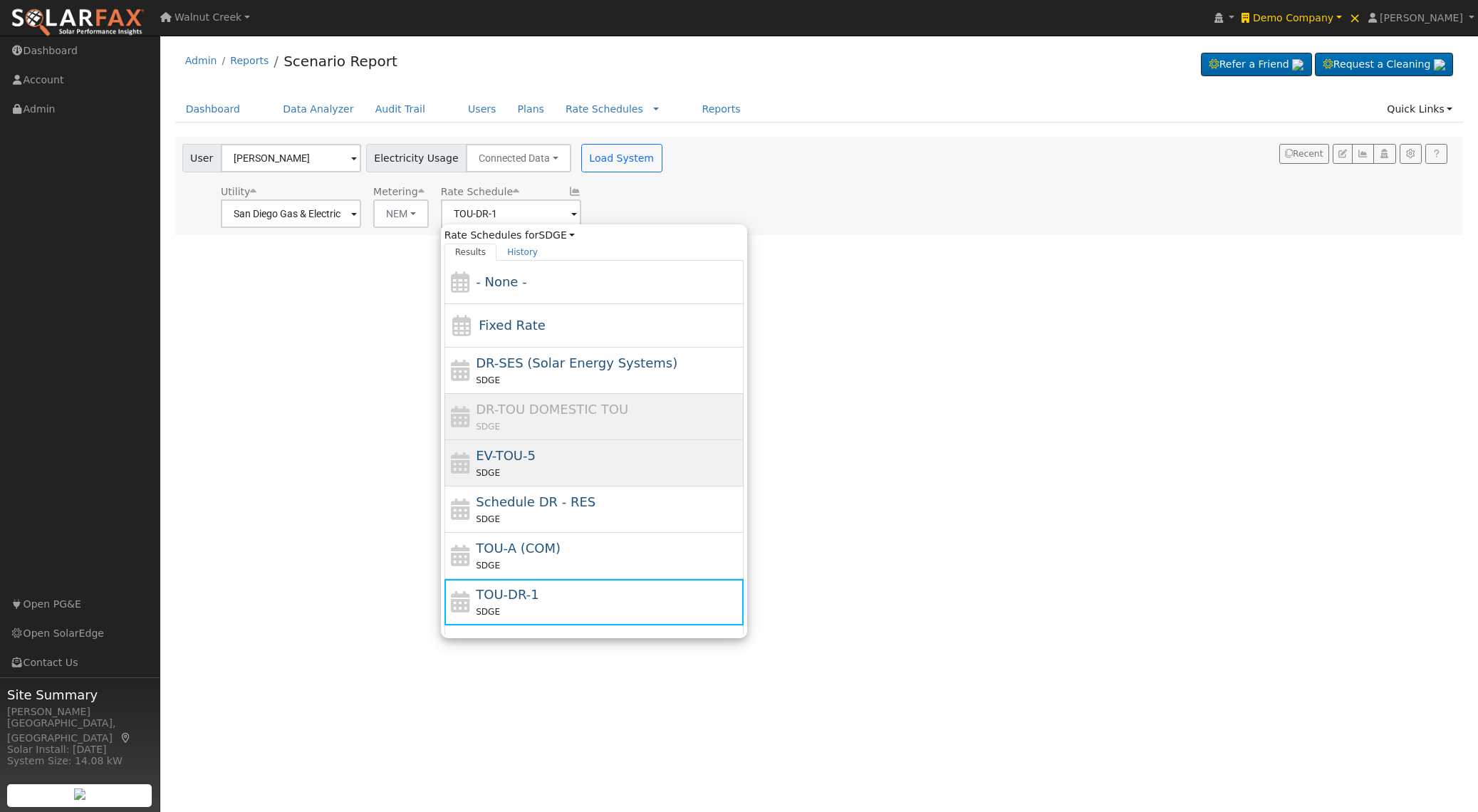
click at [562, 467] on div "SDGE" at bounding box center [608, 473] width 264 height 15
type input "EV-TOU-5"
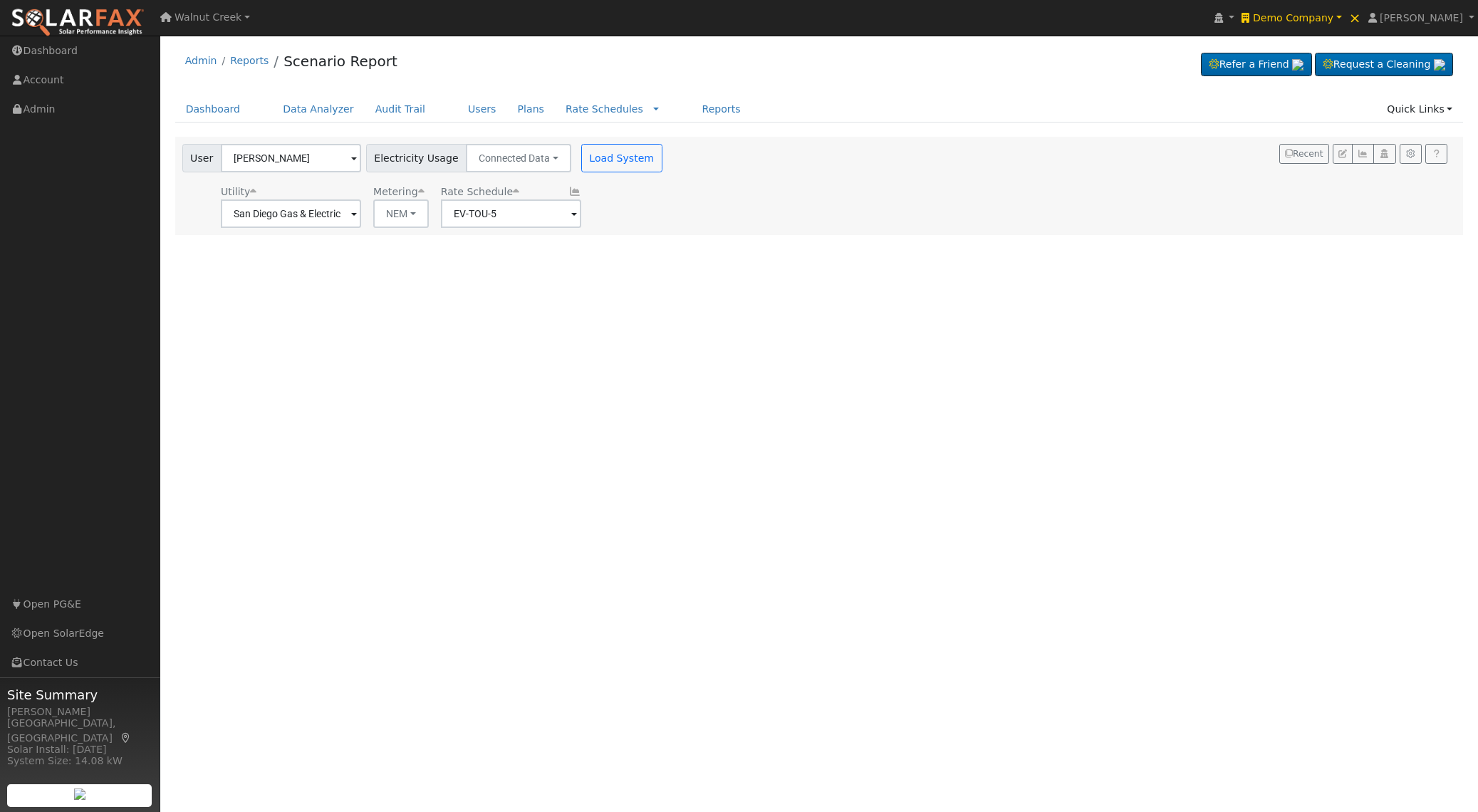
click at [569, 193] on icon at bounding box center [575, 192] width 13 height 10
click at [610, 156] on button "Load System" at bounding box center [622, 158] width 81 height 29
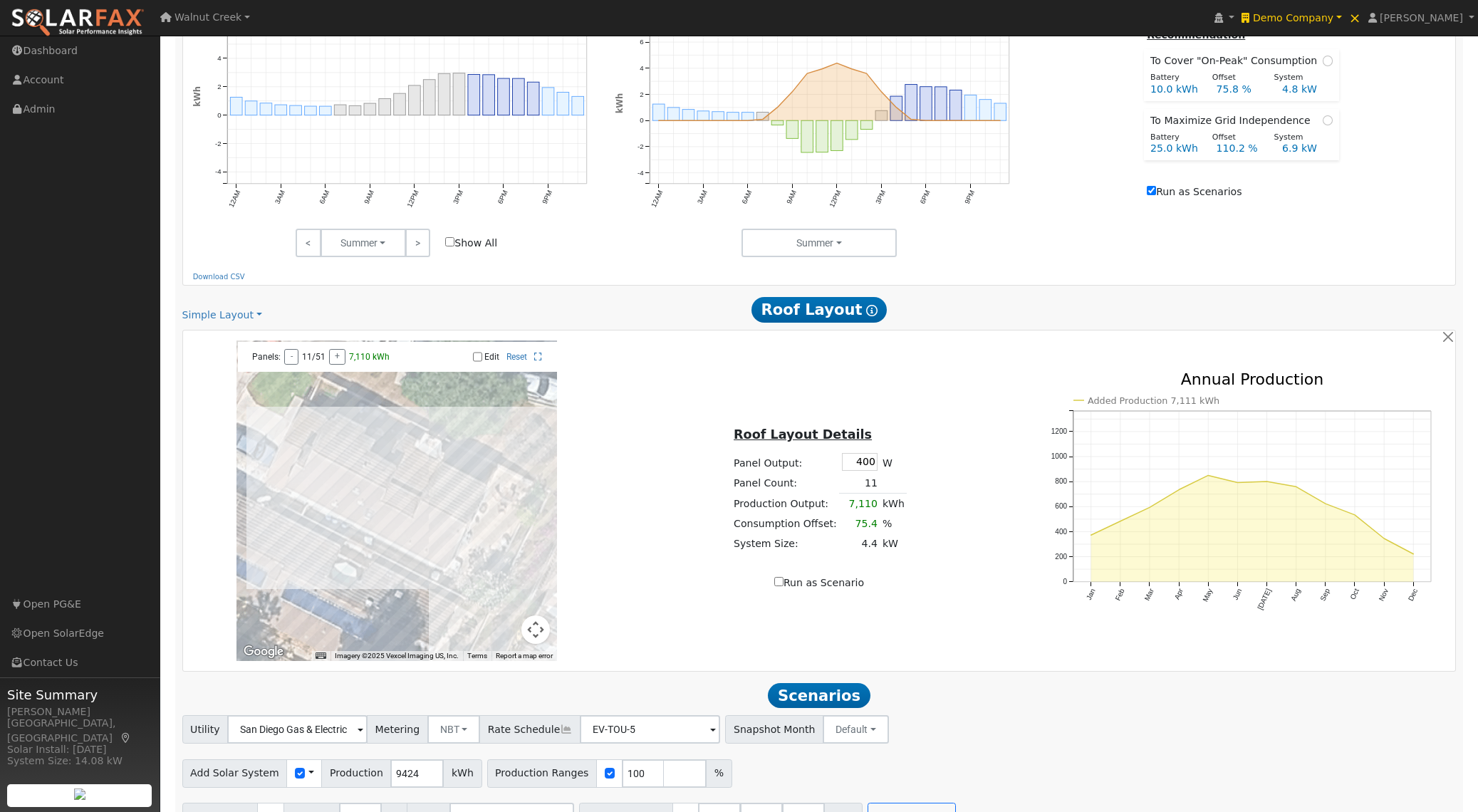
scroll to position [715, 0]
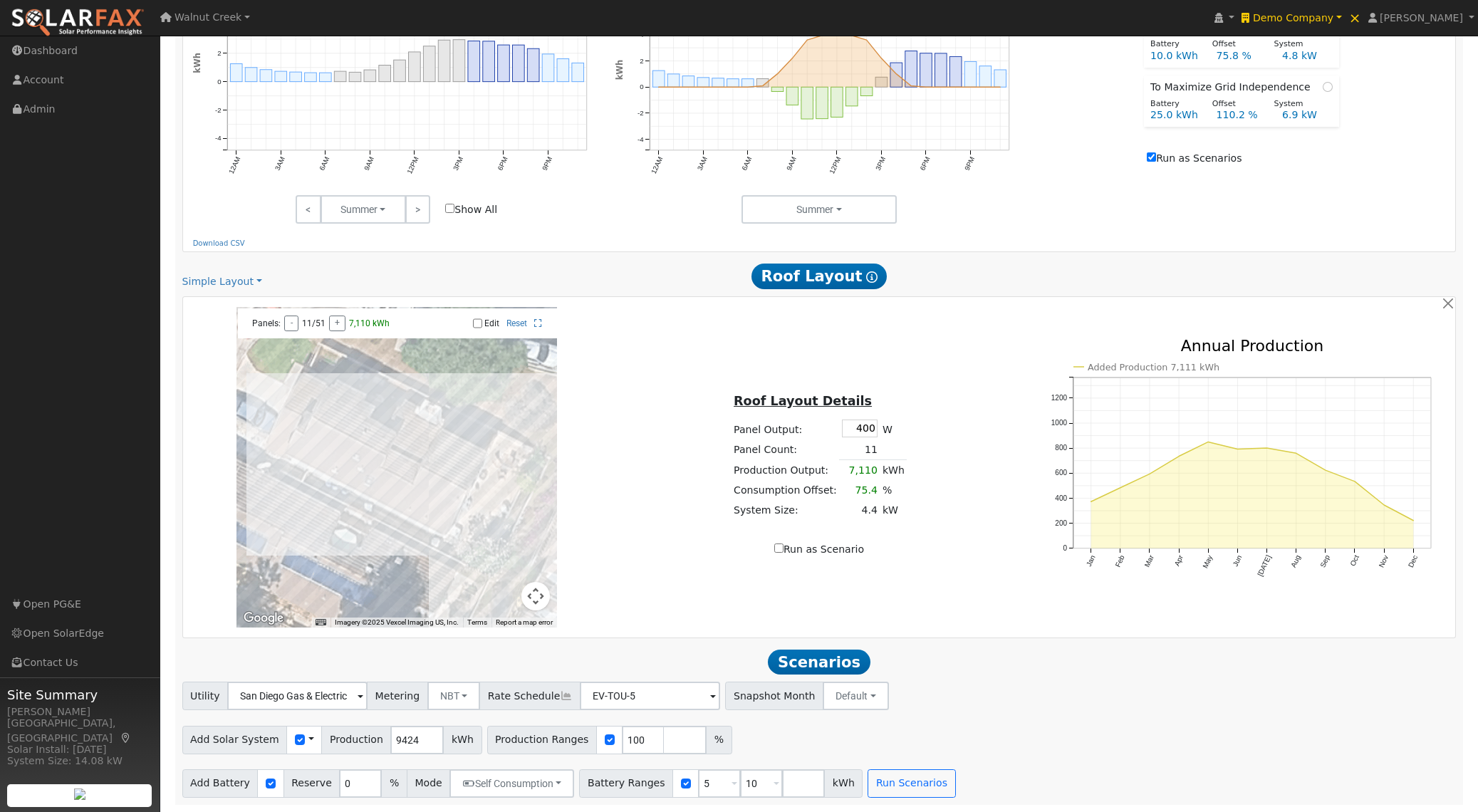
click at [1156, 156] on input "Run as Scenarios" at bounding box center [1151, 157] width 10 height 10
checkbox input "false"
click at [400, 738] on input "9424" at bounding box center [417, 740] width 53 height 29
paste input "6921"
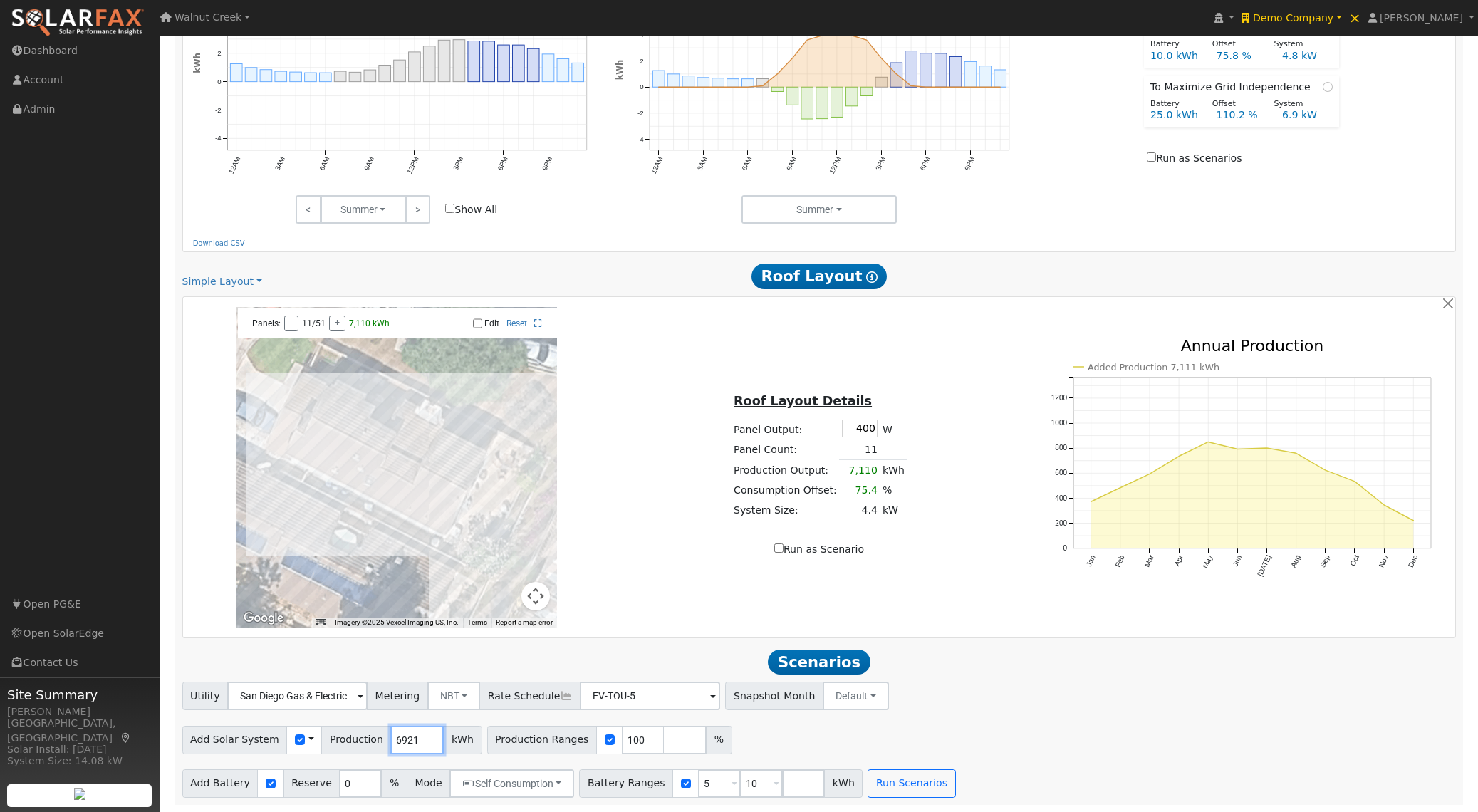
type input "6921"
drag, startPoint x: 693, startPoint y: 782, endPoint x: 659, endPoint y: 780, distance: 34.1
click at [659, 780] on div "Battery Ranges 5 Overrides Reserve % Mode None None Self Consumption Peak Savin…" at bounding box center [721, 783] width 283 height 29
type input "10"
type input "20"
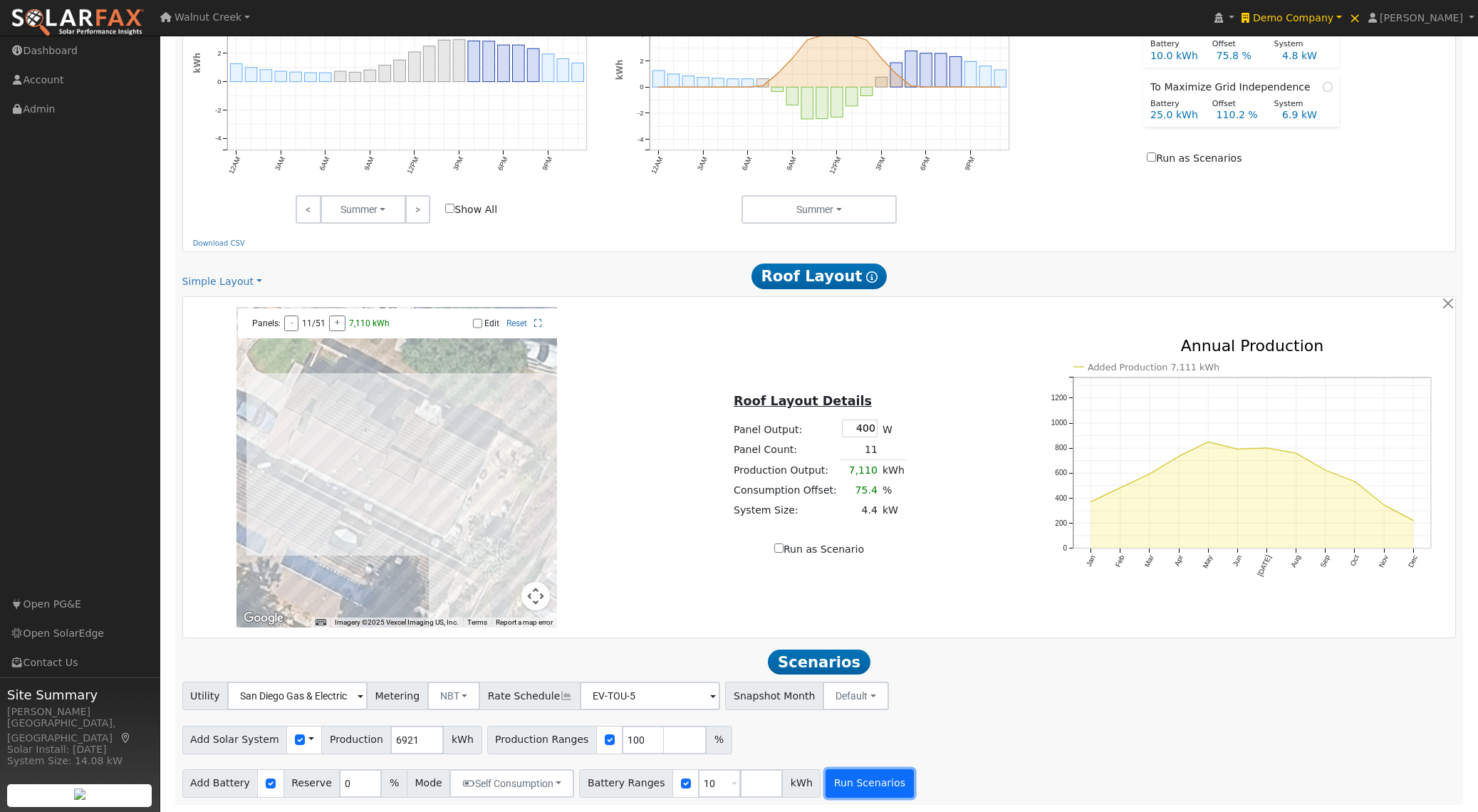
click at [844, 779] on button "Run Scenarios" at bounding box center [869, 783] width 88 height 29
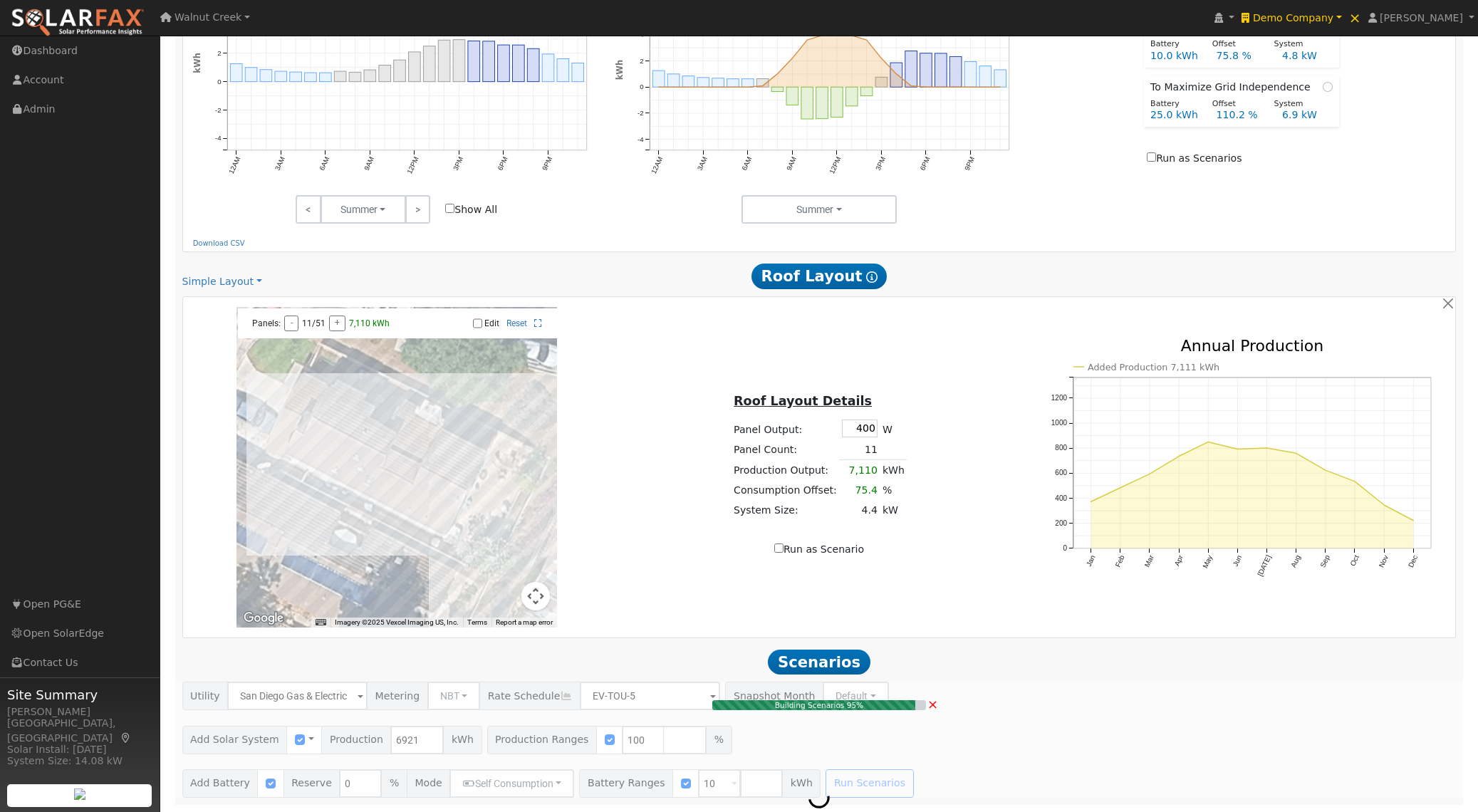
type input "$16,149"
type input "$14,085"
type input "$9,070"
type input "4.6"
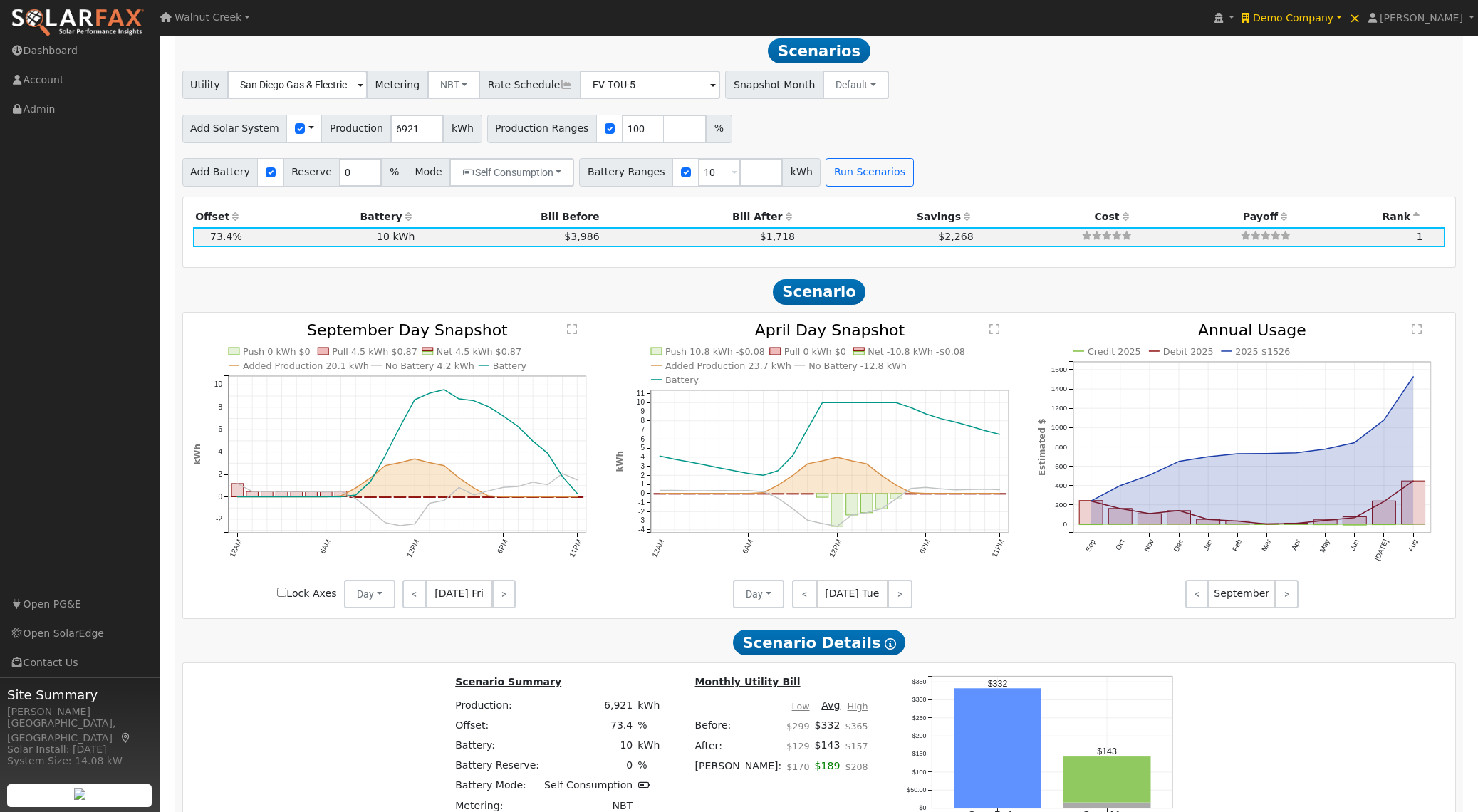
scroll to position [1320, 0]
click at [698, 179] on input "10" at bounding box center [719, 171] width 43 height 29
type input "20"
click at [857, 170] on button "Run Scenarios" at bounding box center [869, 171] width 88 height 29
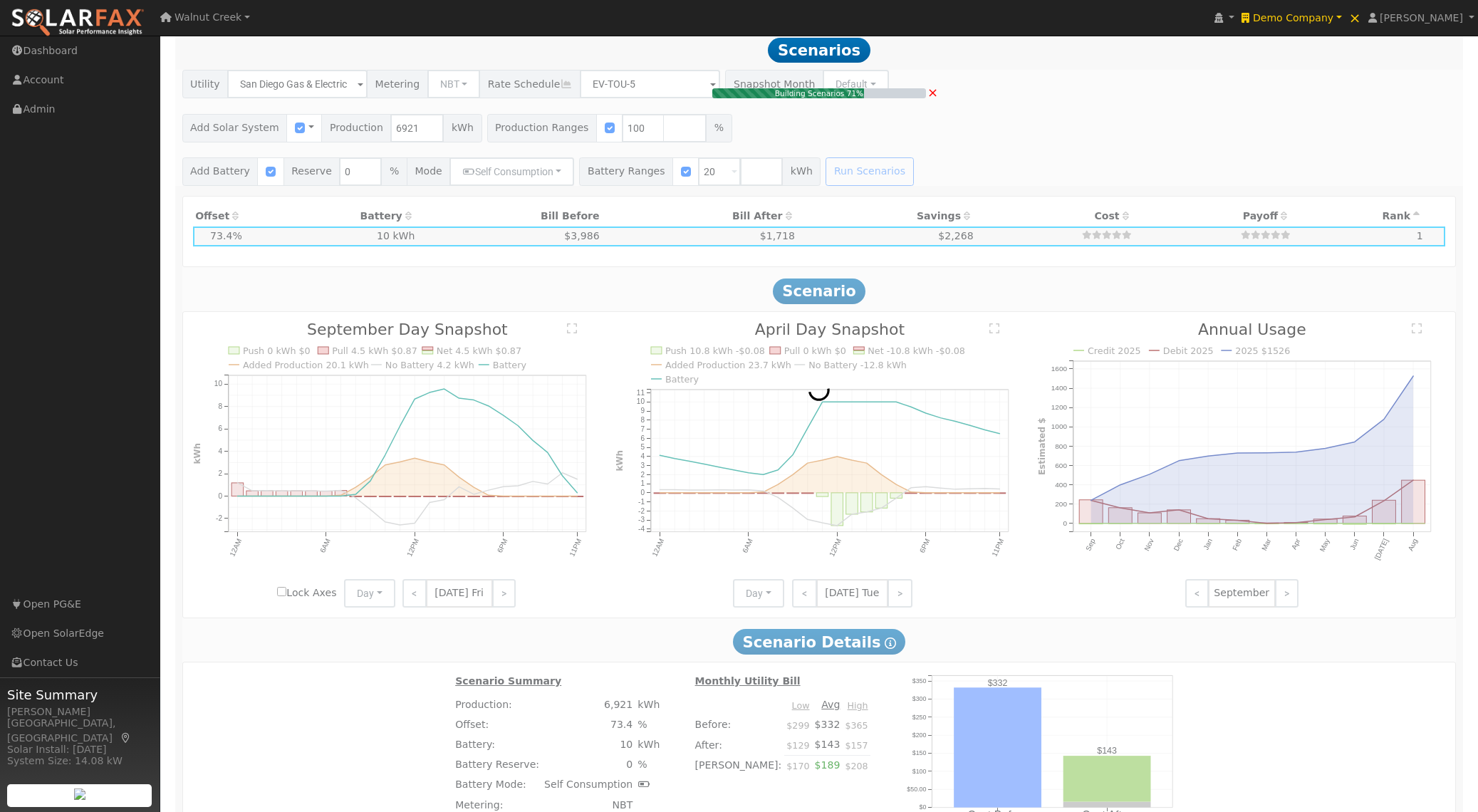
type input "$28,169"
type input "$13,295"
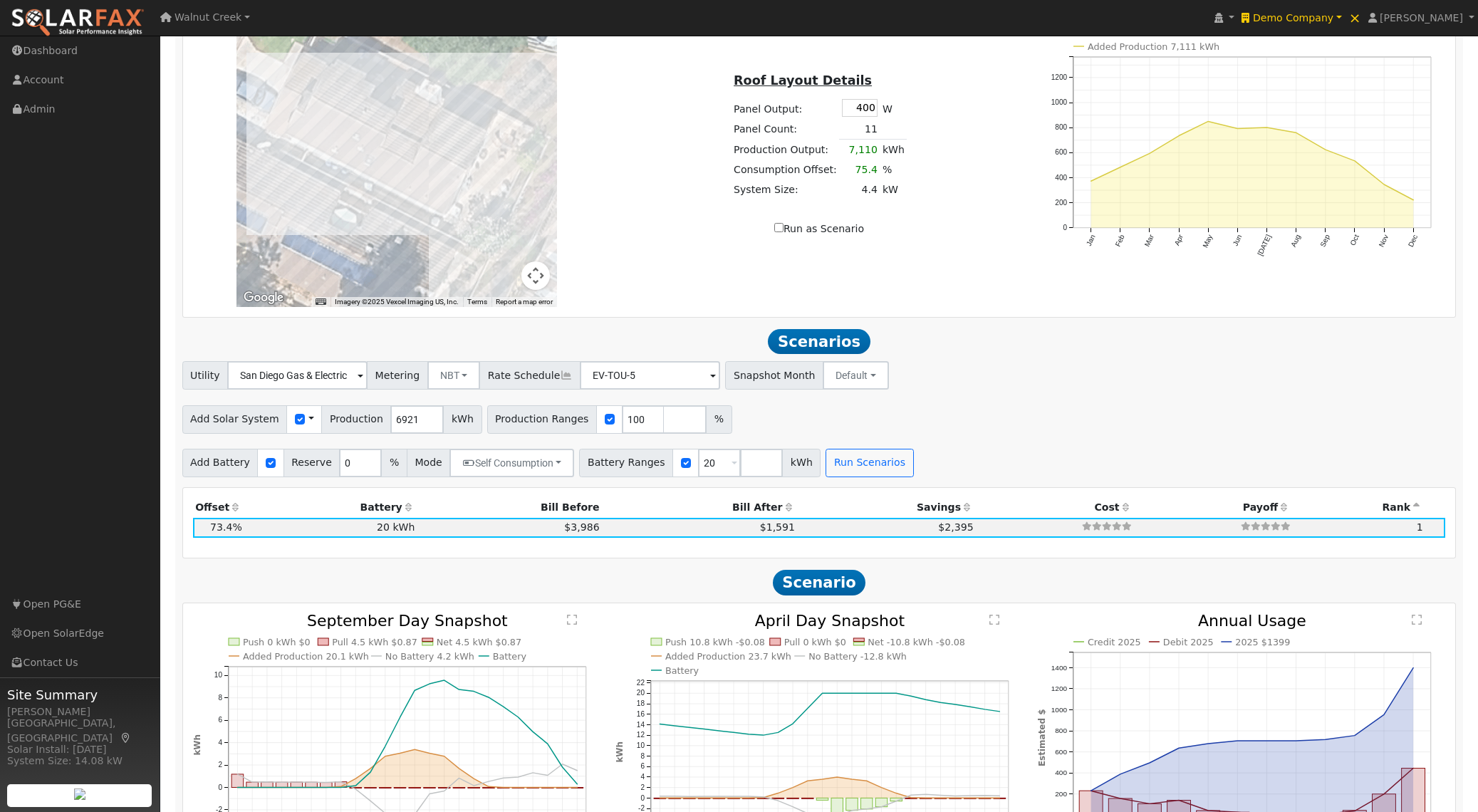
scroll to position [991, 0]
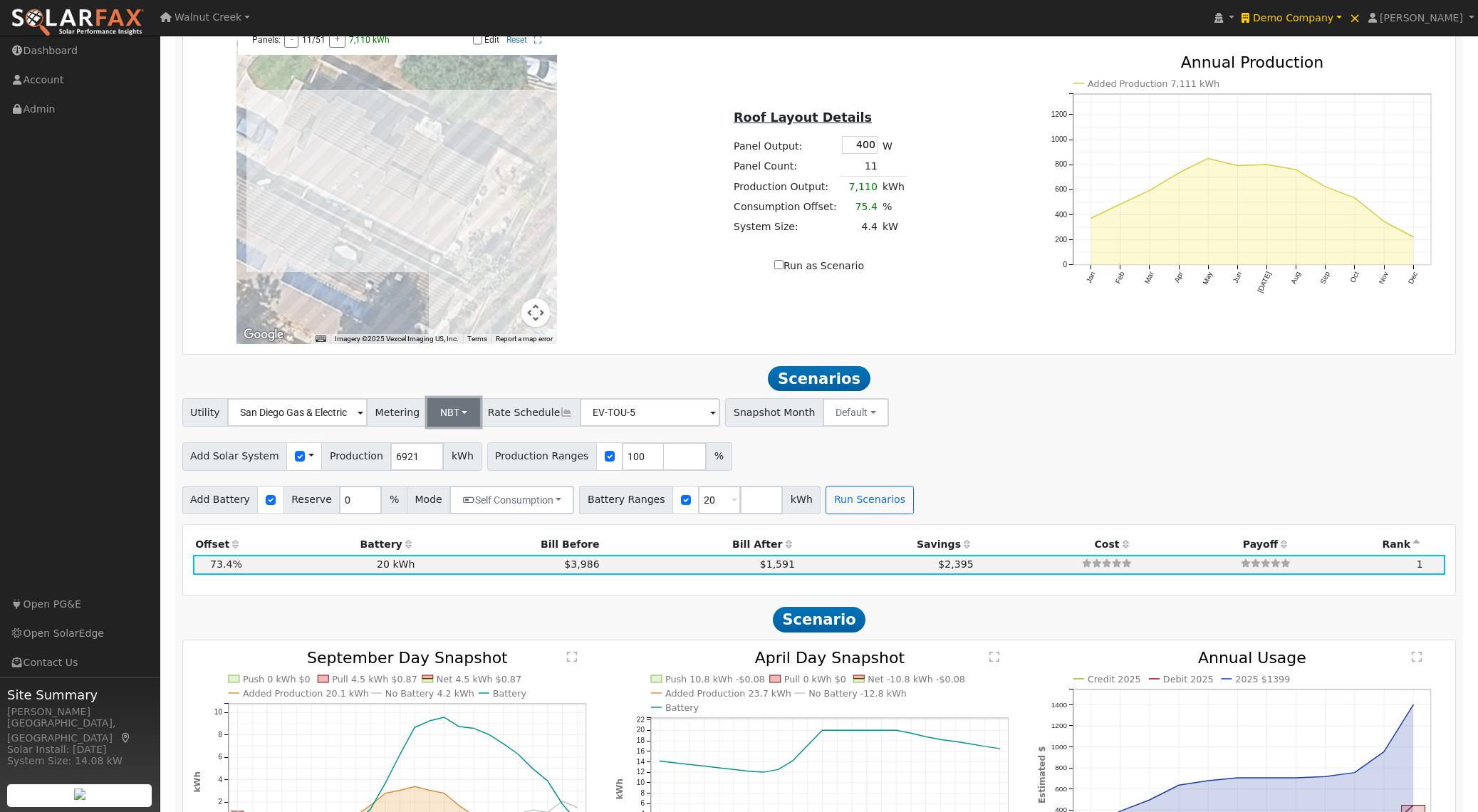
click at [448, 419] on button "NBT" at bounding box center [454, 412] width 53 height 29
click at [447, 441] on link "NEM" at bounding box center [461, 443] width 99 height 20
click at [864, 507] on button "Run Scenarios" at bounding box center [869, 500] width 88 height 29
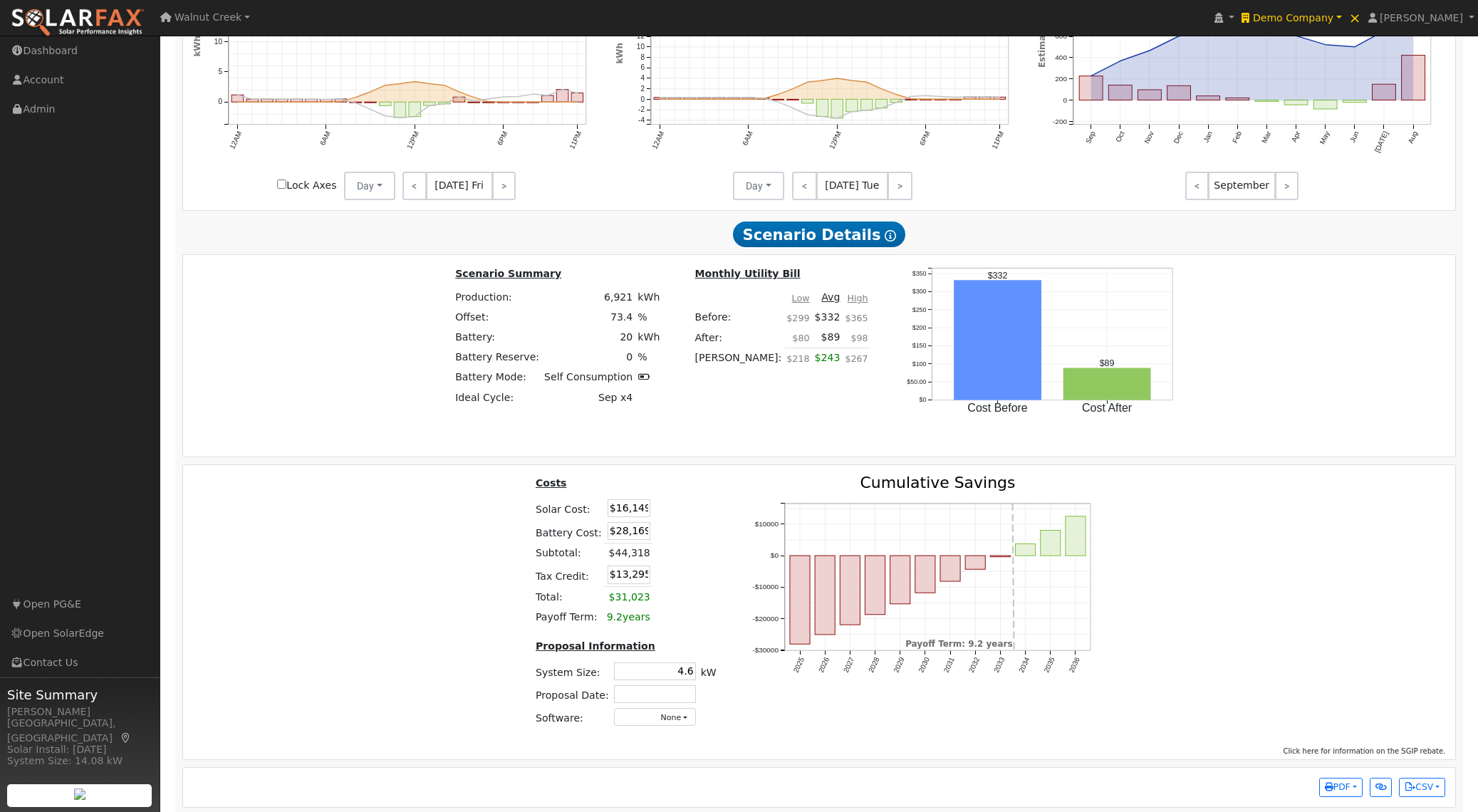
scroll to position [1743, 0]
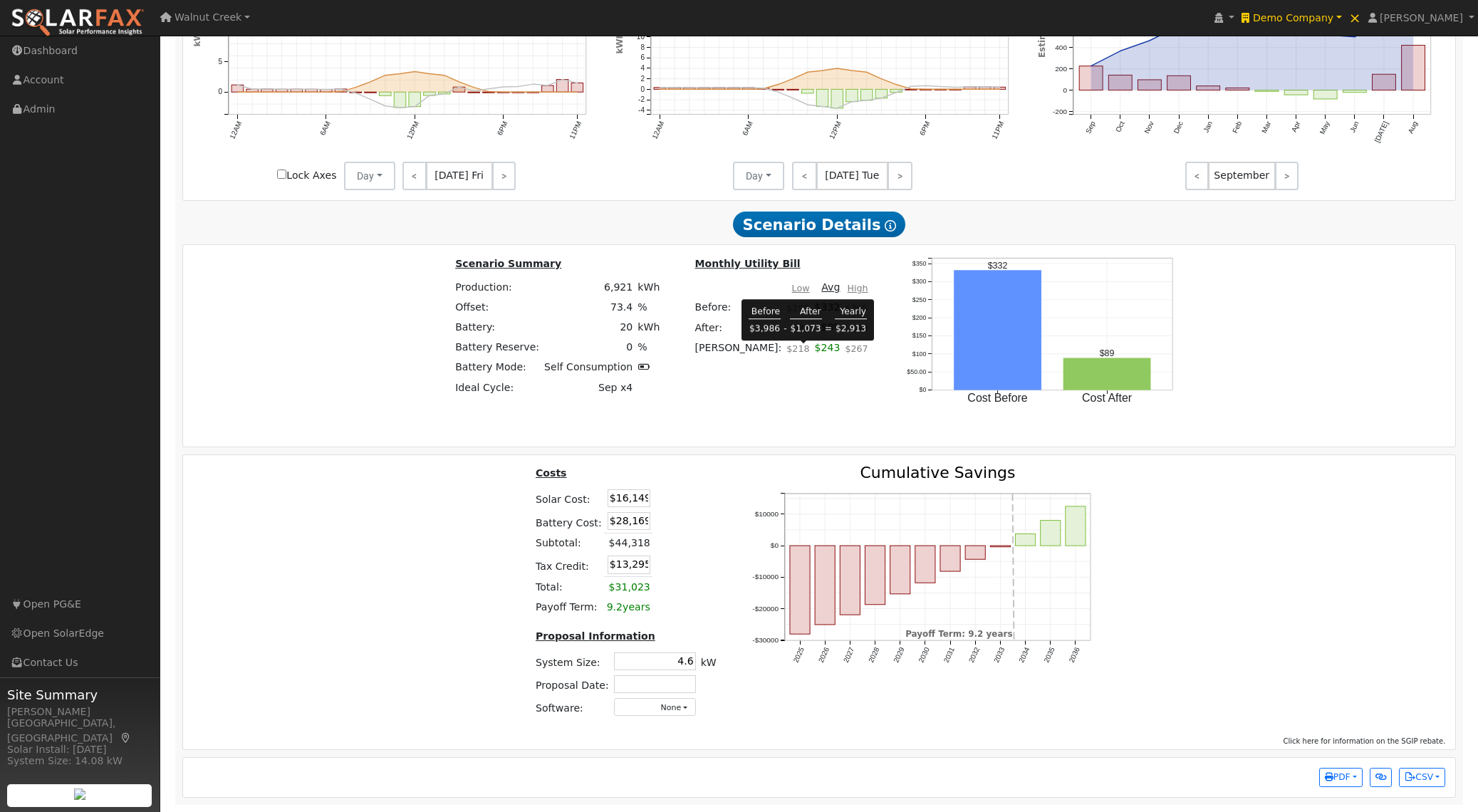
click at [812, 347] on td "$243" at bounding box center [828, 352] width 31 height 29
copy td "243"
